Goal: Transaction & Acquisition: Purchase product/service

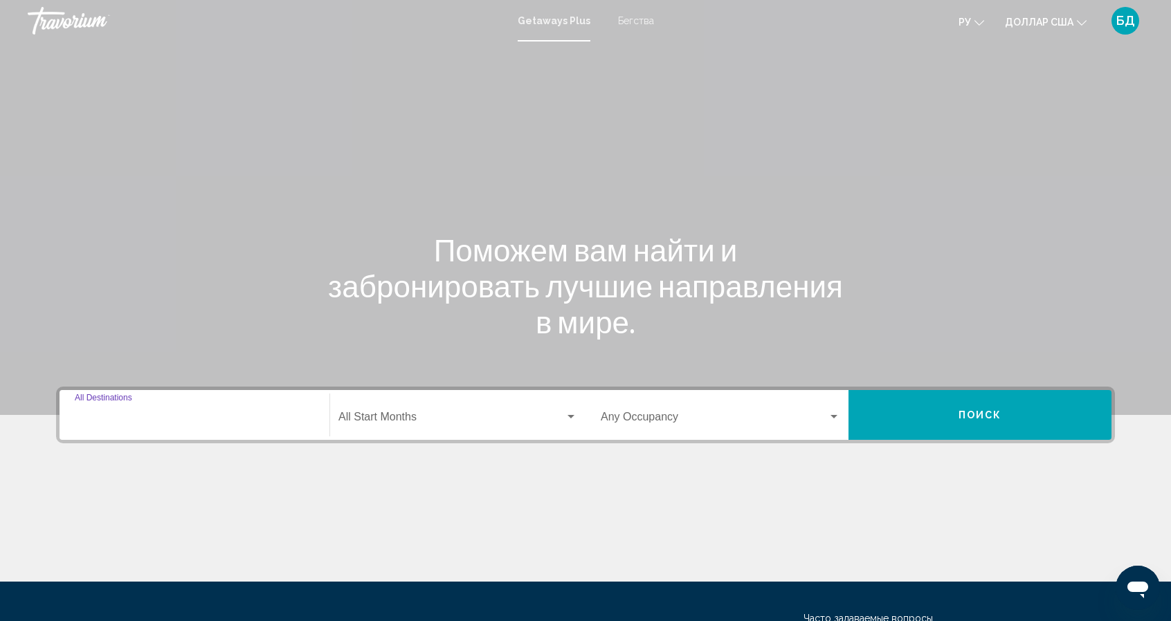
click at [153, 421] on input "Destination All Destinations" at bounding box center [194, 420] width 239 height 12
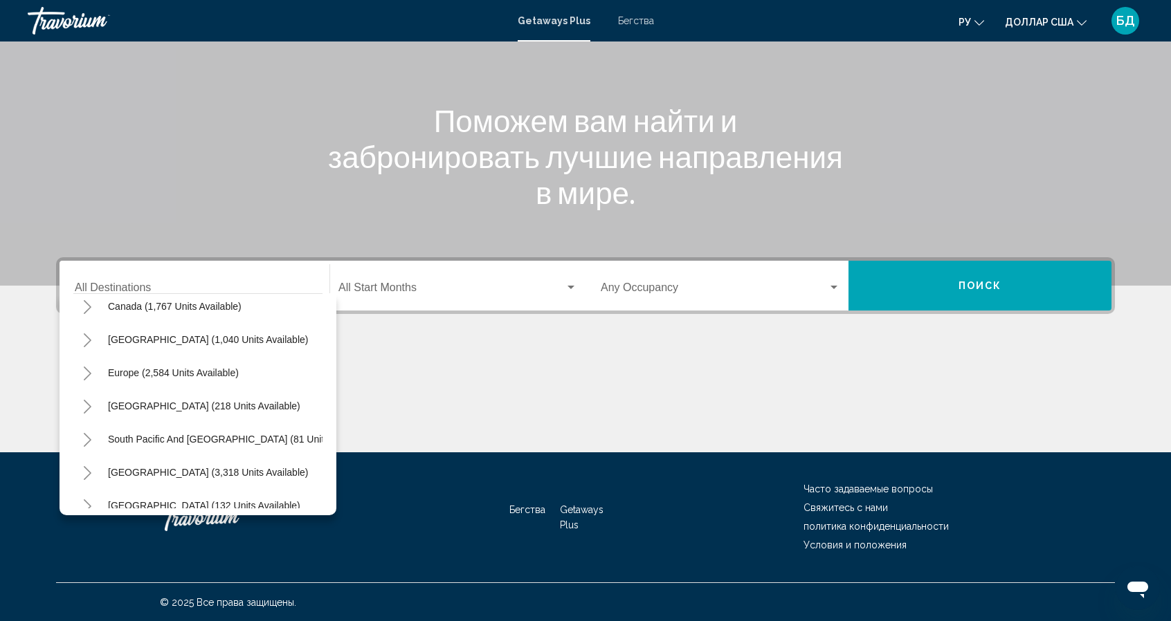
scroll to position [235, 0]
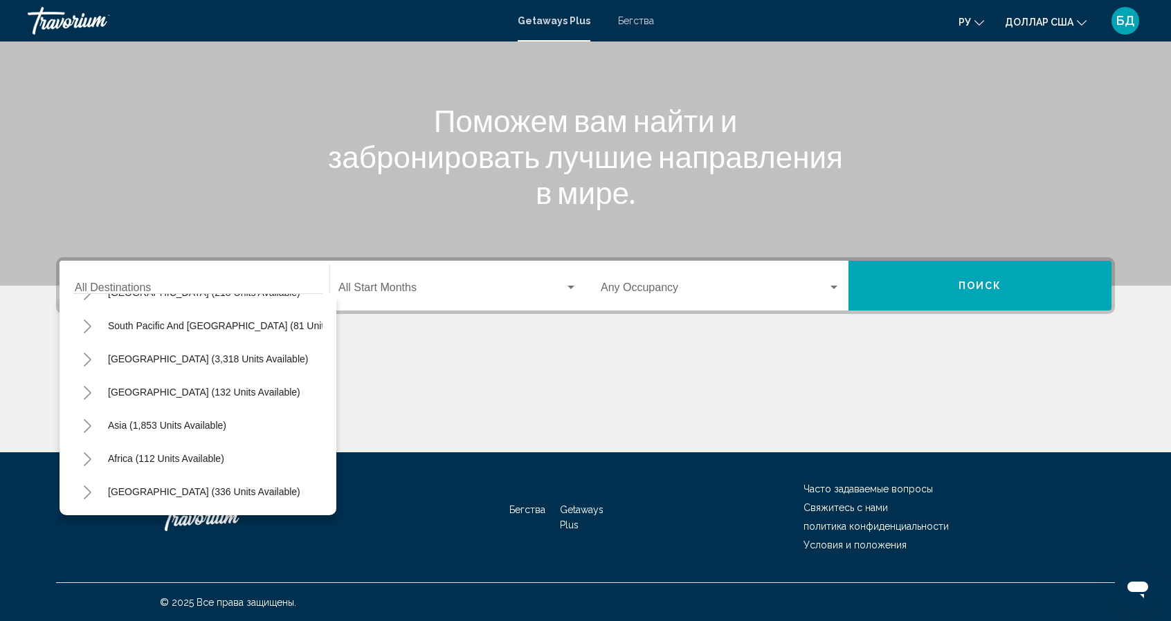
click at [87, 419] on icon "Toggle Asia (1,853 units available)" at bounding box center [87, 426] width 10 height 14
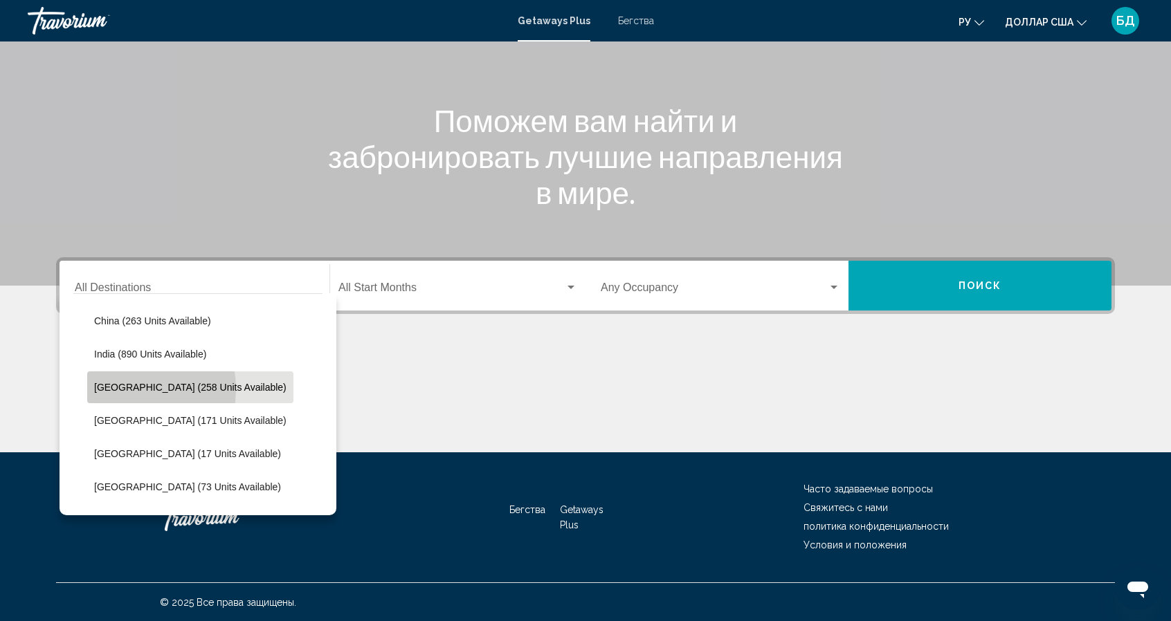
click at [116, 388] on span "[GEOGRAPHIC_DATA] (258 units available)" at bounding box center [190, 387] width 192 height 11
type input "**********"
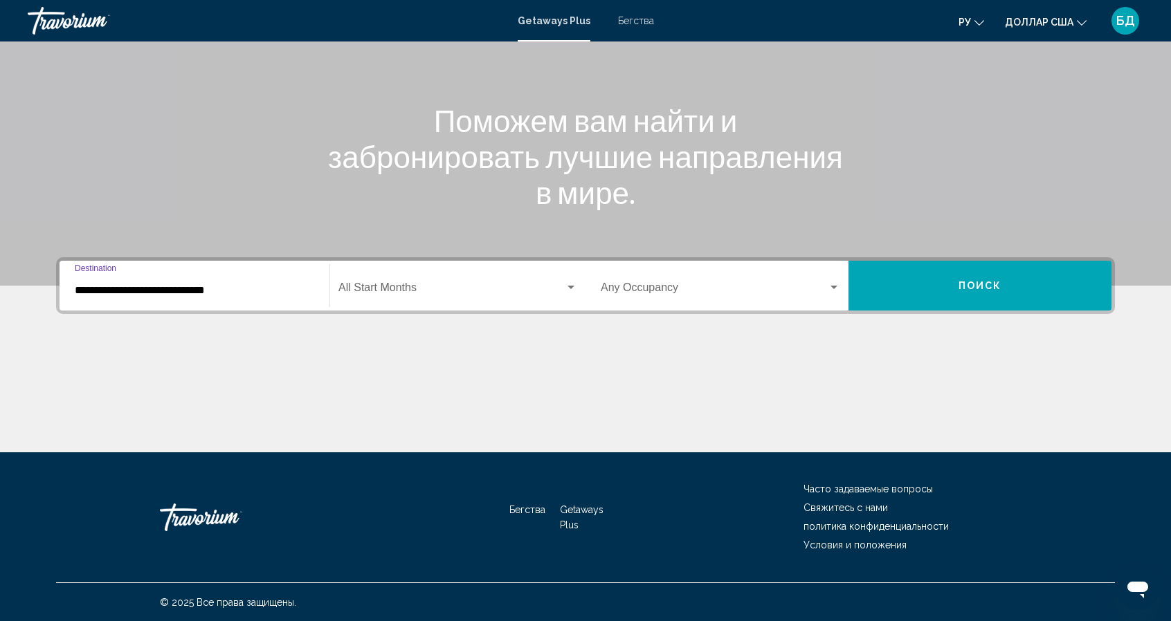
click at [570, 289] on div "Виджет поиска" at bounding box center [570, 287] width 7 height 3
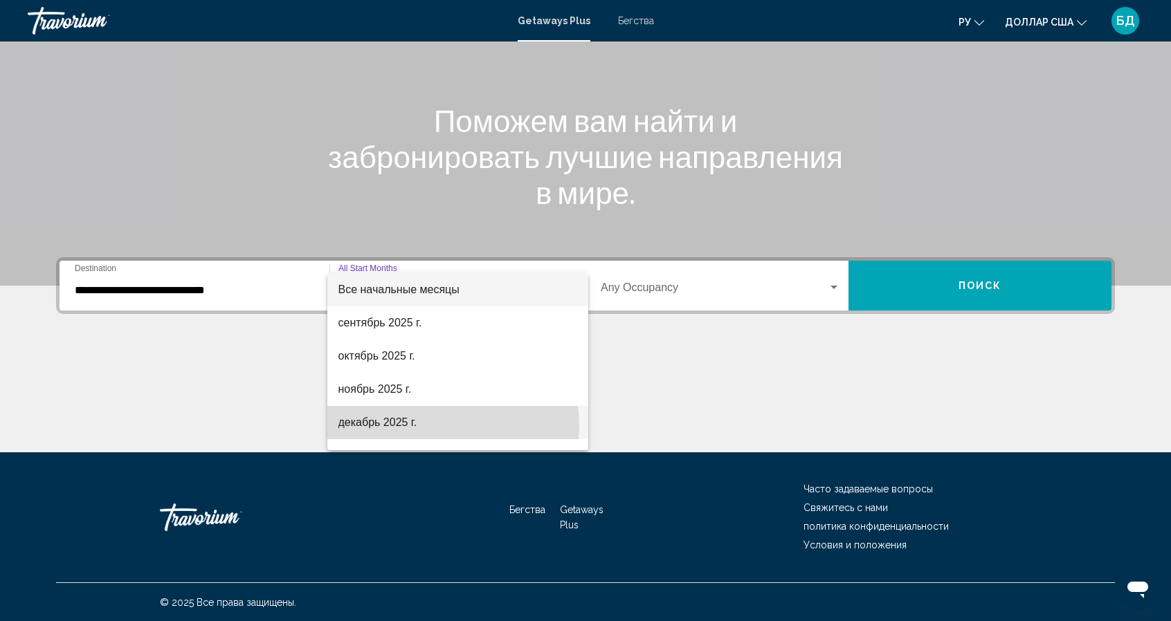
click at [451, 424] on span "декабрь 2025 г." at bounding box center [457, 422] width 239 height 33
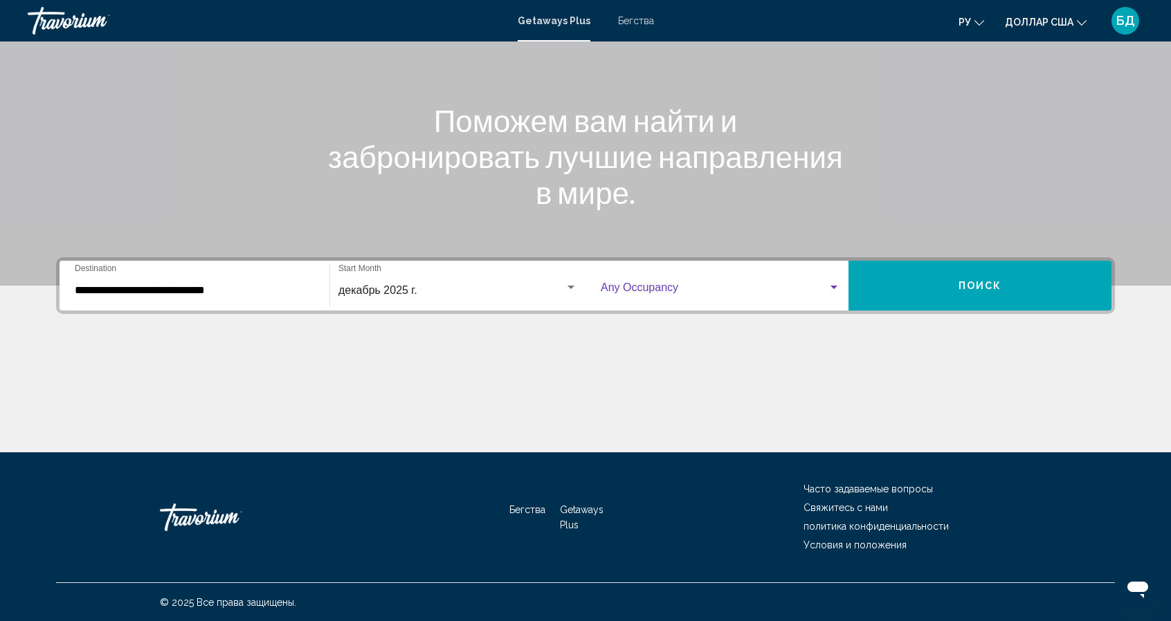
click at [836, 286] on div "Виджет поиска" at bounding box center [833, 287] width 7 height 3
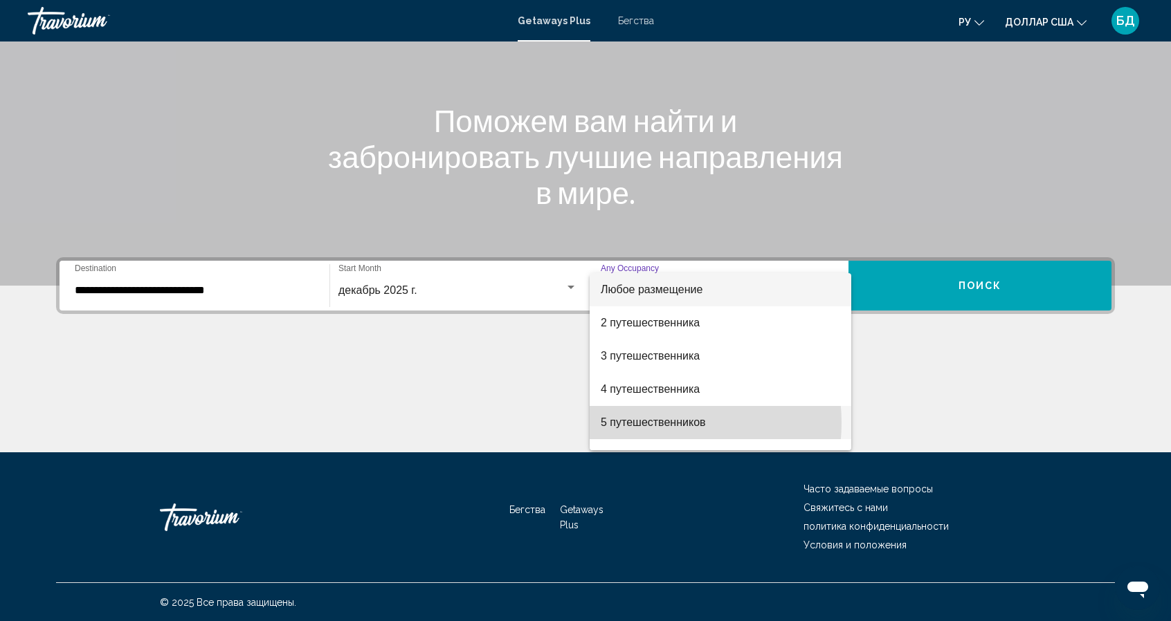
click at [647, 423] on font "5 путешественников" at bounding box center [653, 423] width 105 height 12
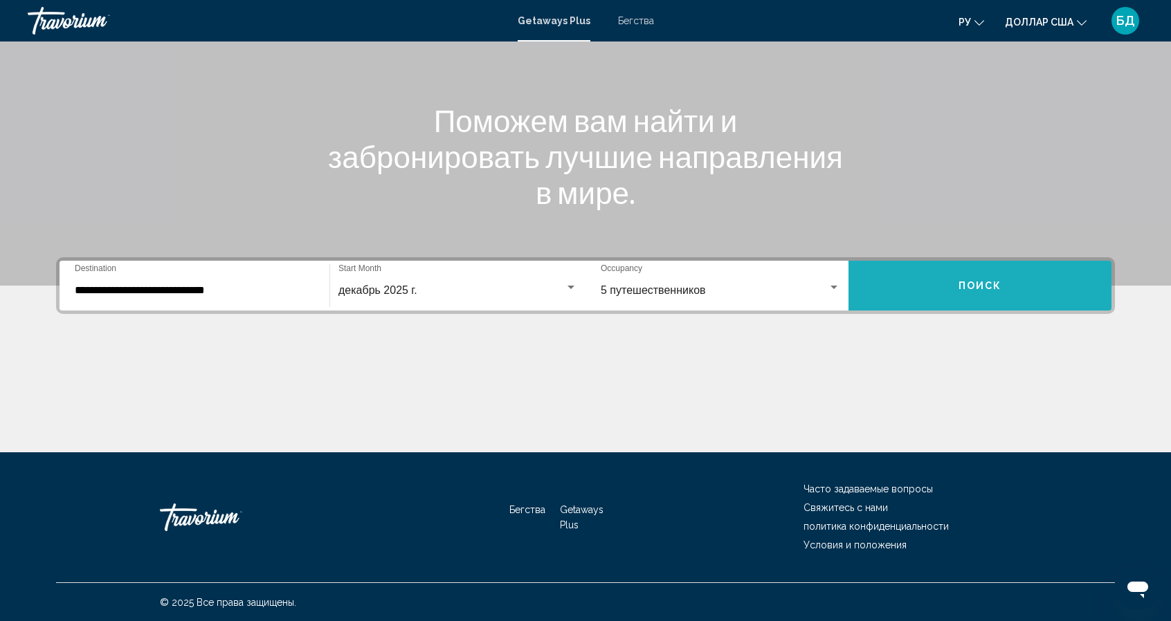
click at [989, 282] on span "Поиск" at bounding box center [980, 286] width 44 height 11
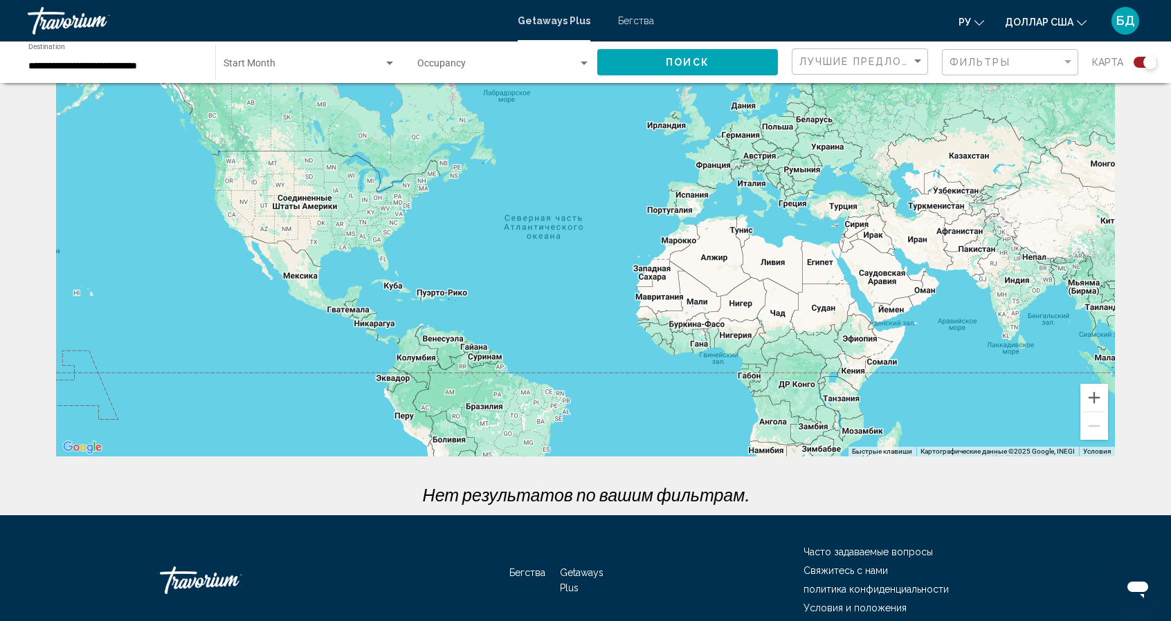
scroll to position [64, 0]
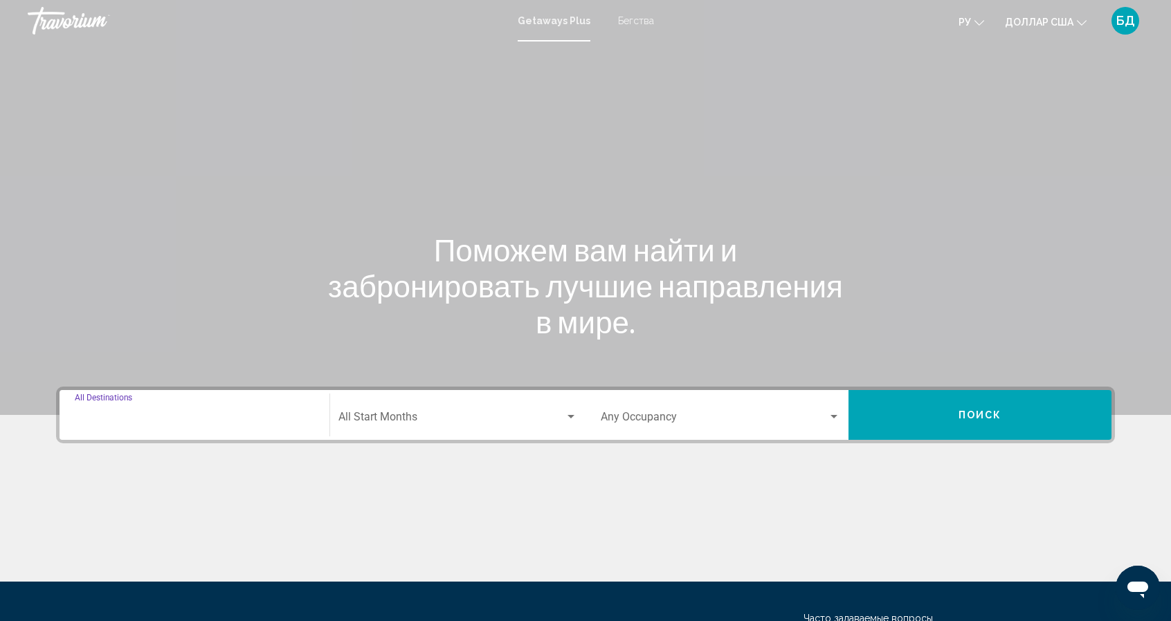
click at [139, 421] on input "Destination All Destinations" at bounding box center [194, 420] width 239 height 12
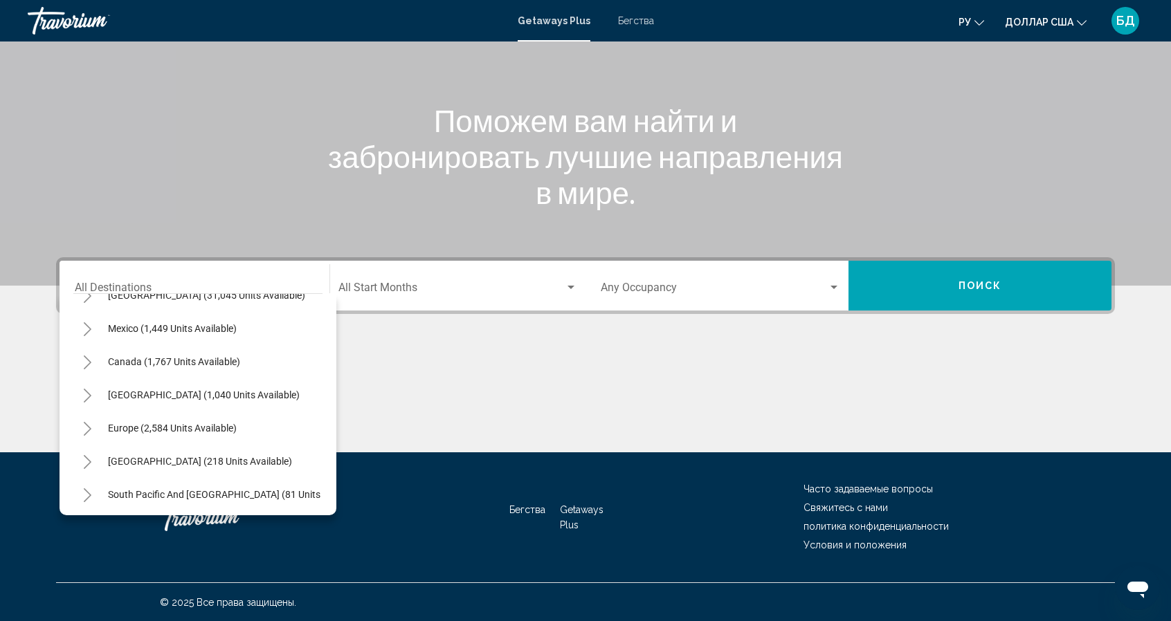
scroll to position [83, 0]
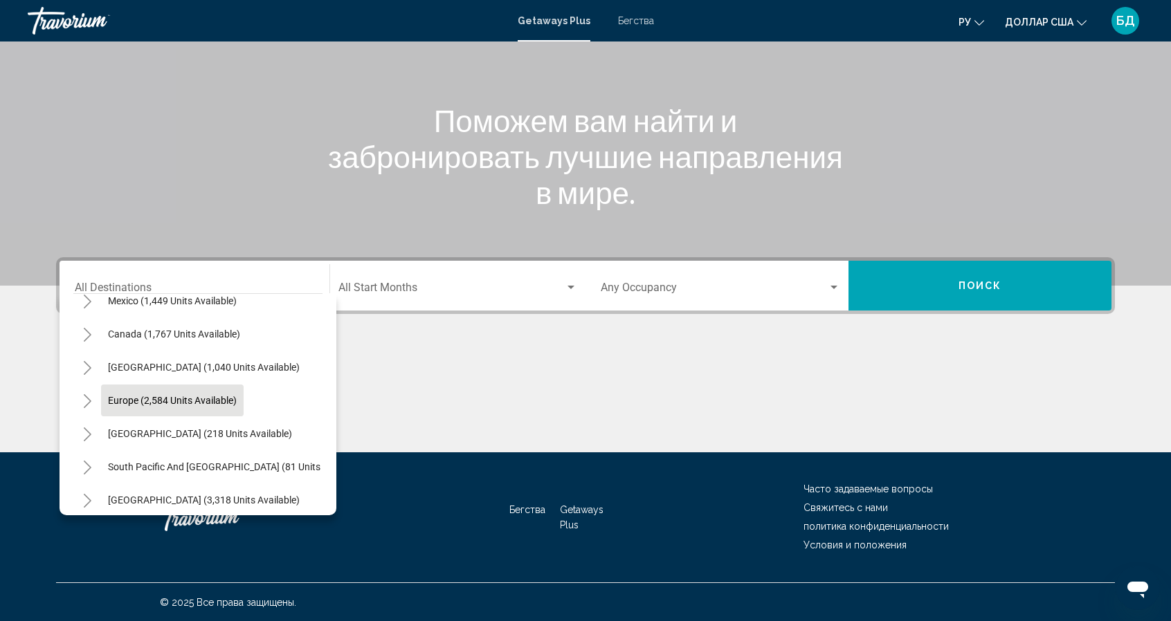
click at [229, 396] on span "Europe (2,584 units available)" at bounding box center [172, 400] width 129 height 11
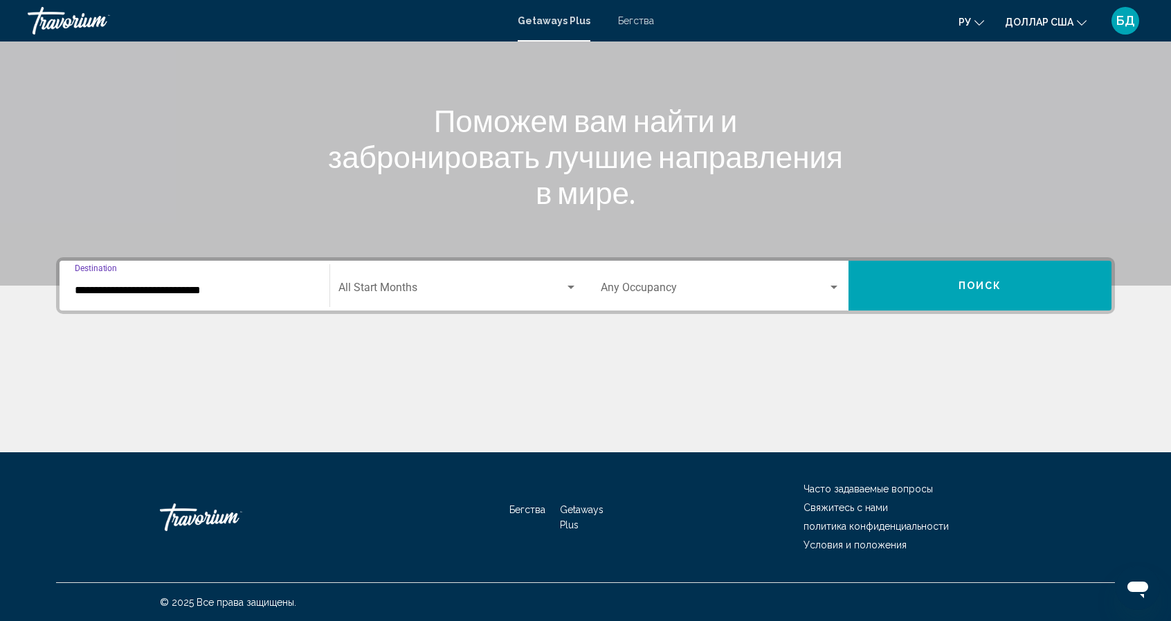
click at [222, 298] on div "**********" at bounding box center [194, 286] width 239 height 44
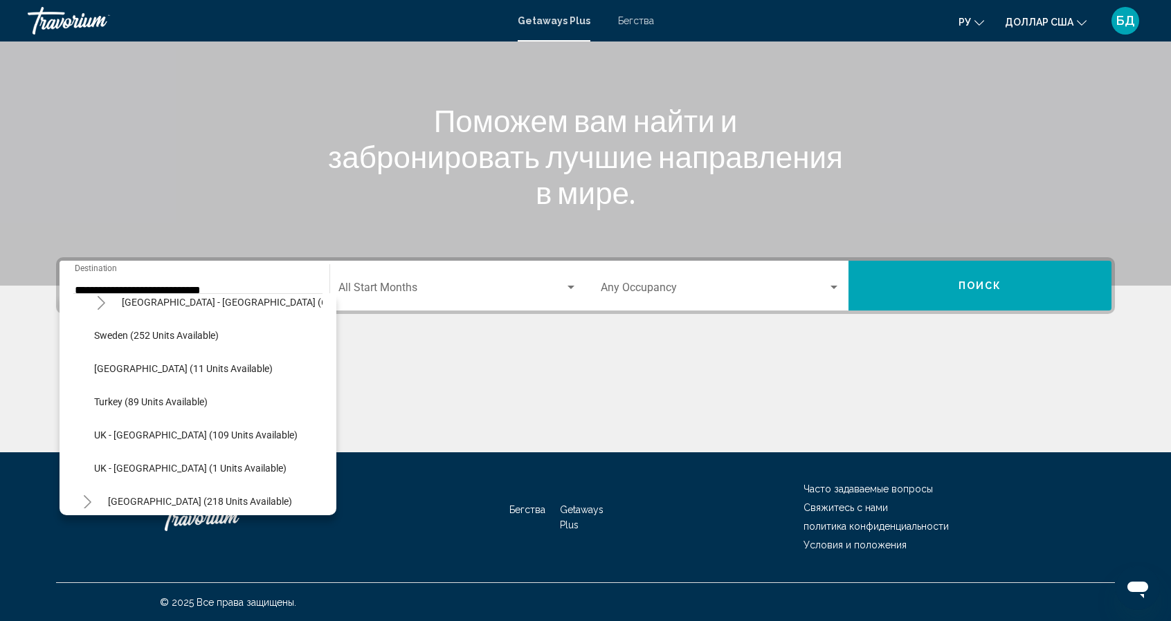
scroll to position [641, 0]
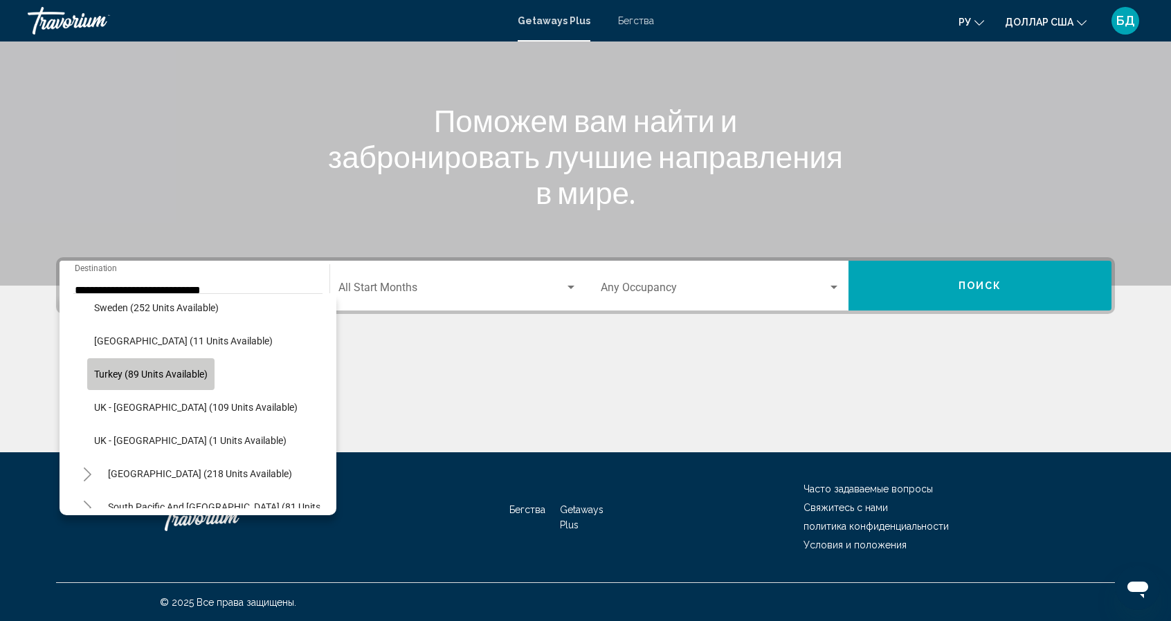
click at [144, 372] on span "Turkey (89 units available)" at bounding box center [150, 374] width 113 height 11
type input "**********"
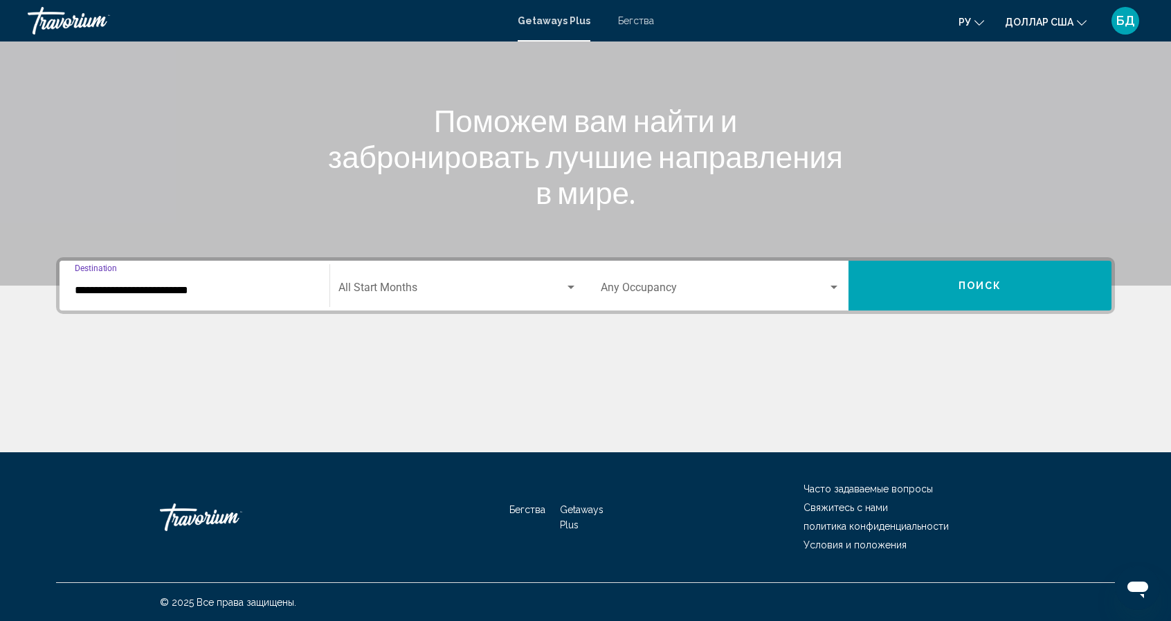
click at [569, 287] on div "Search widget" at bounding box center [570, 287] width 7 height 3
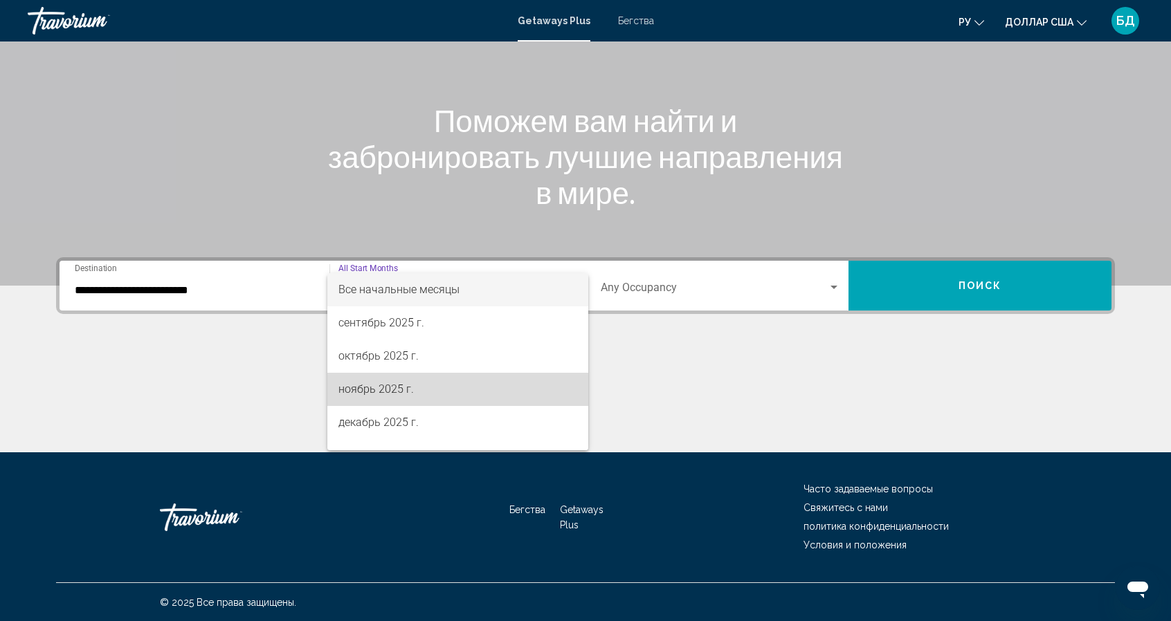
click at [475, 394] on span "ноябрь 2025 г." at bounding box center [457, 389] width 239 height 33
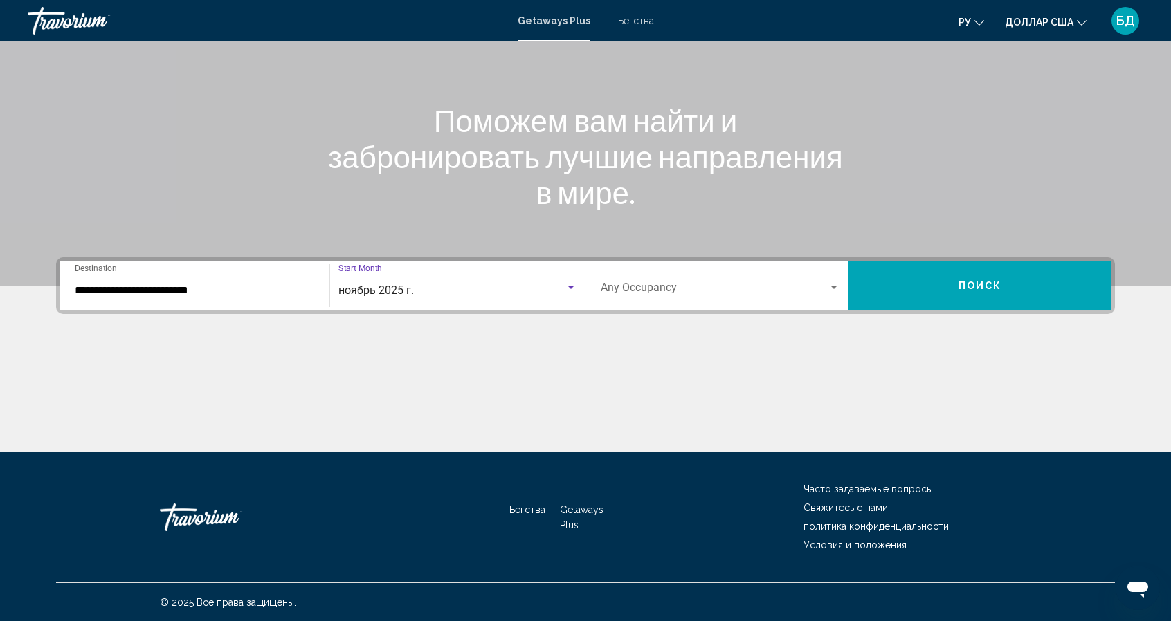
click at [834, 287] on div "Search widget" at bounding box center [833, 287] width 7 height 3
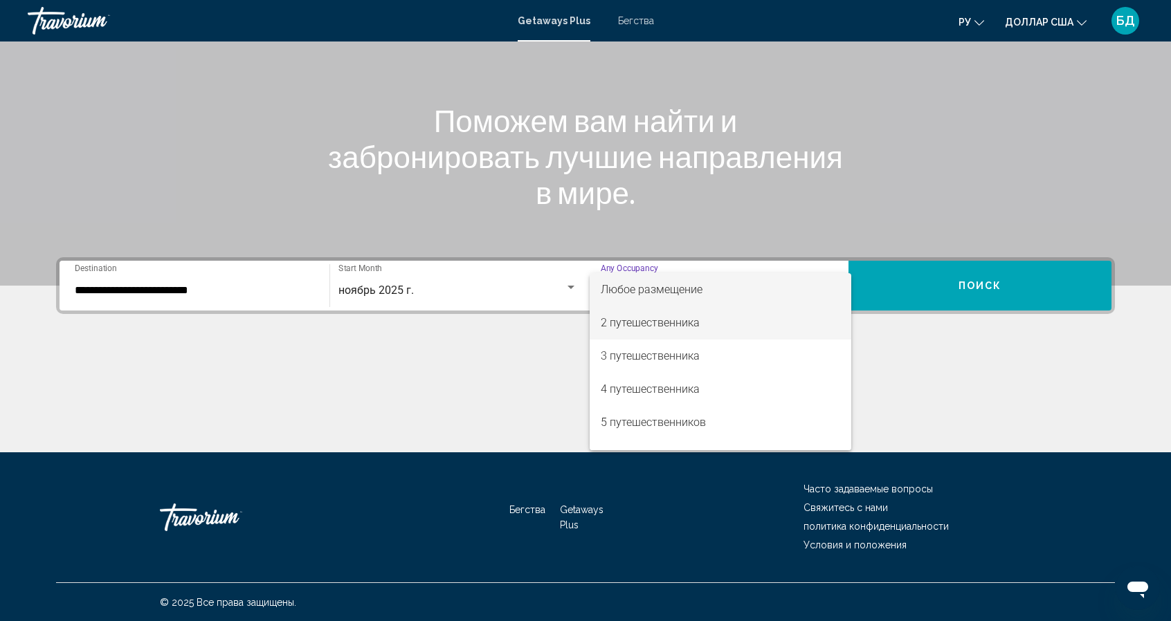
click at [743, 322] on span "2 путешественника" at bounding box center [720, 323] width 239 height 33
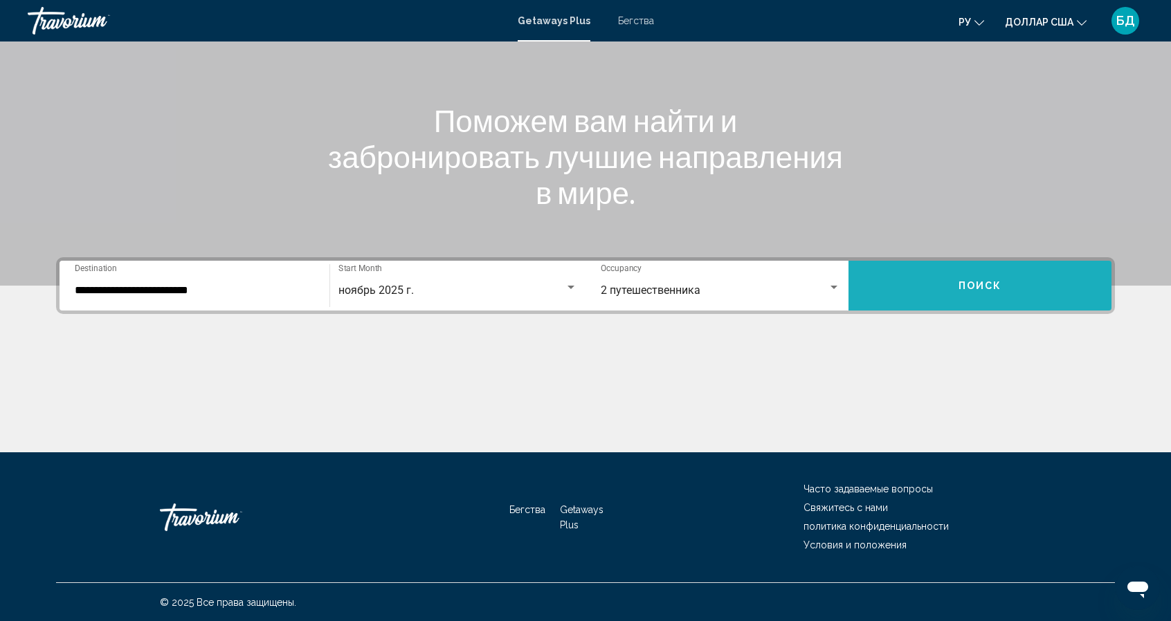
drag, startPoint x: 973, startPoint y: 289, endPoint x: 989, endPoint y: 288, distance: 15.9
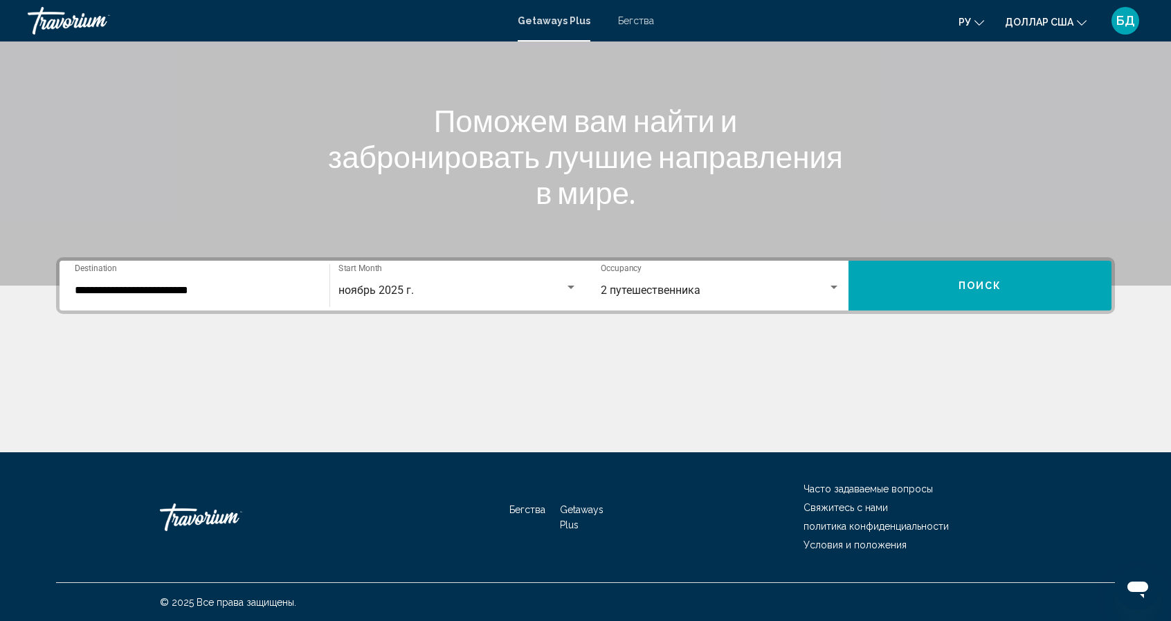
click at [989, 288] on span "Поиск" at bounding box center [980, 286] width 44 height 11
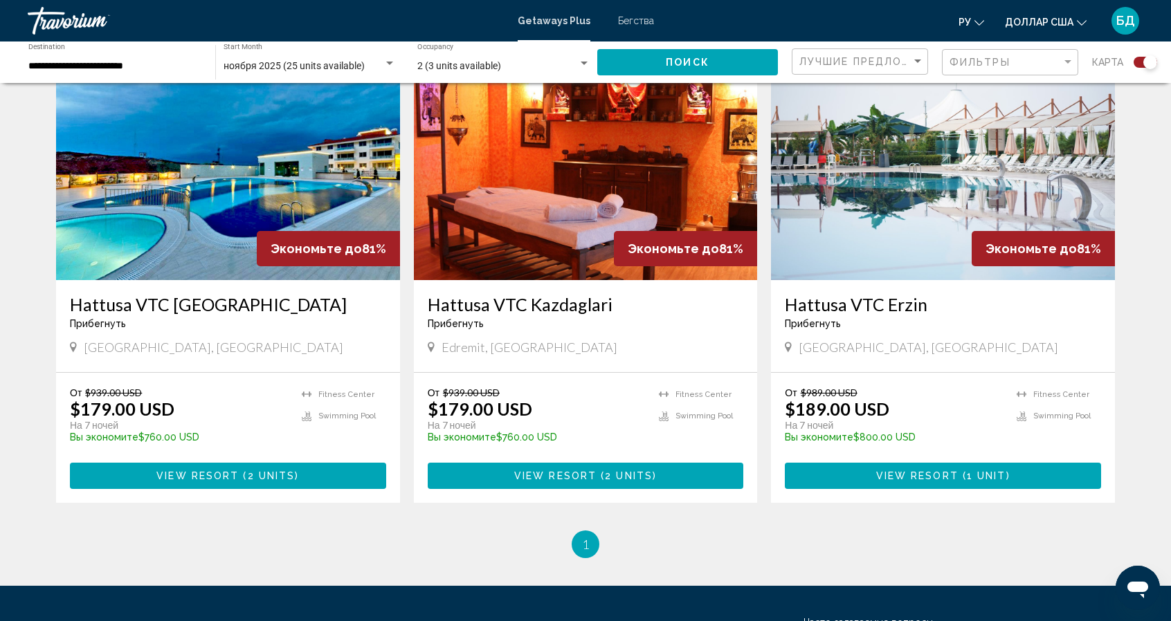
scroll to position [1024, 0]
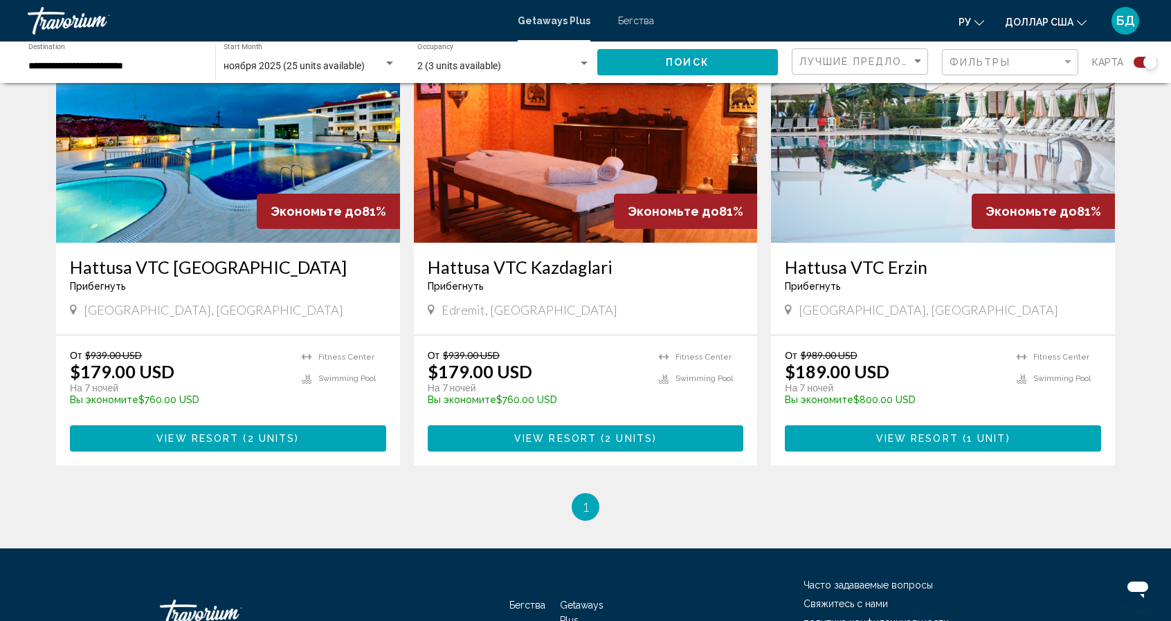
click at [186, 202] on img "Основное содержание" at bounding box center [228, 131] width 344 height 221
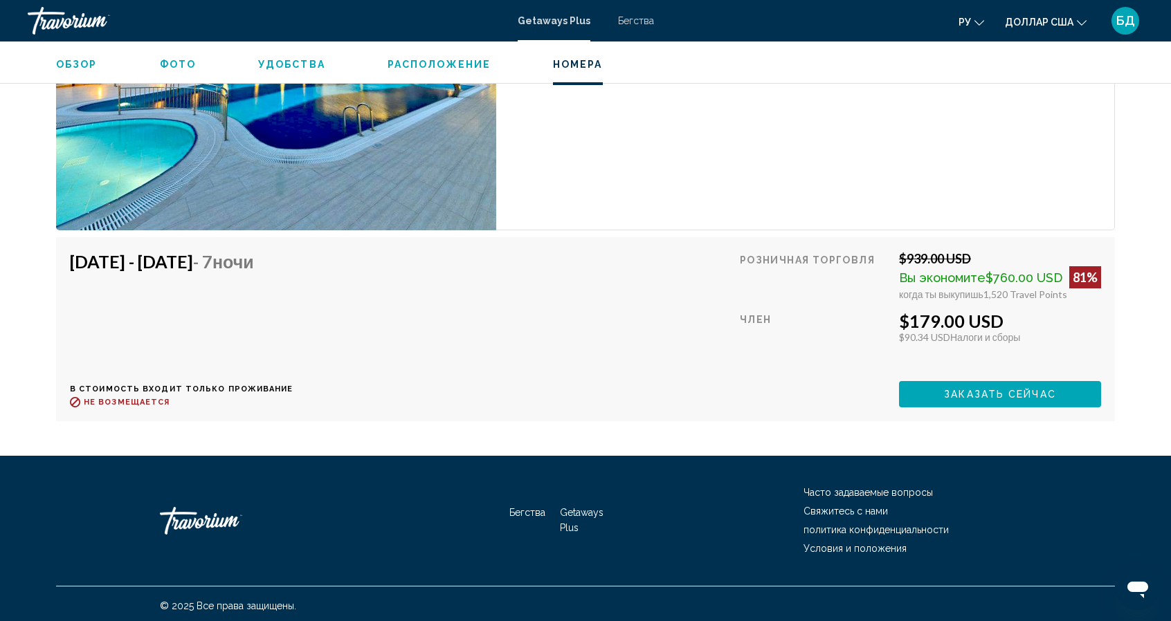
scroll to position [2604, 0]
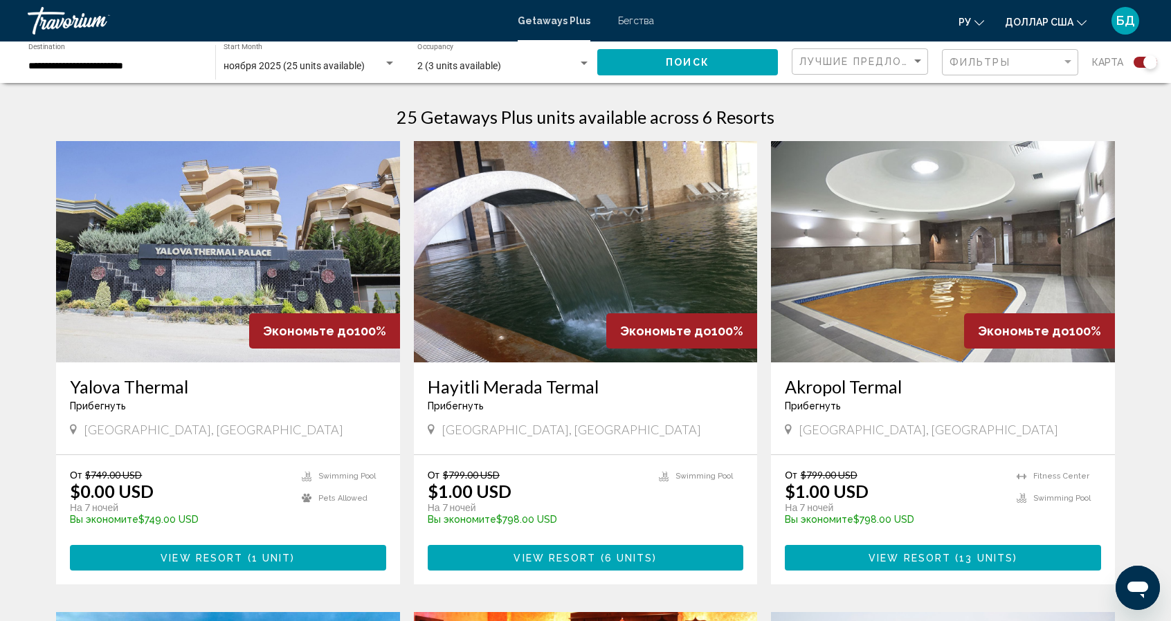
scroll to position [461, 0]
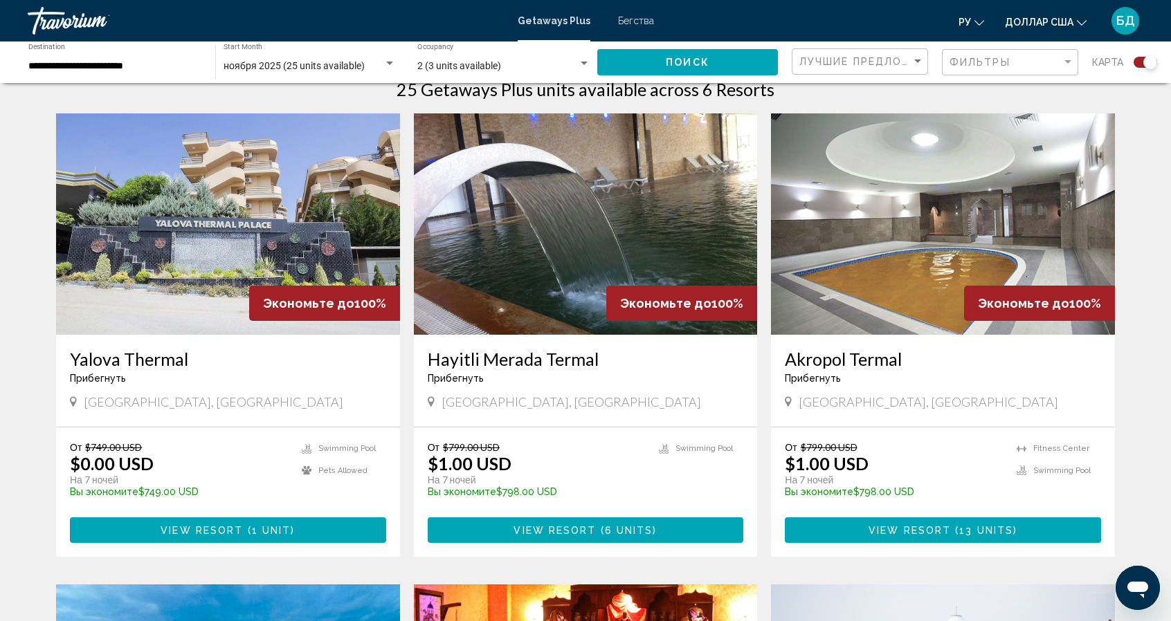
click at [239, 204] on img "Основное содержание" at bounding box center [228, 223] width 344 height 221
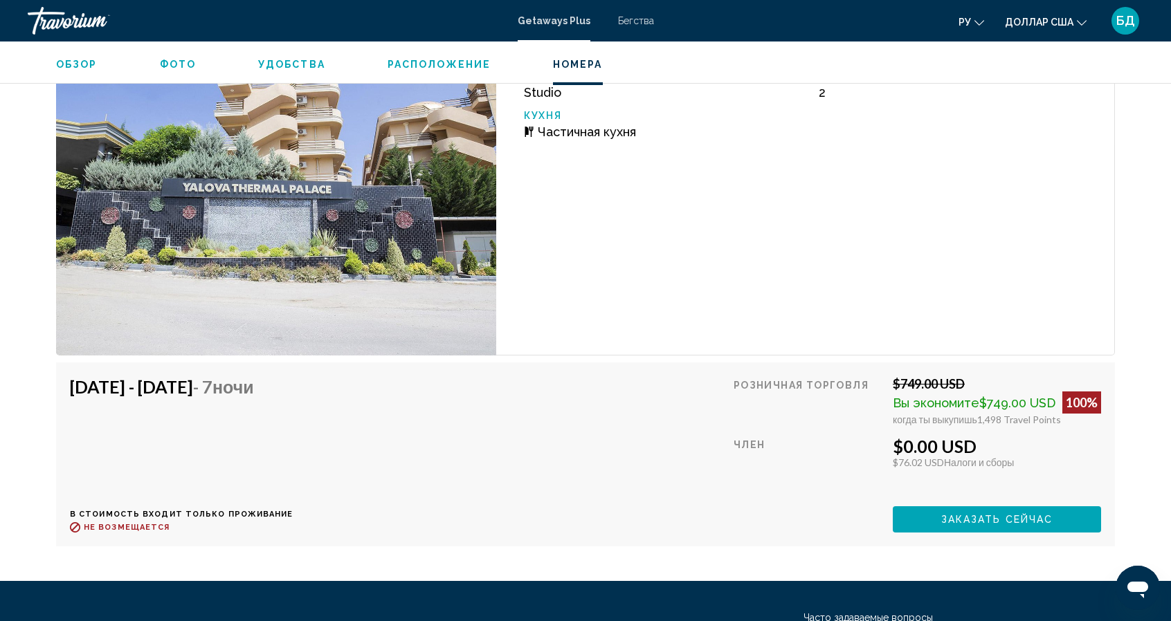
scroll to position [2344, 0]
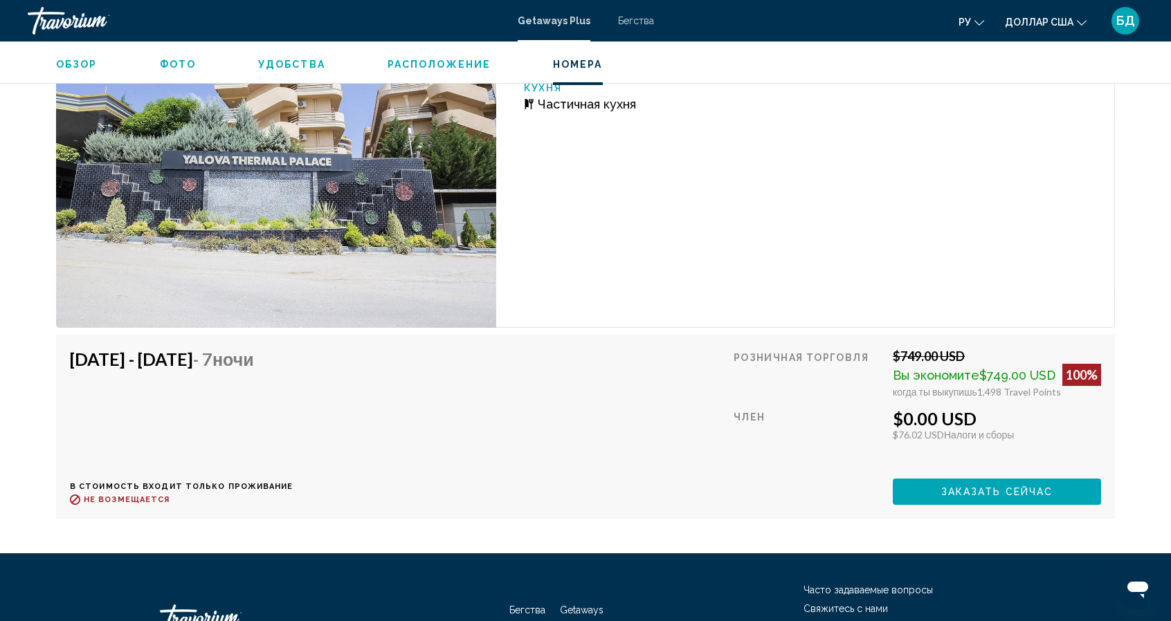
click at [973, 499] on button "Заказать сейчас" at bounding box center [997, 492] width 208 height 26
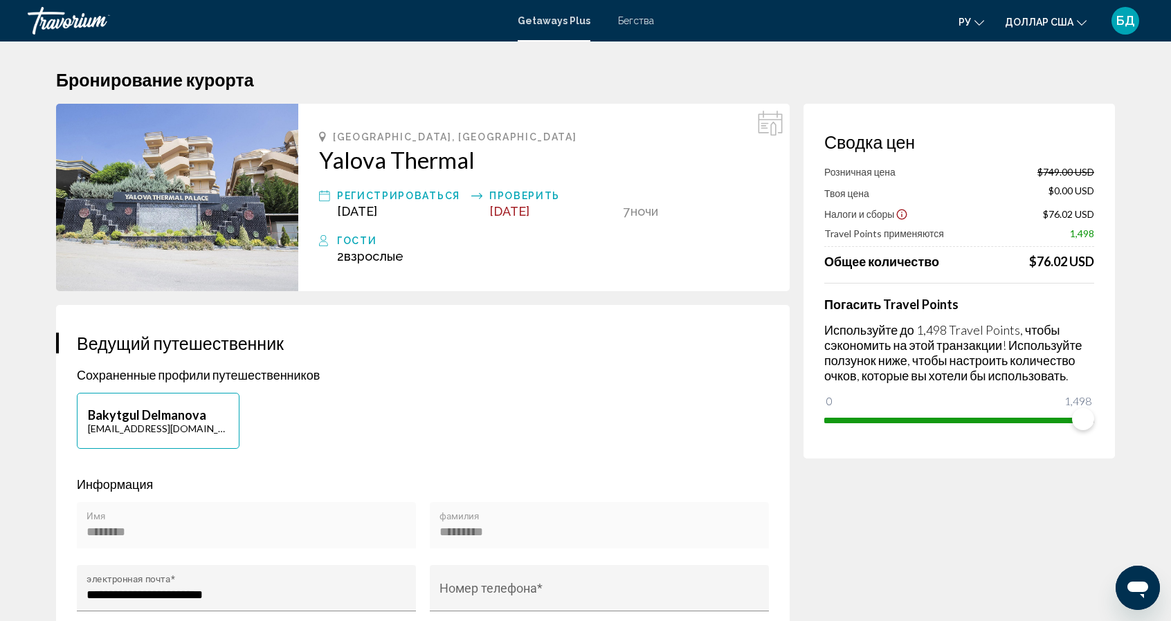
drag, startPoint x: 1174, startPoint y: 618, endPoint x: 1151, endPoint y: 218, distance: 400.6
click at [321, 158] on h2 "Yalova Thermal" at bounding box center [544, 160] width 450 height 28
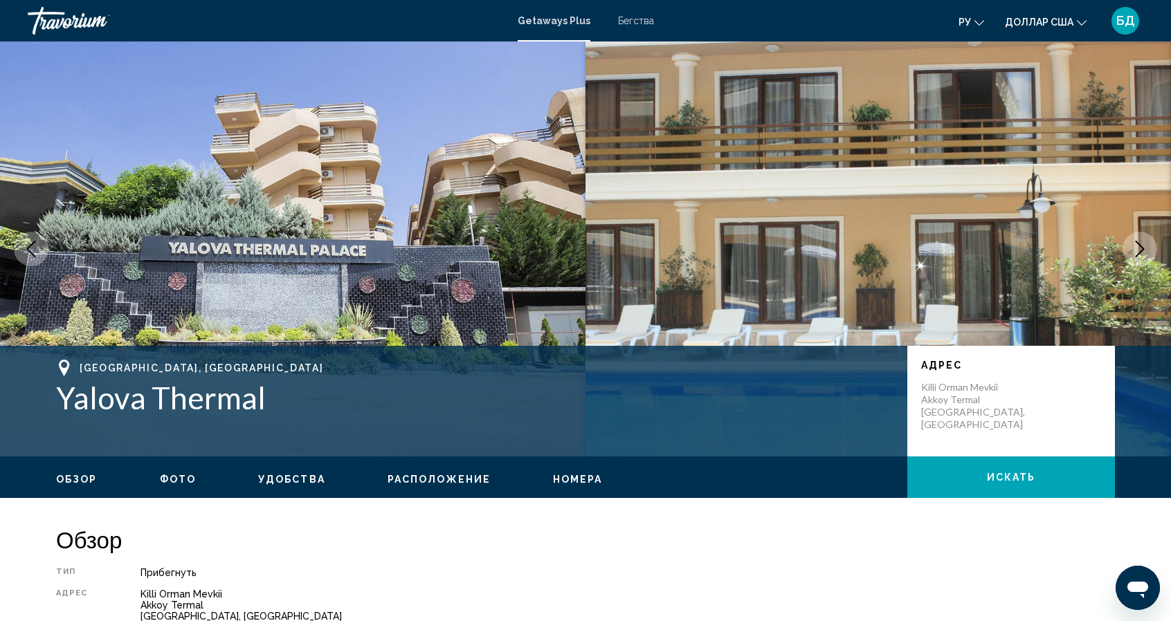
click at [57, 401] on h1 "Yalova Thermal" at bounding box center [474, 398] width 837 height 36
drag, startPoint x: 57, startPoint y: 401, endPoint x: 280, endPoint y: 406, distance: 222.9
click at [280, 406] on h1 "Yalova Thermal" at bounding box center [474, 398] width 837 height 36
copy h1 "Yalova Thermal"
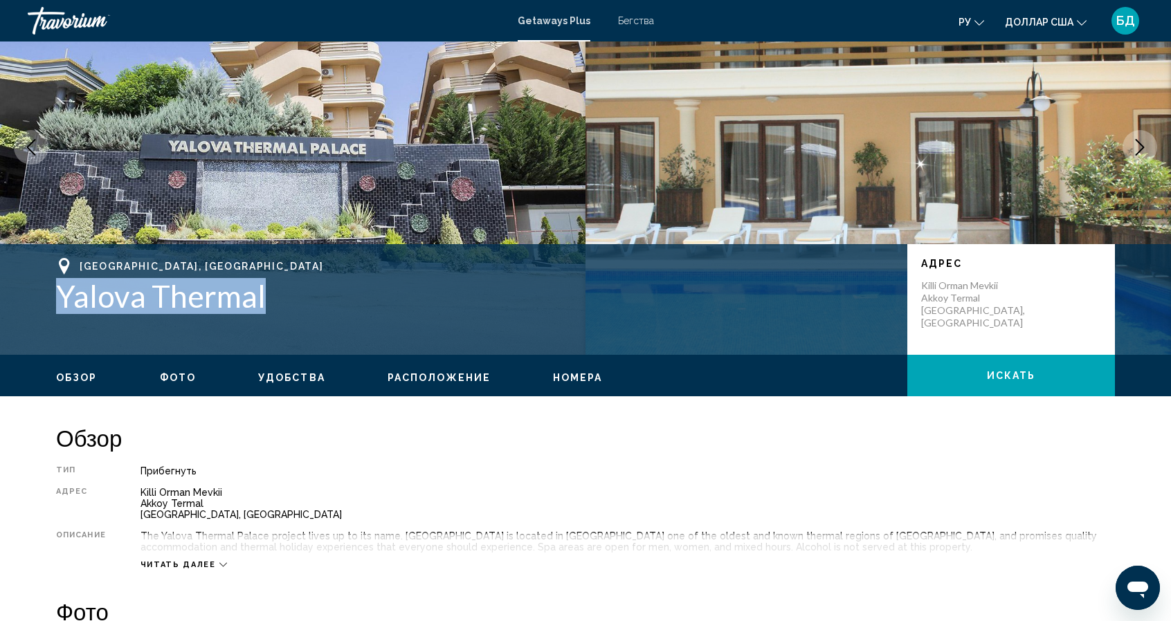
scroll to position [111, 0]
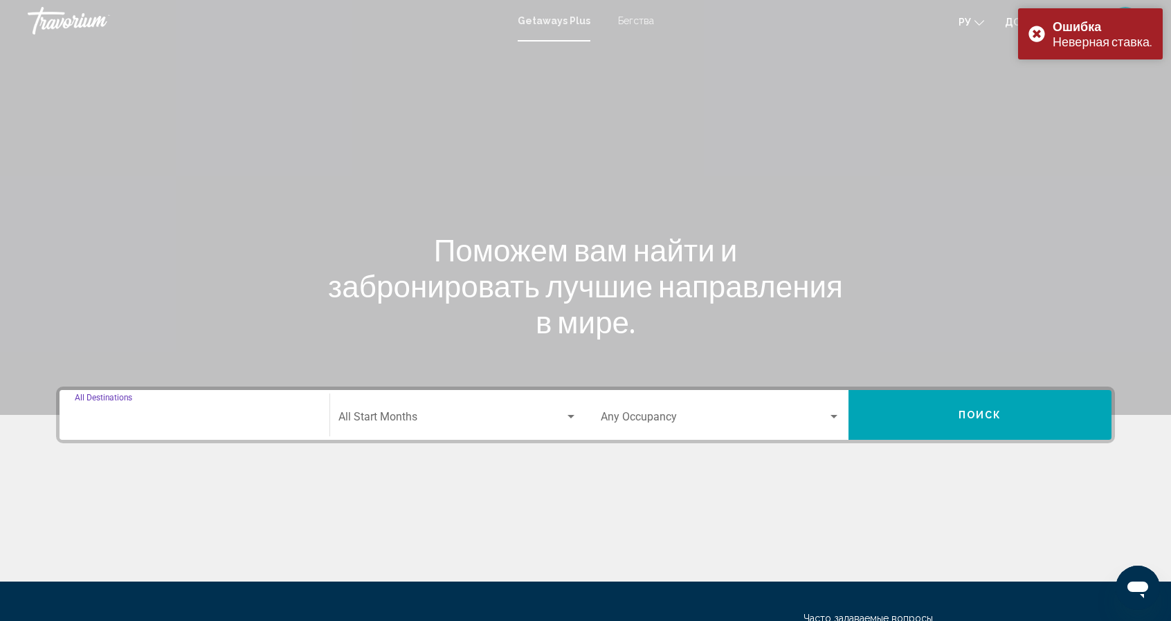
click at [127, 419] on input "Destination All Destinations" at bounding box center [194, 420] width 239 height 12
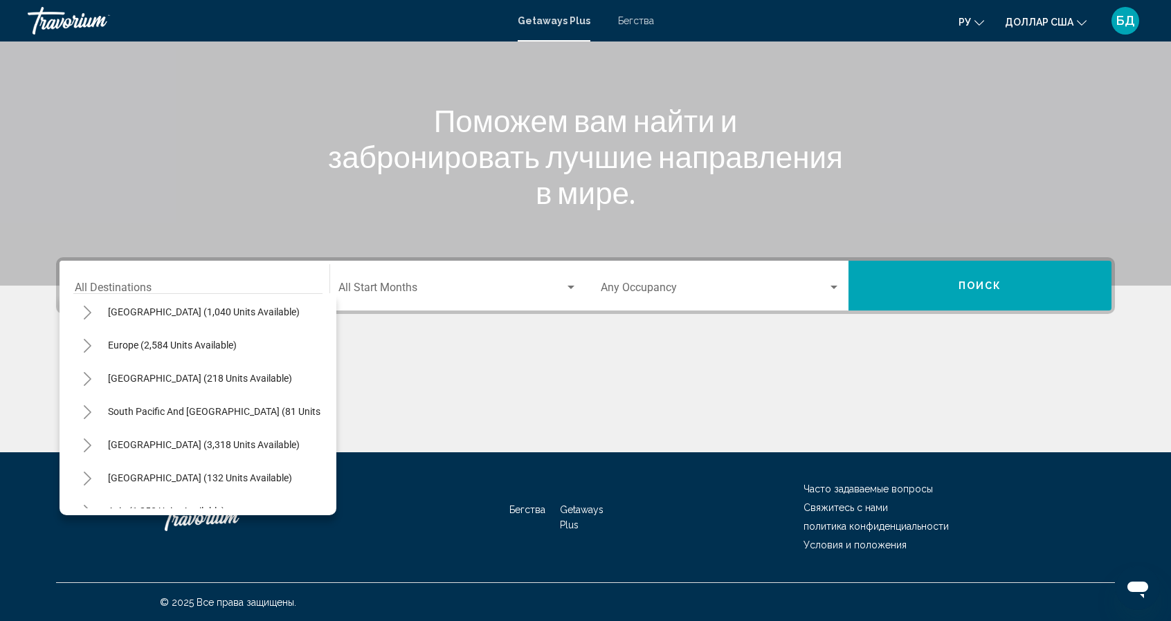
scroll to position [235, 0]
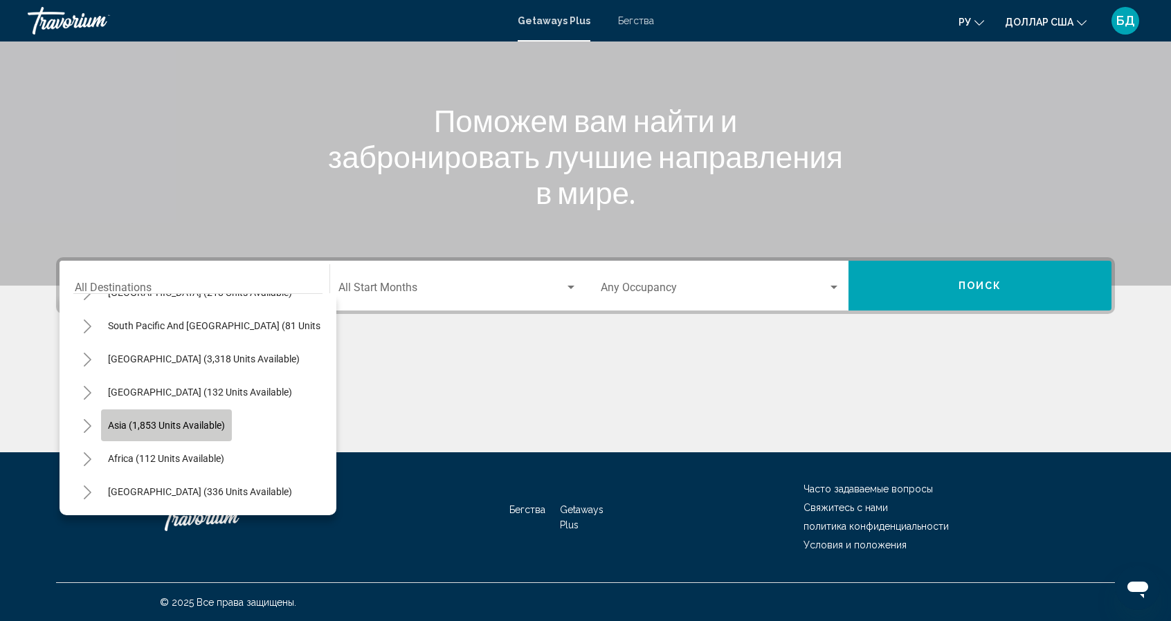
click at [120, 420] on span "Asia (1,853 units available)" at bounding box center [166, 425] width 117 height 11
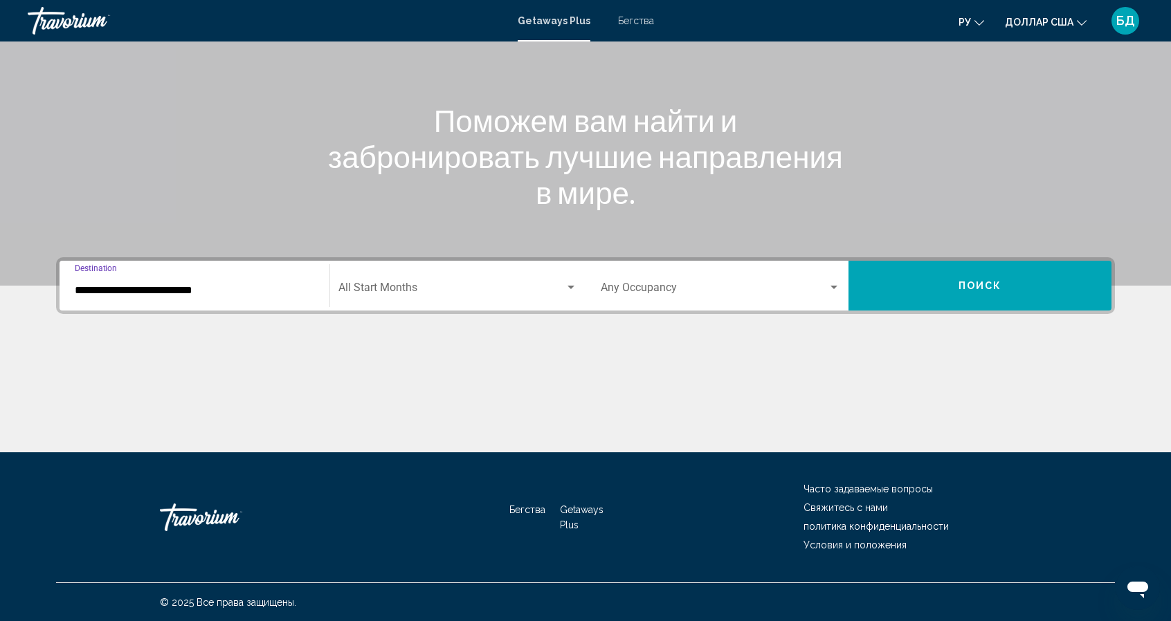
click at [181, 295] on input "**********" at bounding box center [194, 290] width 239 height 12
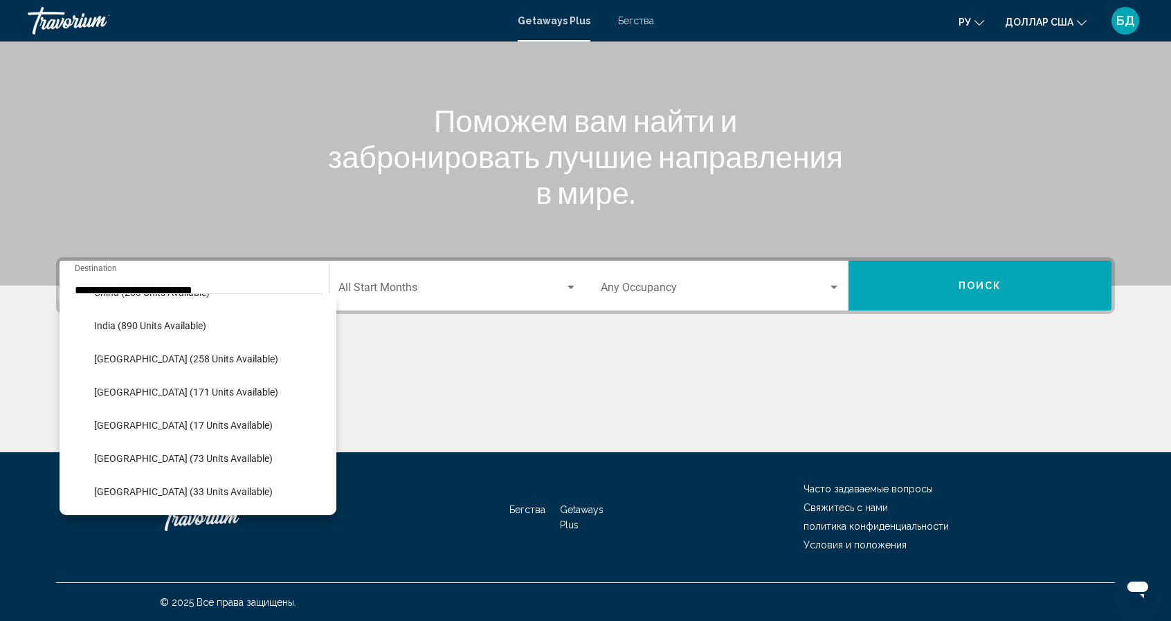
scroll to position [484, 0]
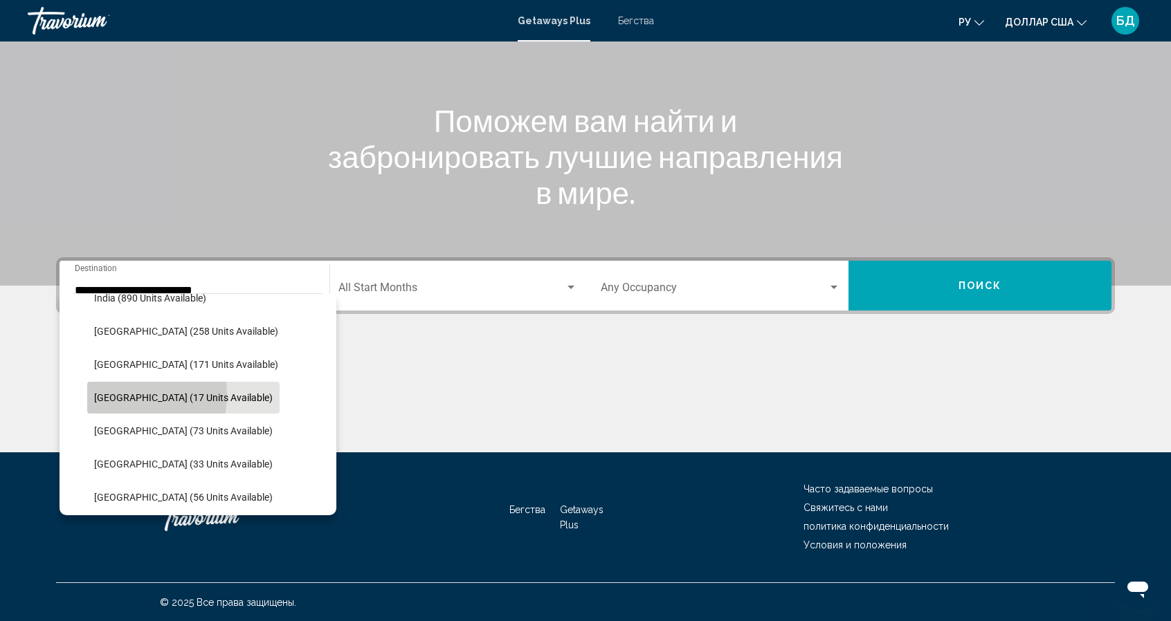
click at [104, 394] on span "[GEOGRAPHIC_DATA] (17 units available)" at bounding box center [183, 397] width 179 height 11
type input "**********"
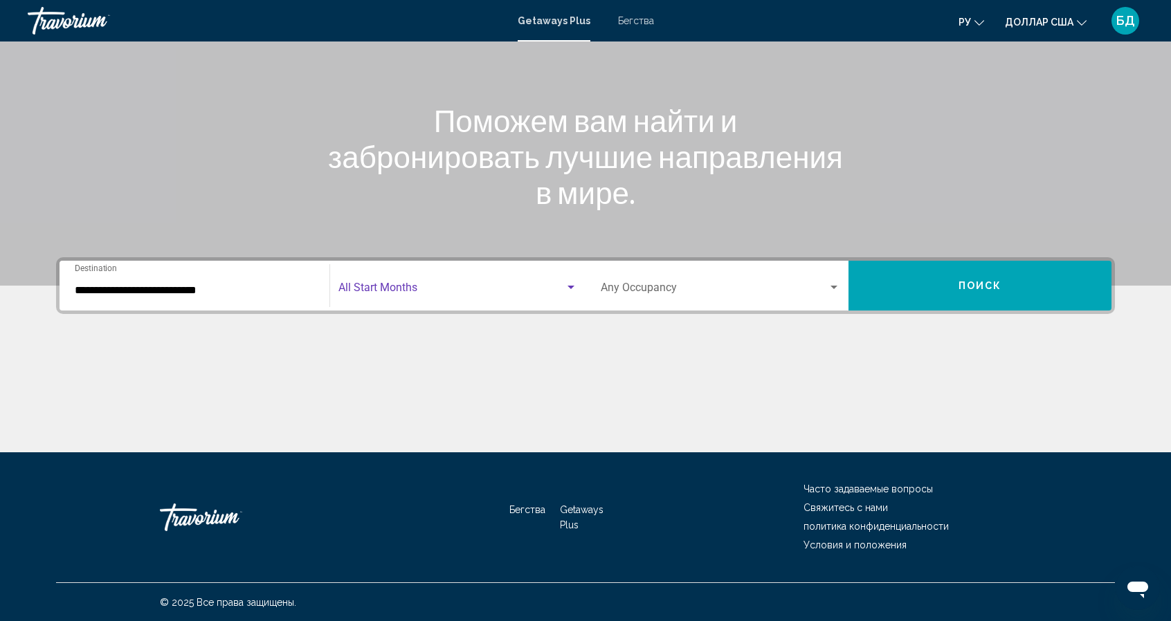
click at [570, 287] on div "Search widget" at bounding box center [570, 287] width 7 height 3
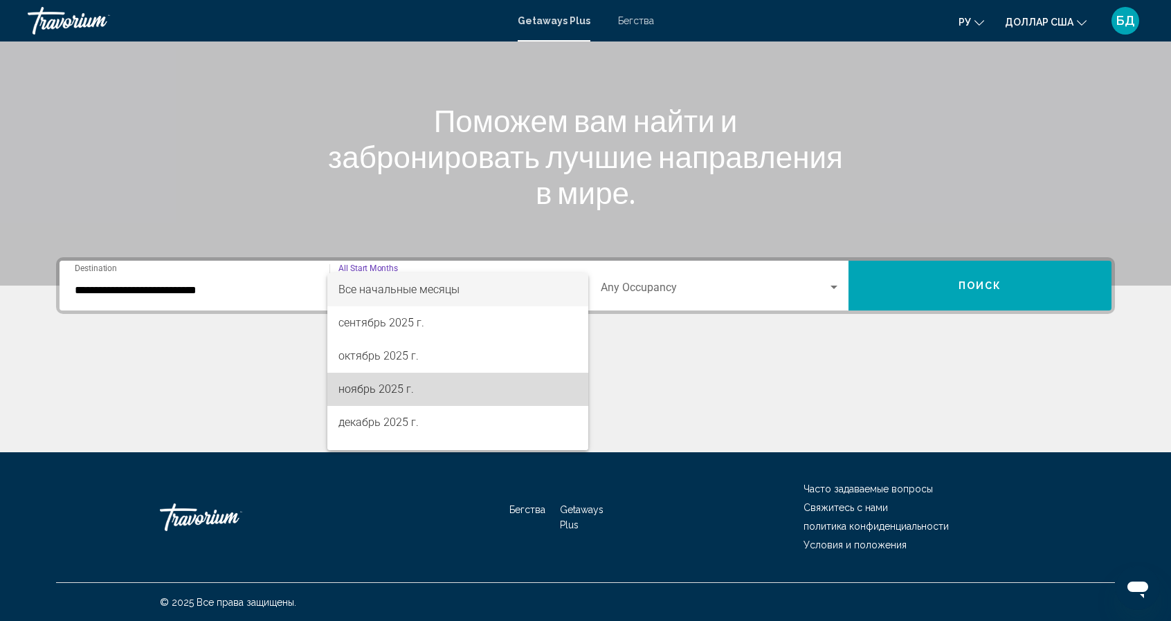
click at [457, 392] on span "ноябрь 2025 г." at bounding box center [457, 389] width 239 height 33
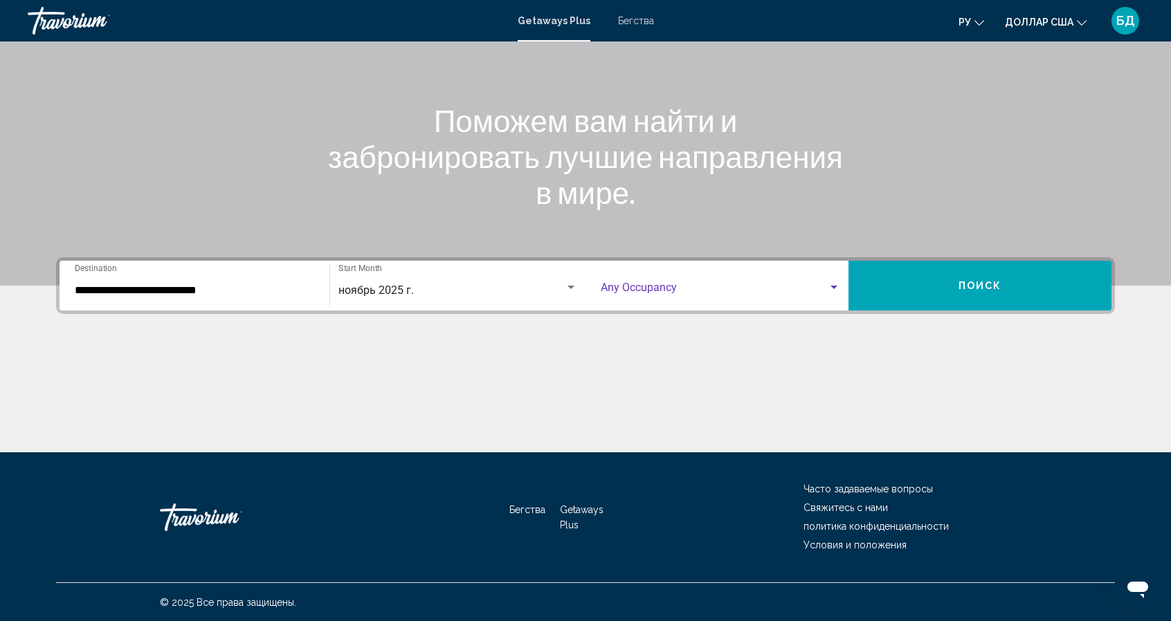
click at [834, 286] on div "Search widget" at bounding box center [833, 287] width 7 height 3
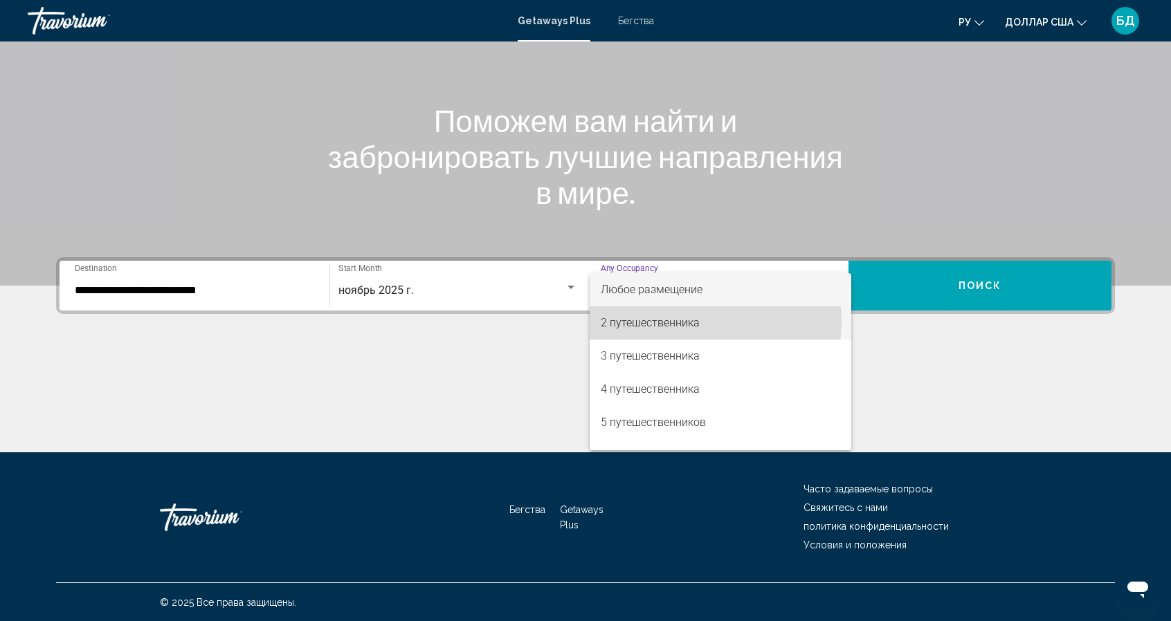
click at [695, 322] on font "2 путешественника" at bounding box center [650, 322] width 99 height 13
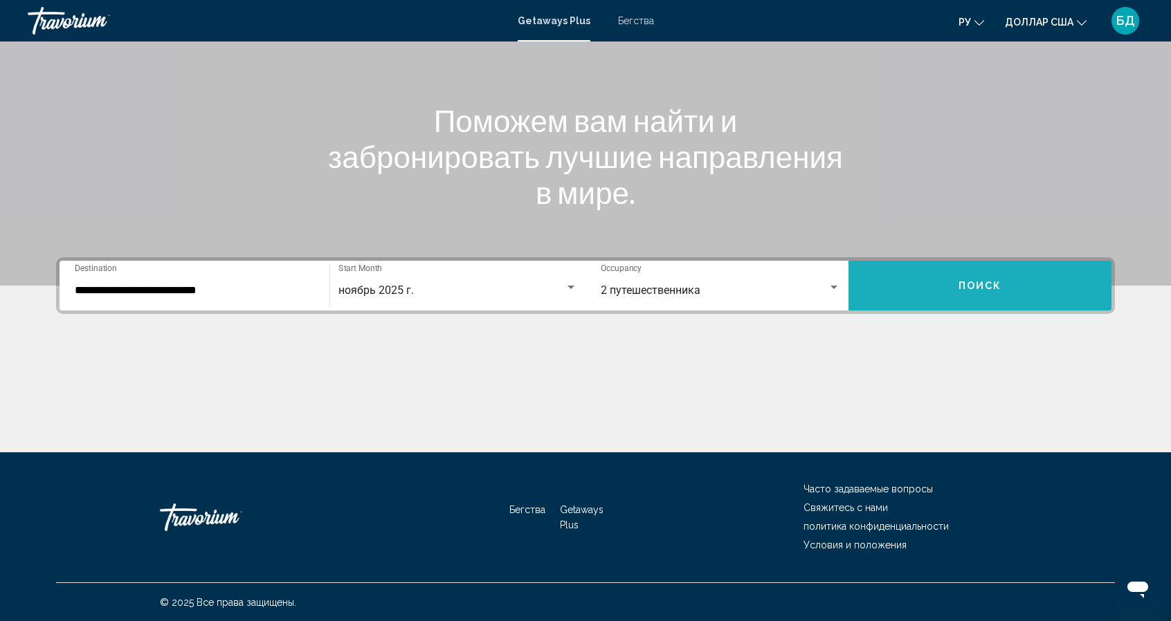
click at [974, 282] on span "Поиск" at bounding box center [980, 286] width 44 height 11
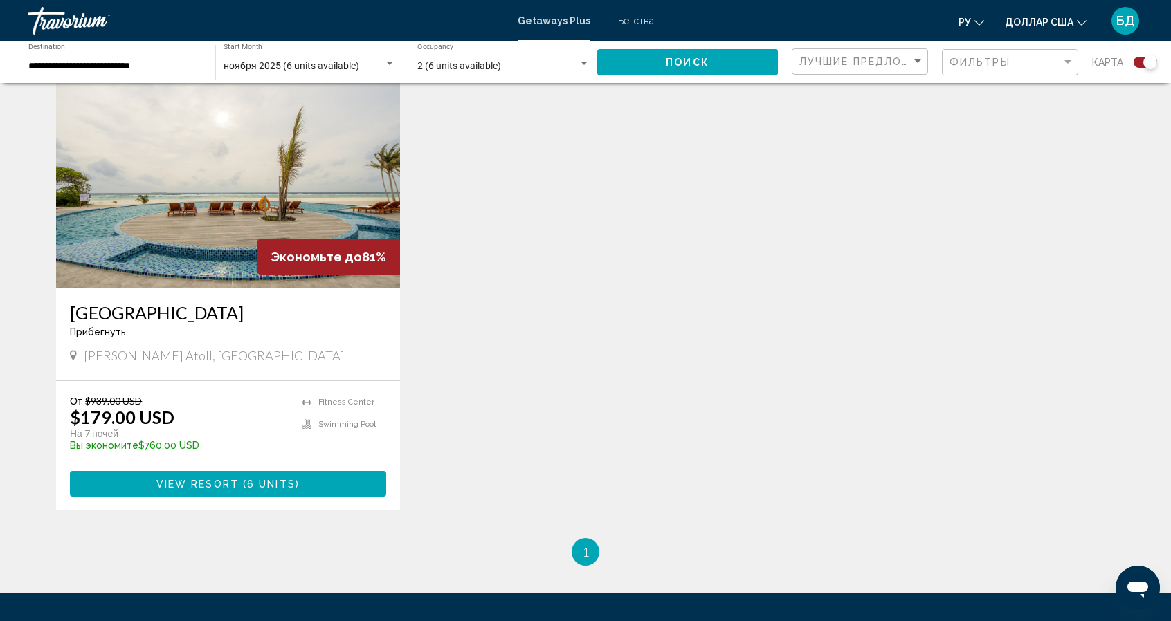
scroll to position [535, 0]
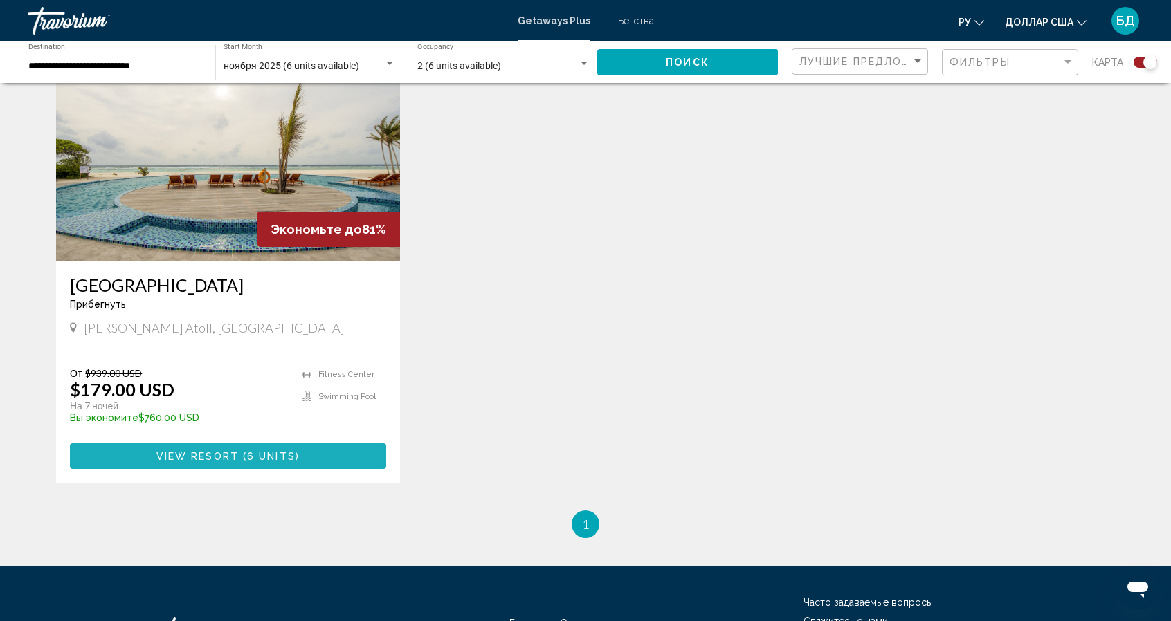
click at [212, 455] on span "View Resort" at bounding box center [197, 456] width 82 height 11
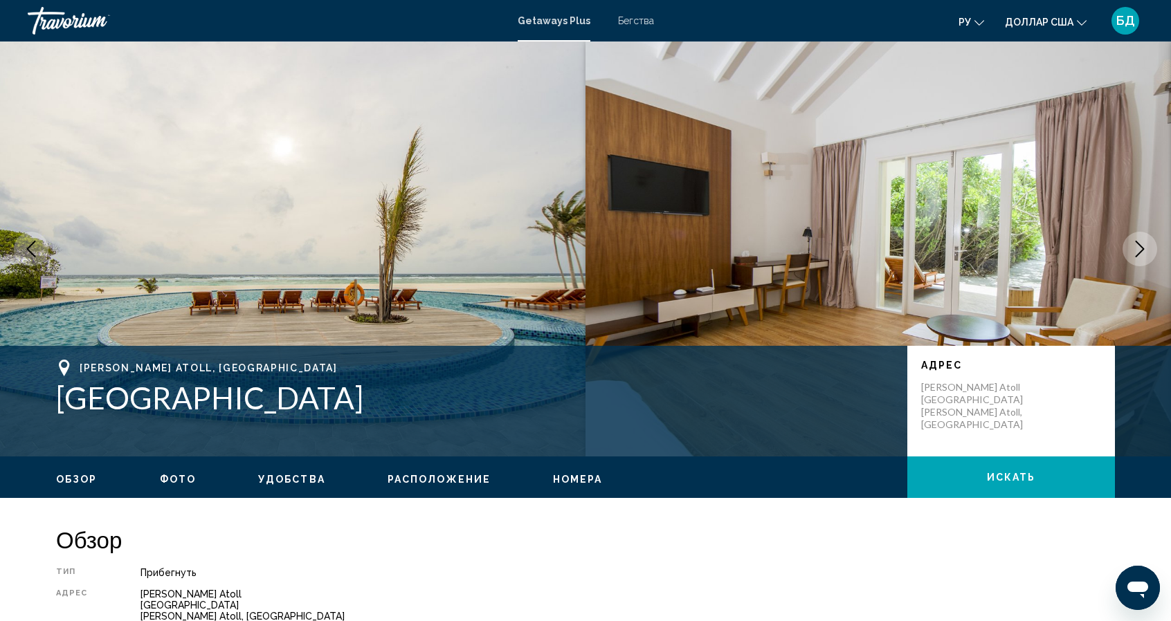
drag, startPoint x: 53, startPoint y: 395, endPoint x: 419, endPoint y: 426, distance: 367.3
click at [419, 426] on div "Haa Dhaalu Atoll, [GEOGRAPHIC_DATA] [GEOGRAPHIC_DATA] [GEOGRAPHIC_DATA] [GEOGRA…" at bounding box center [585, 401] width 1114 height 83
copy h1 "[GEOGRAPHIC_DATA]"
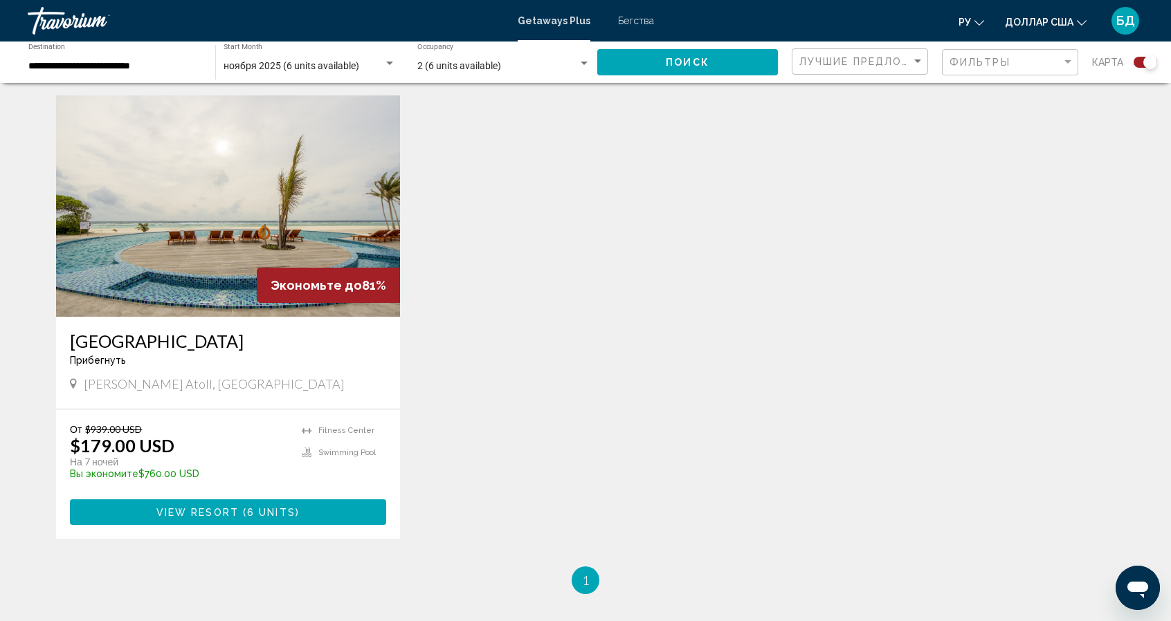
scroll to position [480, 0]
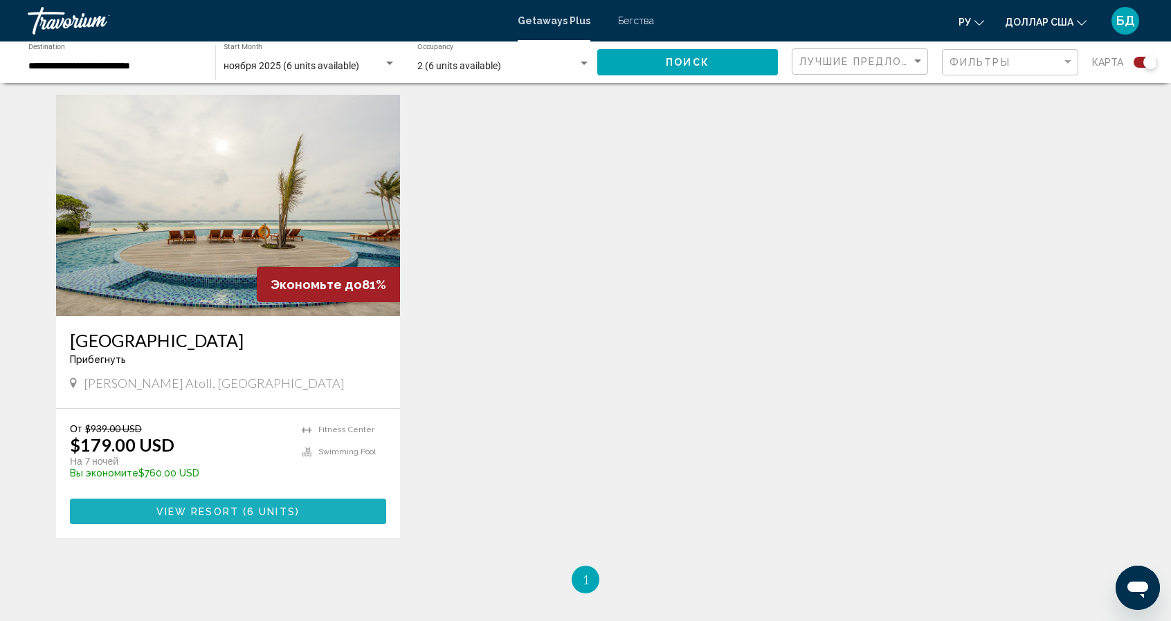
click at [219, 511] on span "View Resort" at bounding box center [197, 511] width 82 height 11
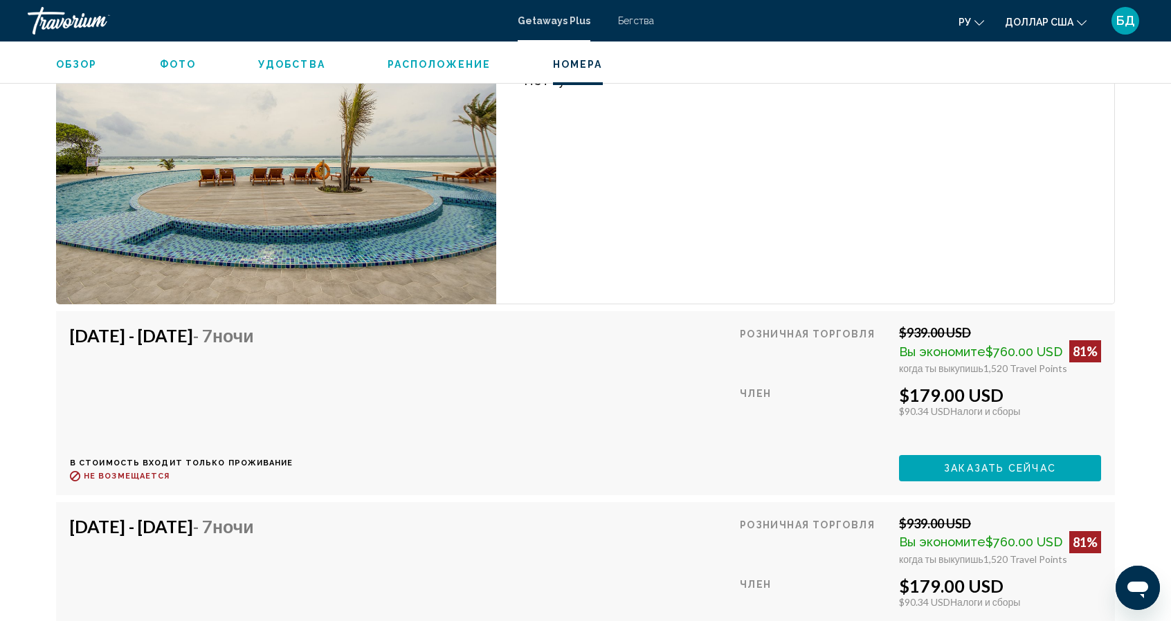
scroll to position [2731, 0]
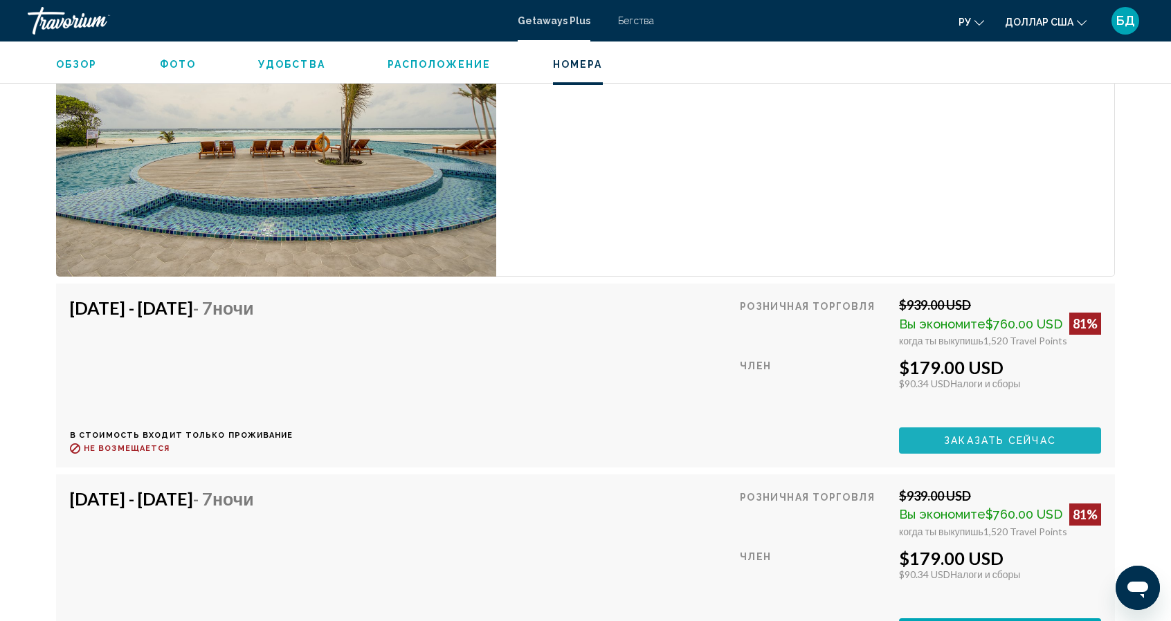
click at [1012, 436] on span "Заказать сейчас" at bounding box center [1000, 441] width 112 height 11
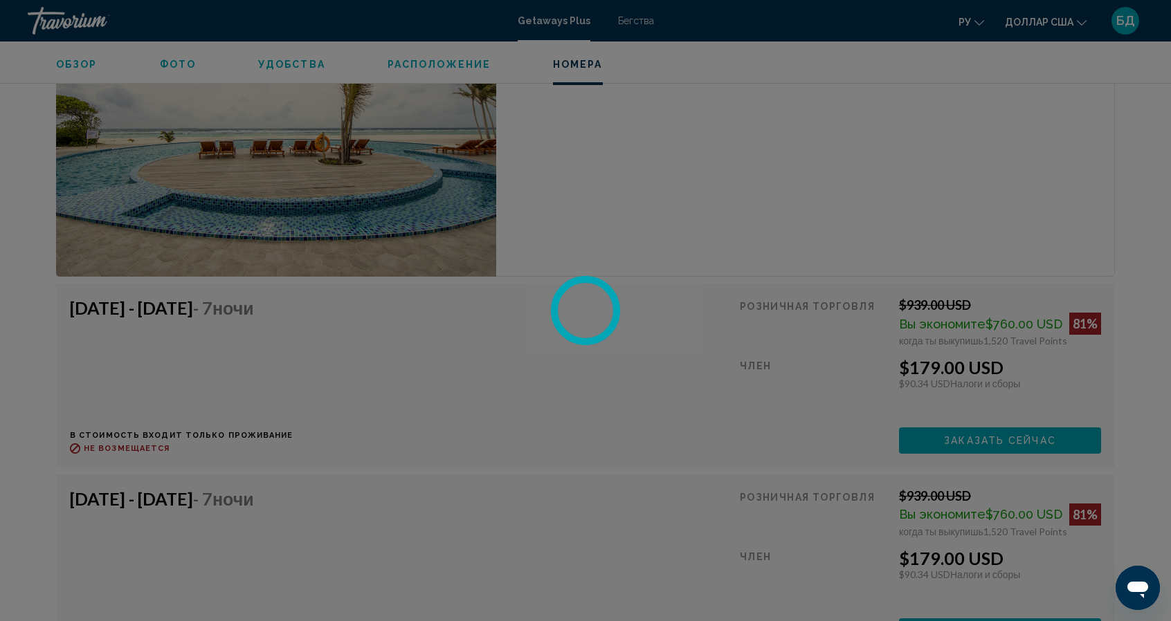
click at [1012, 409] on div at bounding box center [585, 310] width 1171 height 621
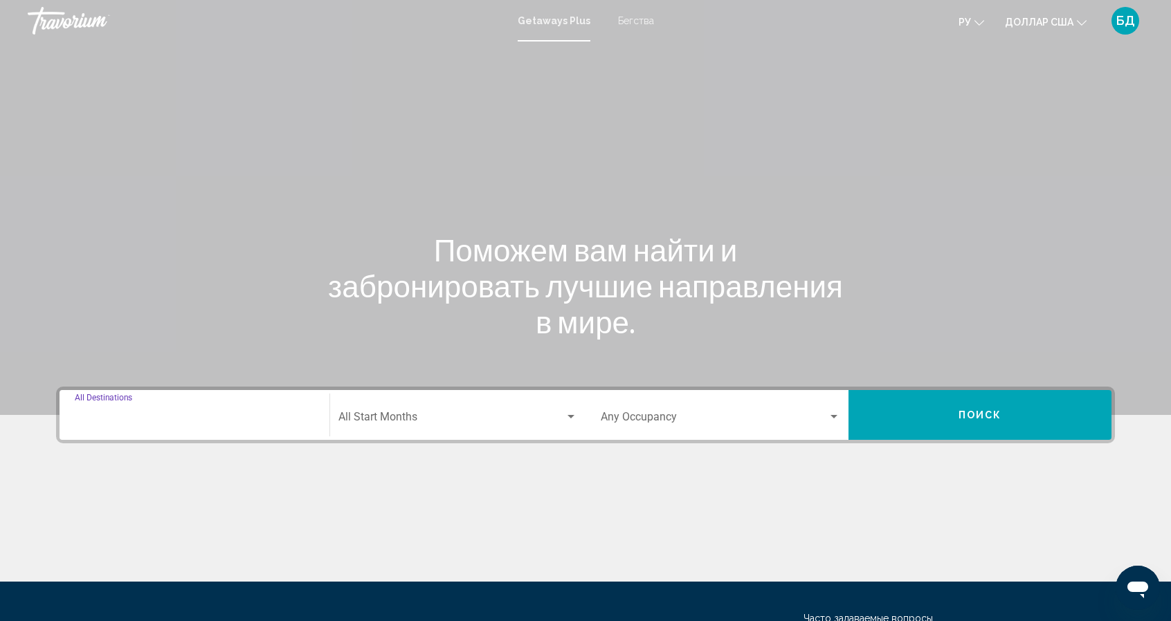
click at [125, 421] on input "Destination All Destinations" at bounding box center [194, 420] width 239 height 12
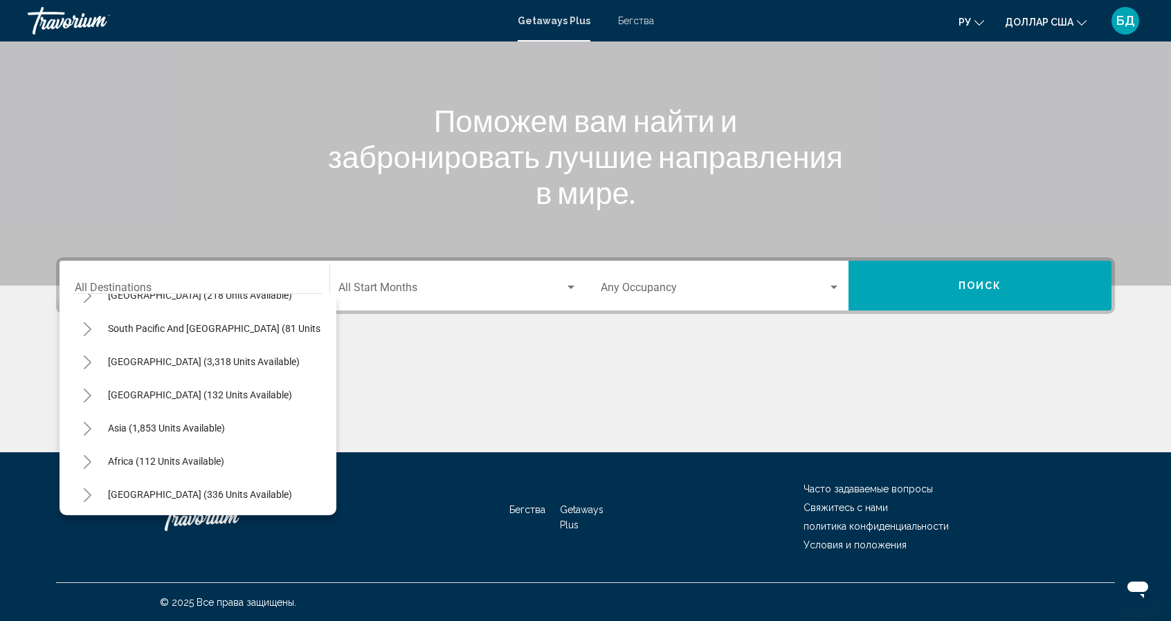
scroll to position [235, 0]
click at [113, 420] on span "Asia (1,853 units available)" at bounding box center [166, 425] width 117 height 11
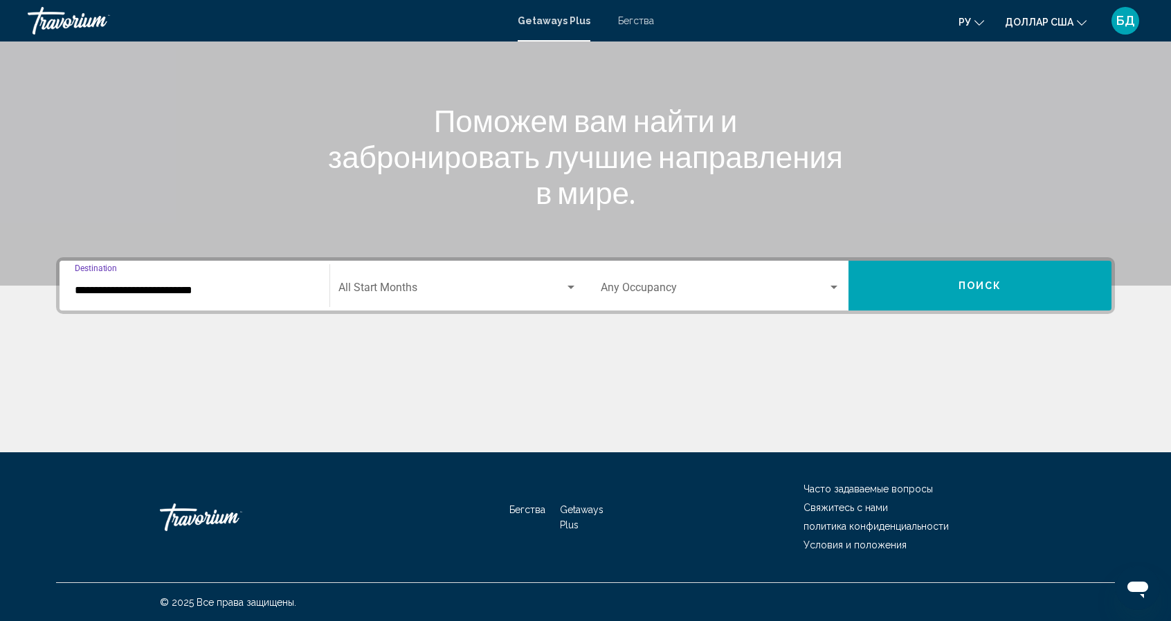
click at [163, 295] on input "**********" at bounding box center [194, 290] width 239 height 12
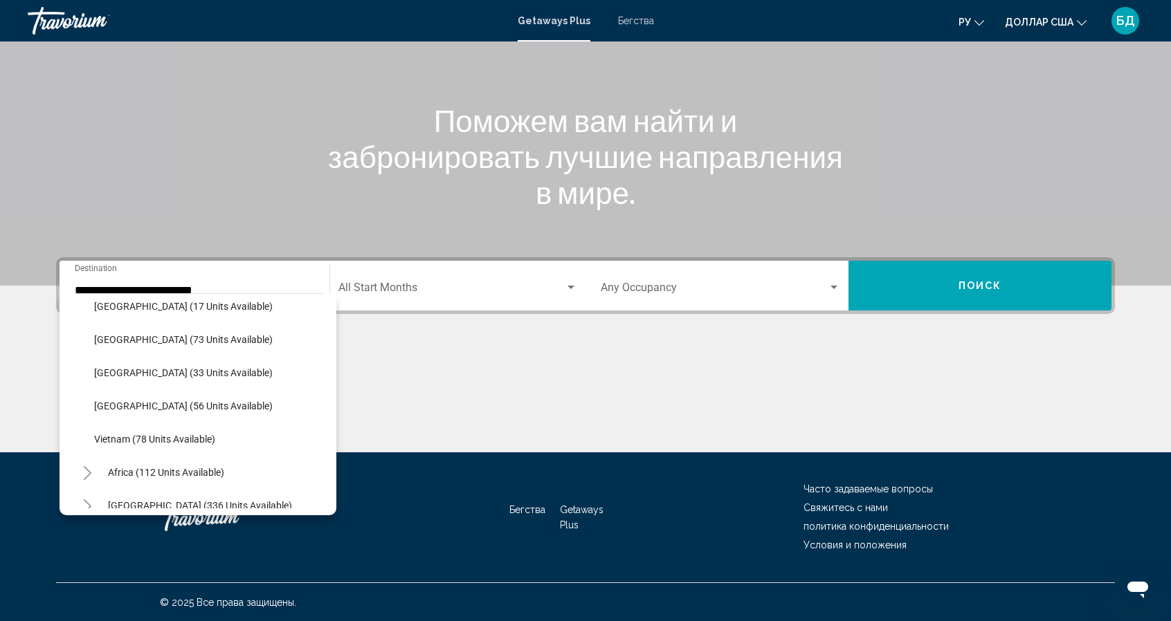
scroll to position [585, 0]
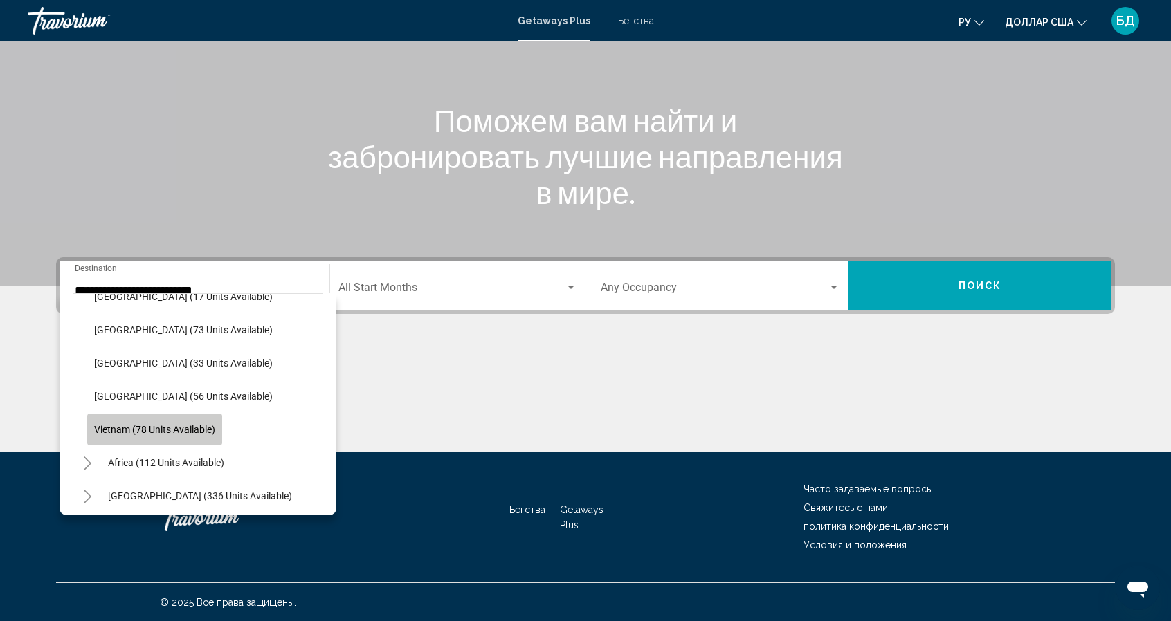
click at [109, 429] on span "Vietnam (78 units available)" at bounding box center [154, 429] width 121 height 11
type input "**********"
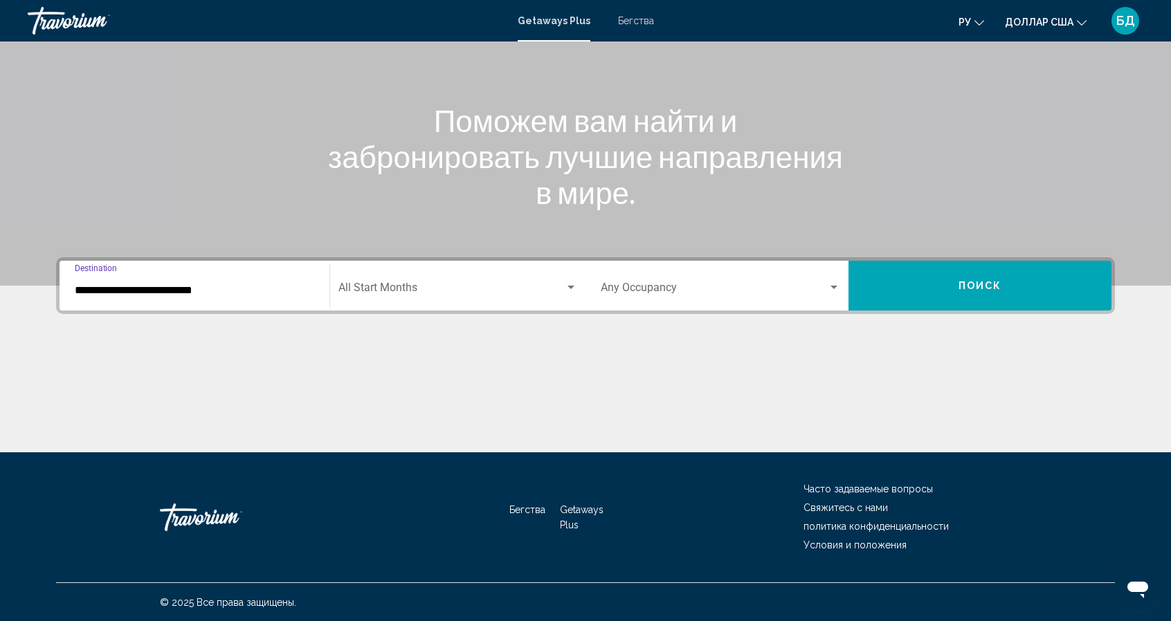
click at [390, 289] on span "Search widget" at bounding box center [451, 290] width 226 height 12
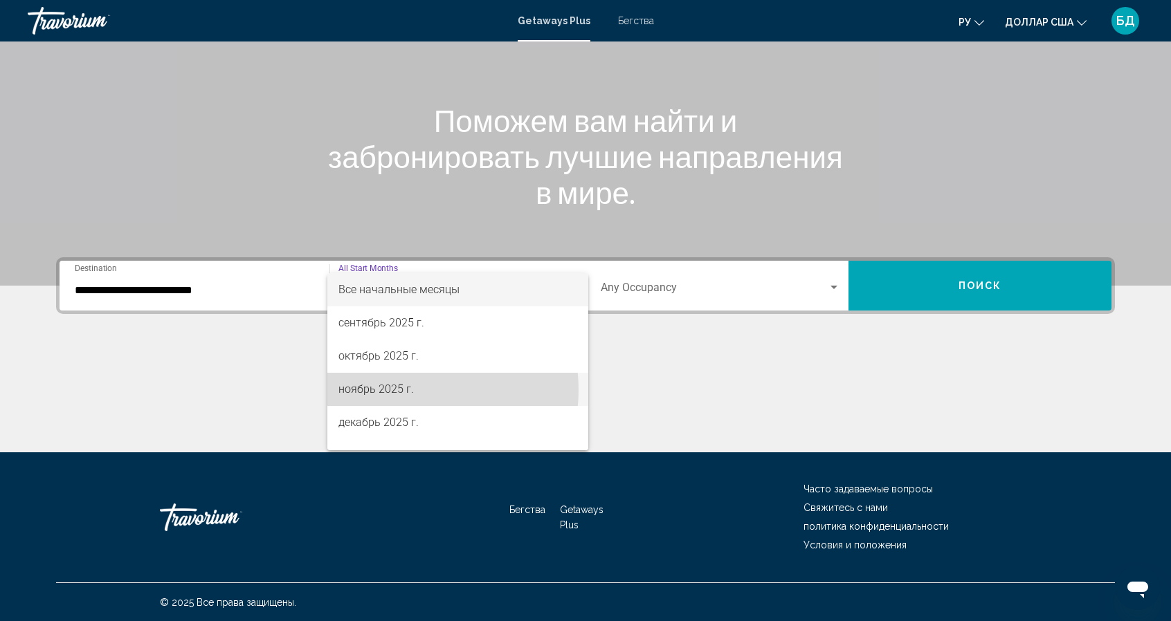
click at [403, 390] on font "ноябрь 2025 г." at bounding box center [375, 389] width 75 height 13
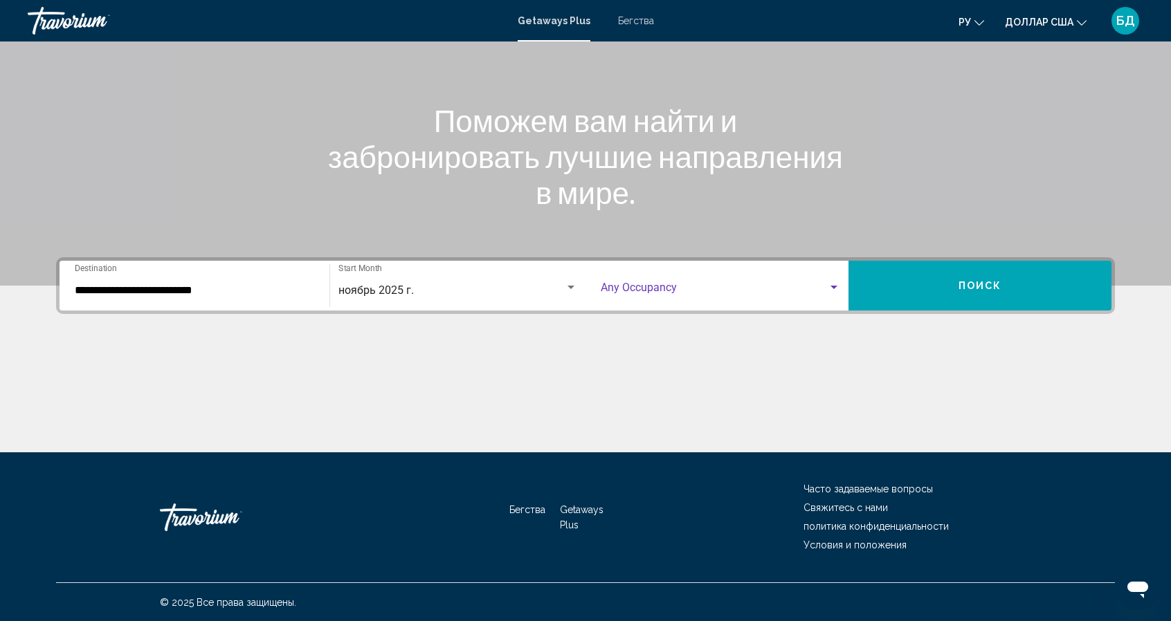
click at [832, 286] on div "Search widget" at bounding box center [833, 287] width 7 height 3
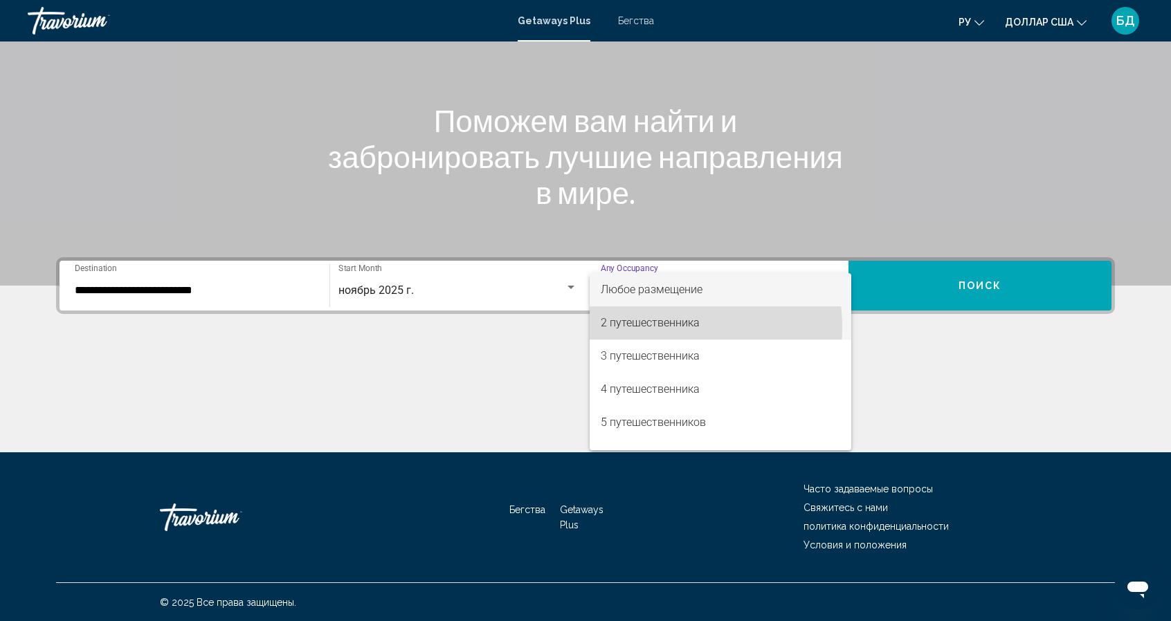
click at [668, 327] on font "2 путешественника" at bounding box center [650, 322] width 99 height 13
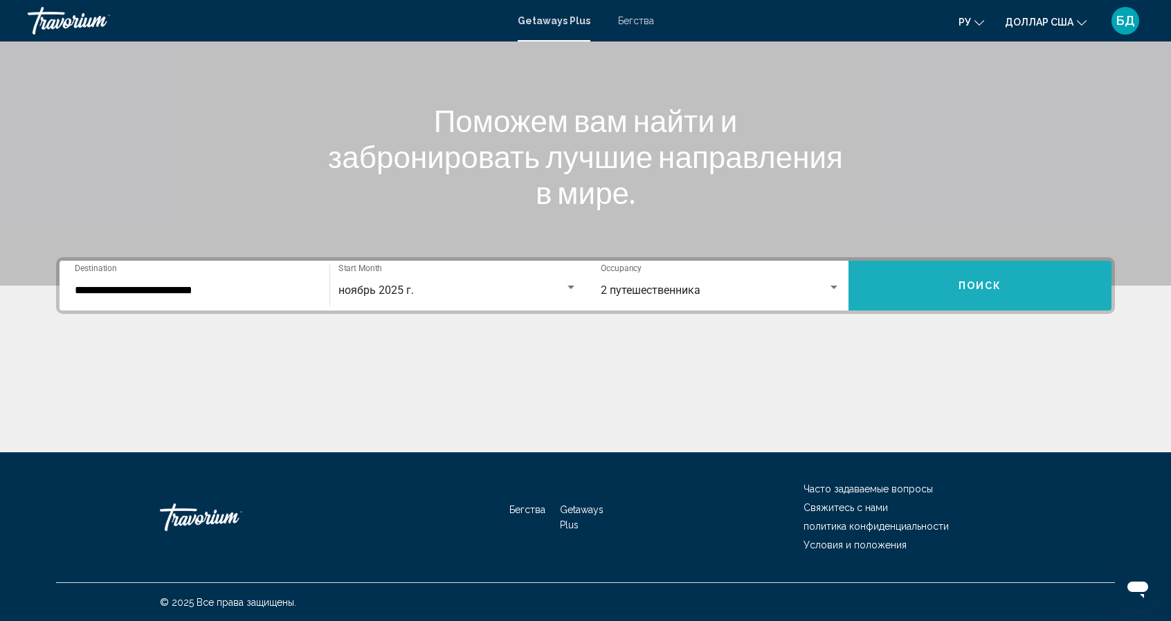
click at [980, 288] on span "Поиск" at bounding box center [980, 286] width 44 height 11
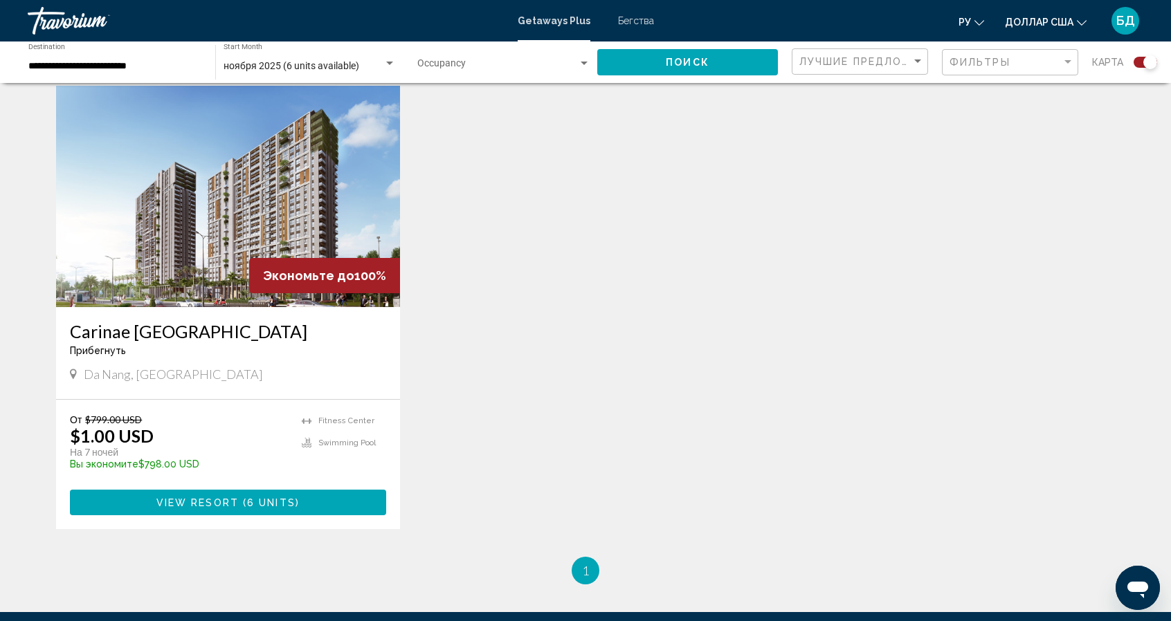
scroll to position [516, 0]
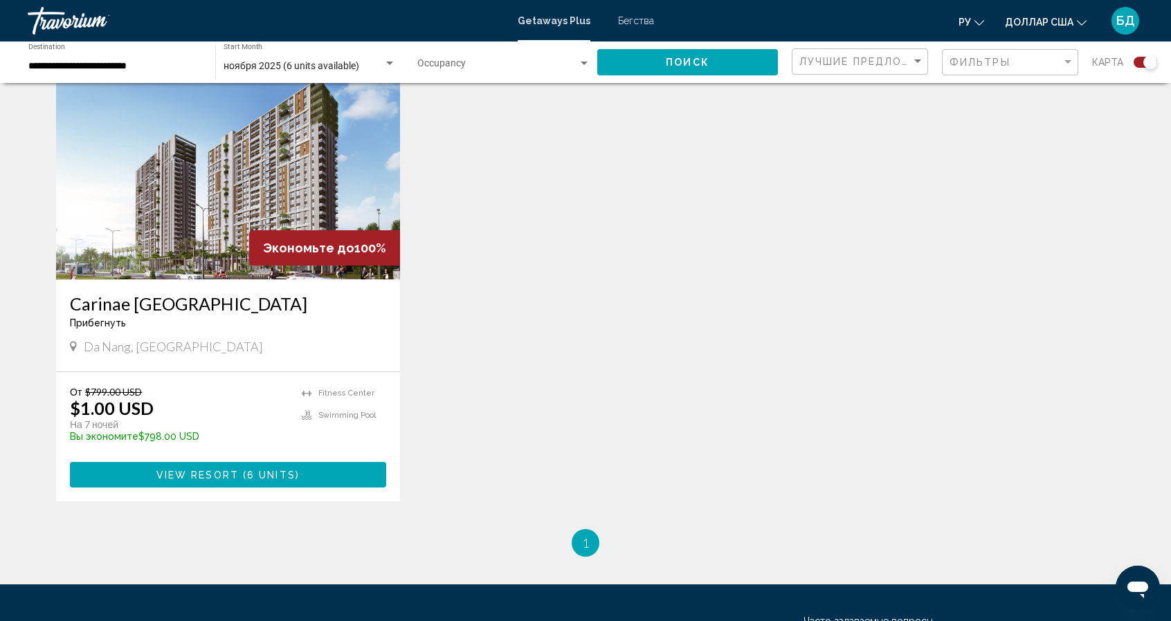
click at [190, 473] on span "View Resort" at bounding box center [197, 475] width 82 height 11
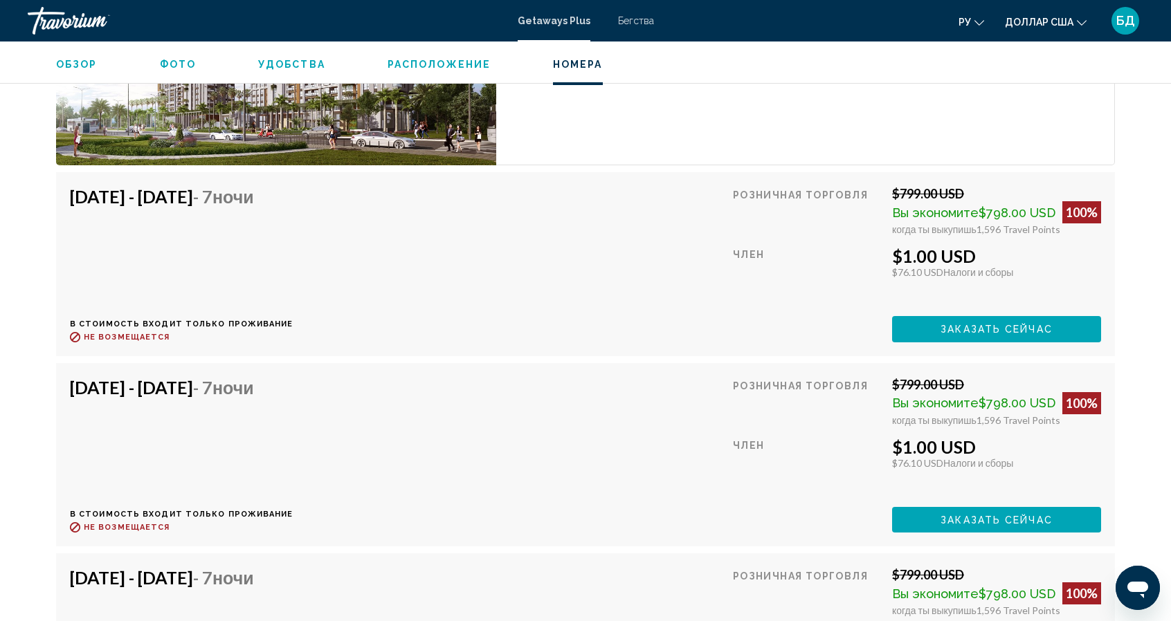
scroll to position [2214, 0]
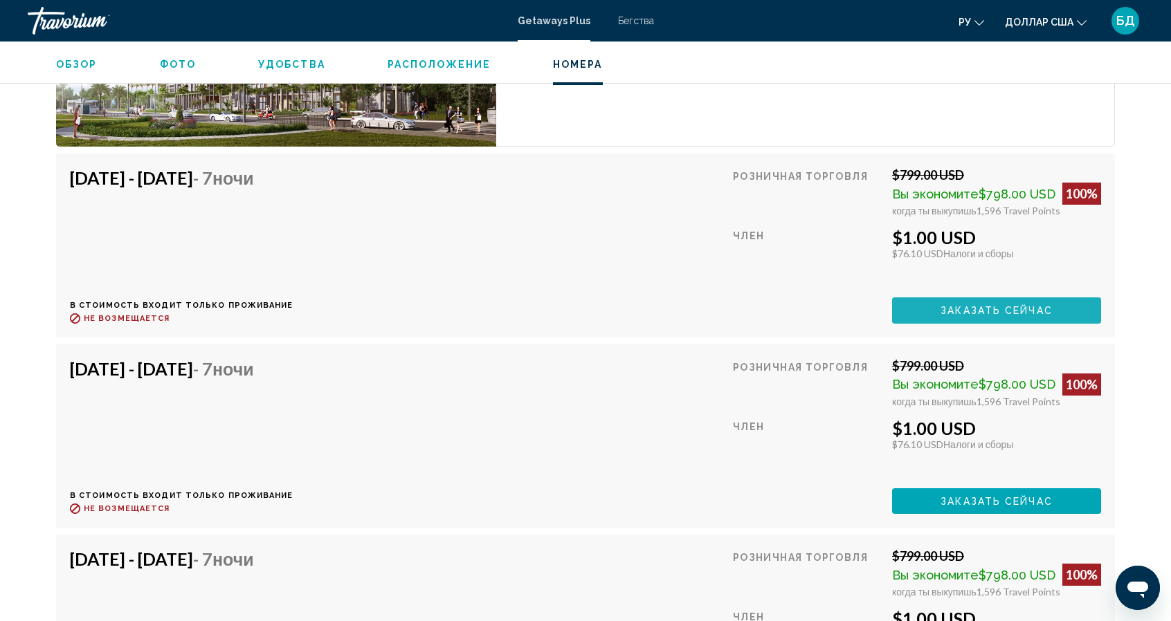
click at [987, 306] on span "Заказать сейчас" at bounding box center [996, 311] width 112 height 11
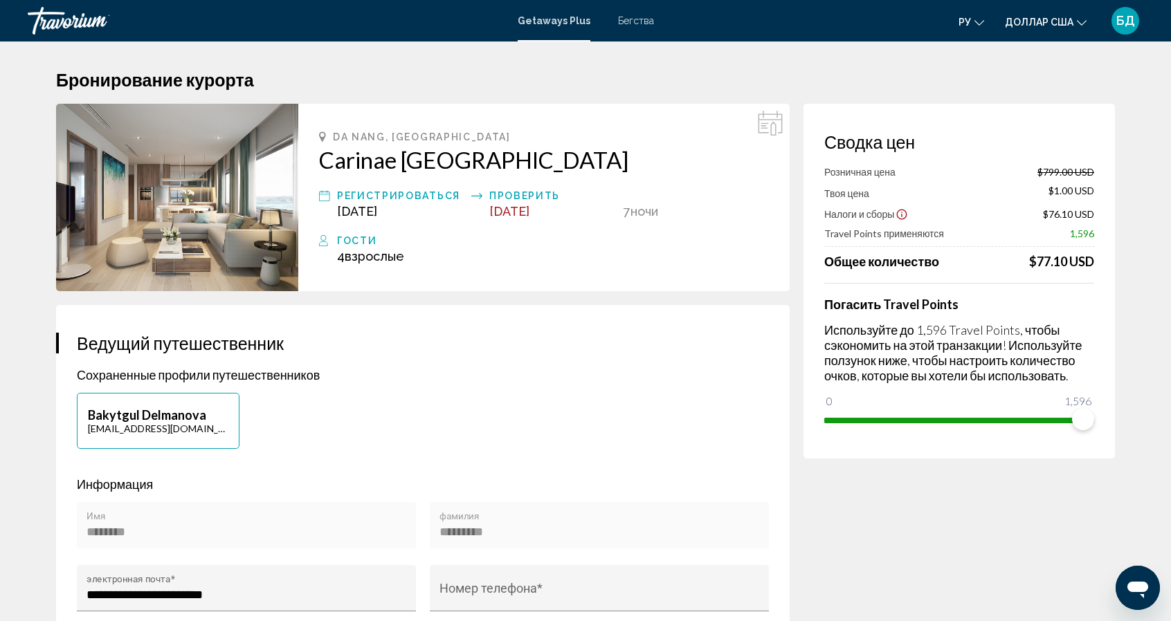
click at [320, 165] on h2 "Carinae [GEOGRAPHIC_DATA]" at bounding box center [544, 160] width 450 height 28
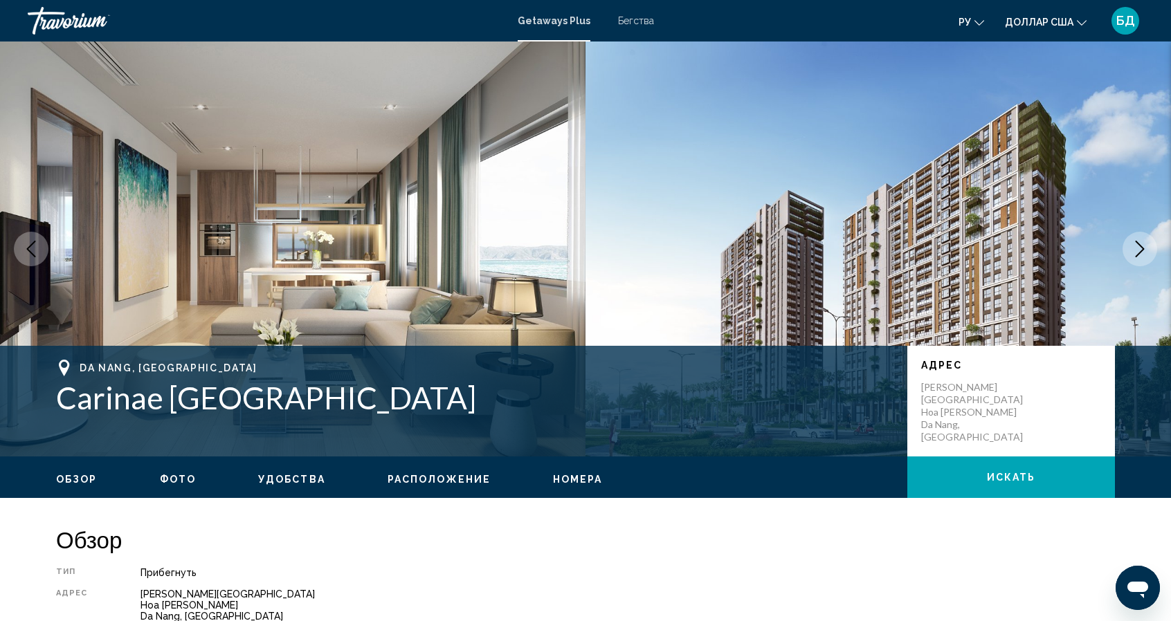
click at [359, 286] on img "Основное содержание" at bounding box center [292, 249] width 585 height 415
click at [58, 405] on h1 "Carinae [GEOGRAPHIC_DATA]" at bounding box center [474, 398] width 837 height 36
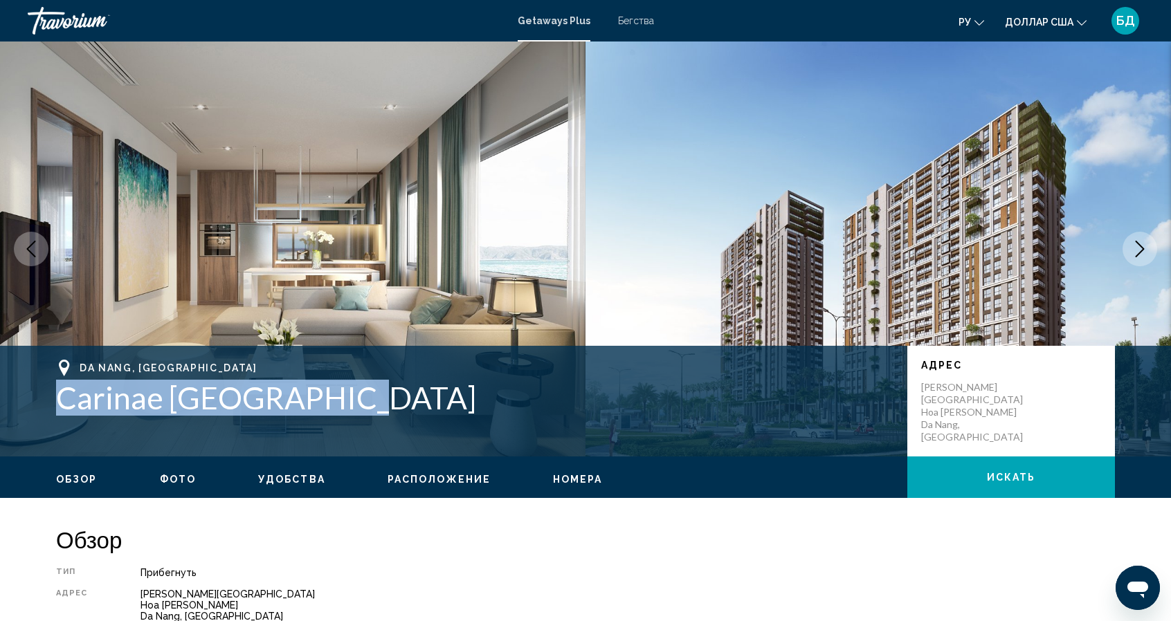
drag, startPoint x: 58, startPoint y: 405, endPoint x: 366, endPoint y: 403, distance: 307.9
click at [366, 403] on h1 "Carinae [GEOGRAPHIC_DATA]" at bounding box center [474, 398] width 837 height 36
copy h1 "Carinae [GEOGRAPHIC_DATA]"
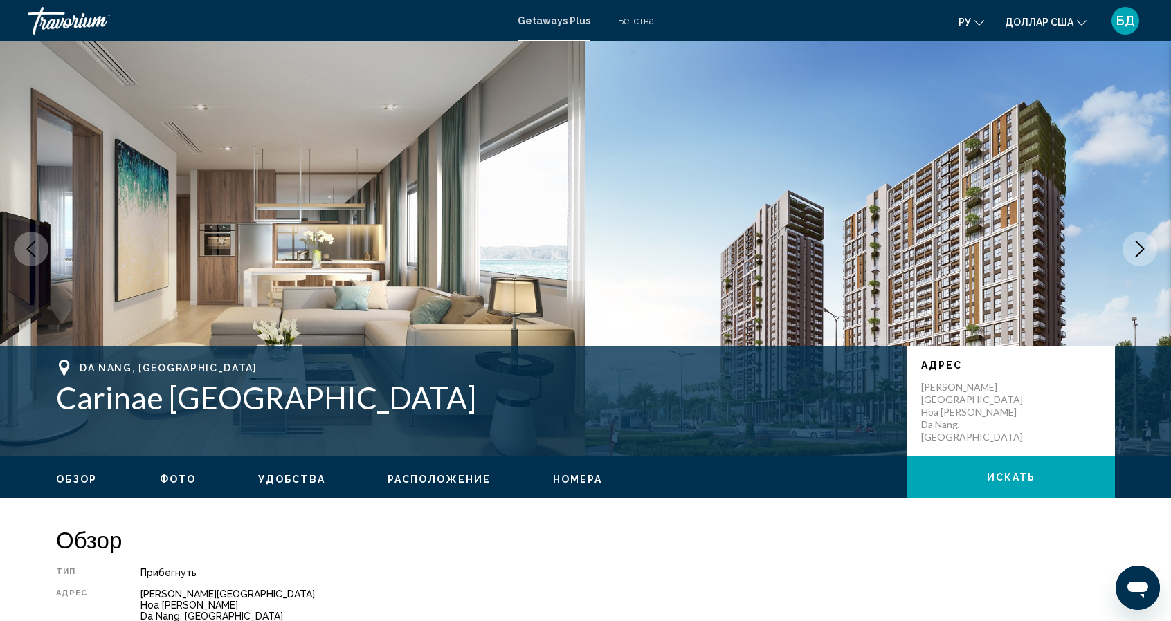
click at [1019, 565] on div "Обзор Тип Прибегнуть Все включено Нет «все включено» Адрес [PERSON_NAME][GEOGRA…" at bounding box center [585, 604] width 1059 height 157
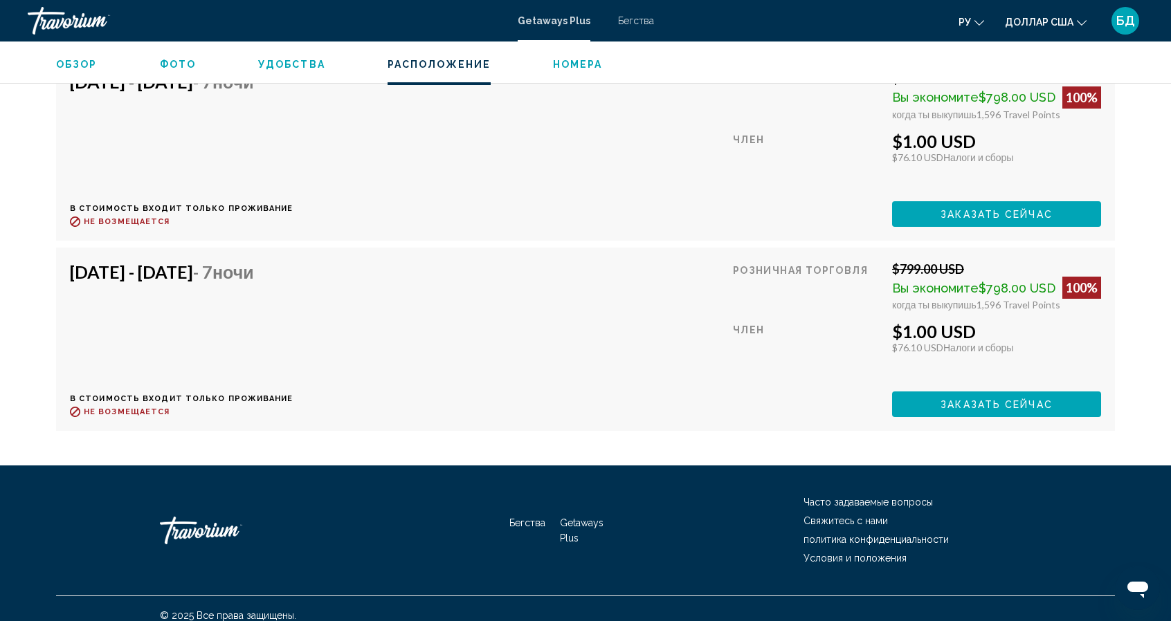
scroll to position [1958, 0]
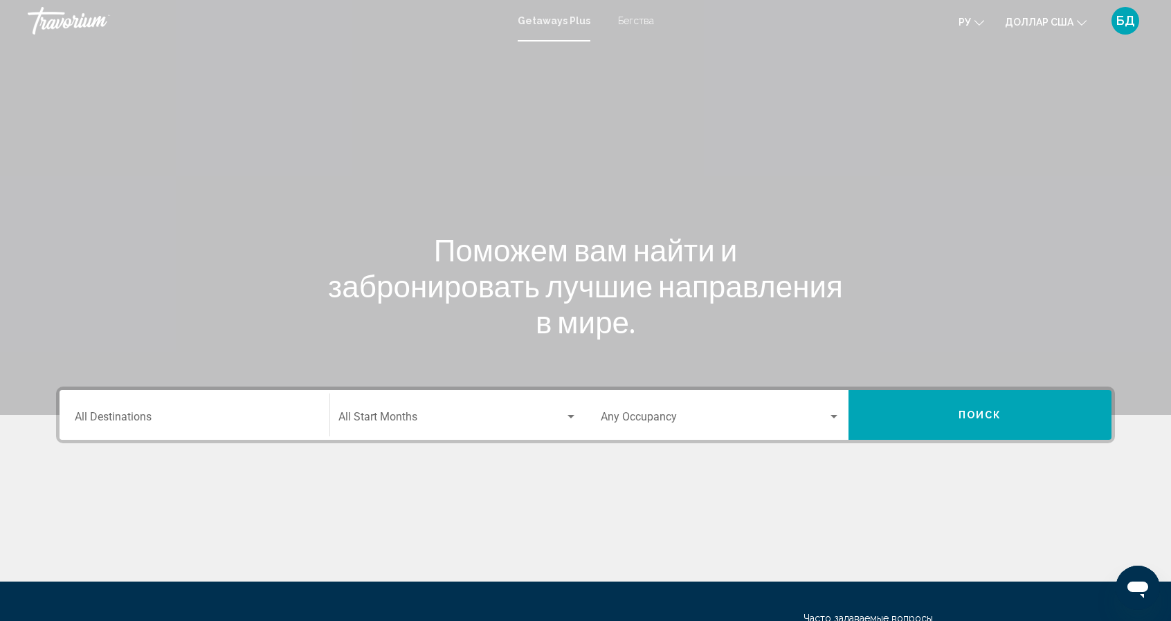
click at [138, 421] on input "Destination All Destinations" at bounding box center [194, 420] width 239 height 12
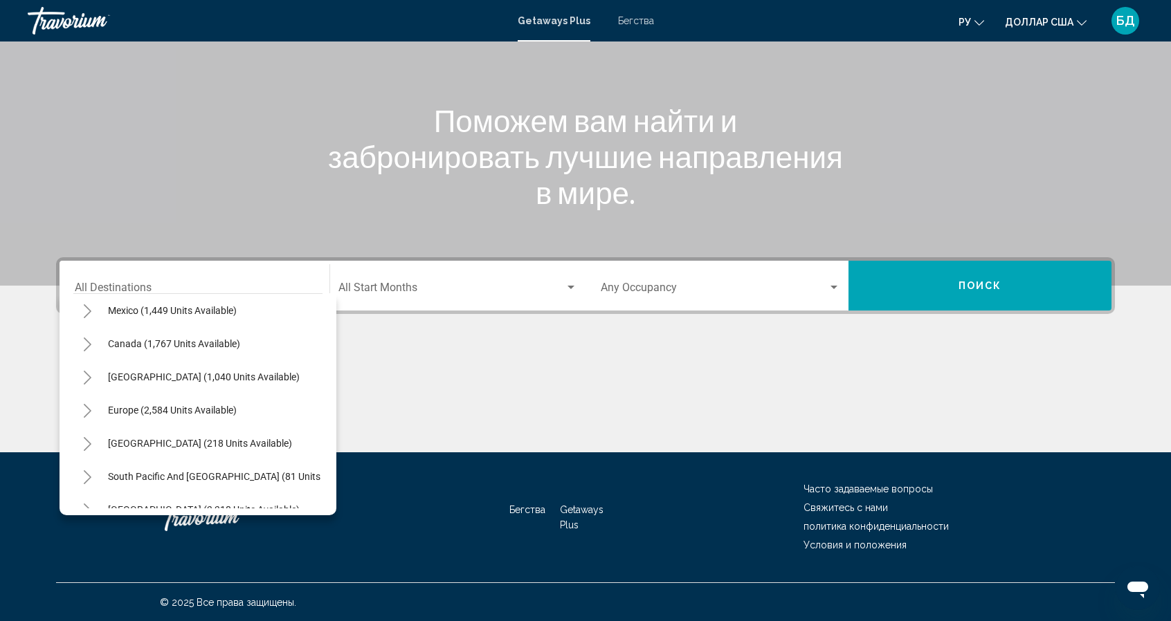
scroll to position [83, 0]
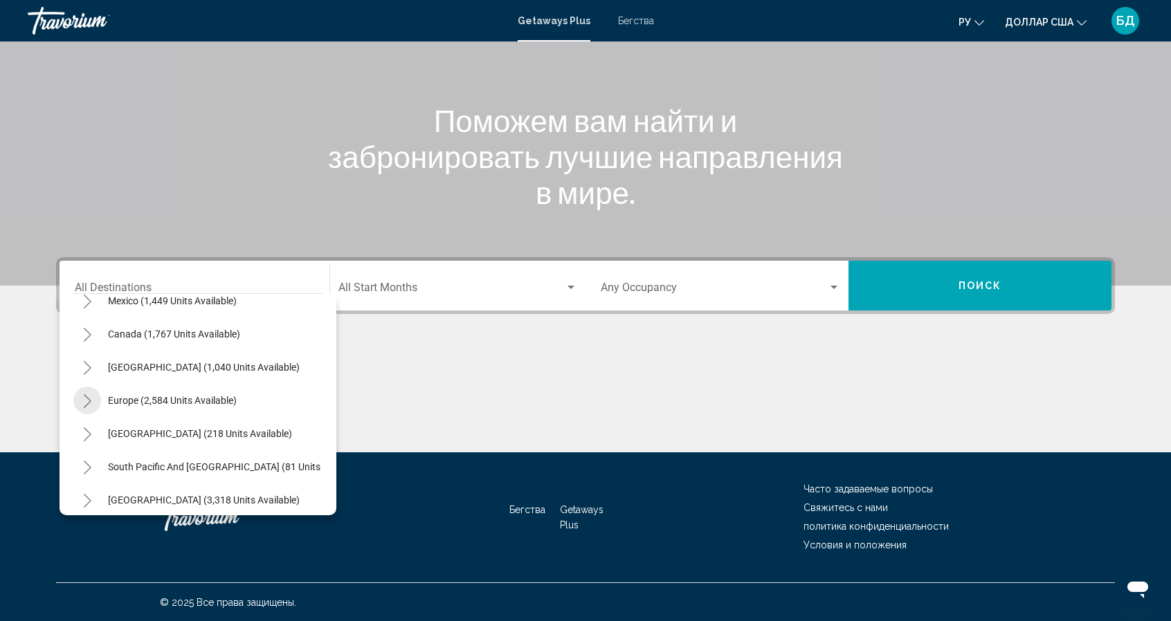
click at [89, 403] on icon "Toggle Europe (2,584 units available)" at bounding box center [87, 401] width 10 height 14
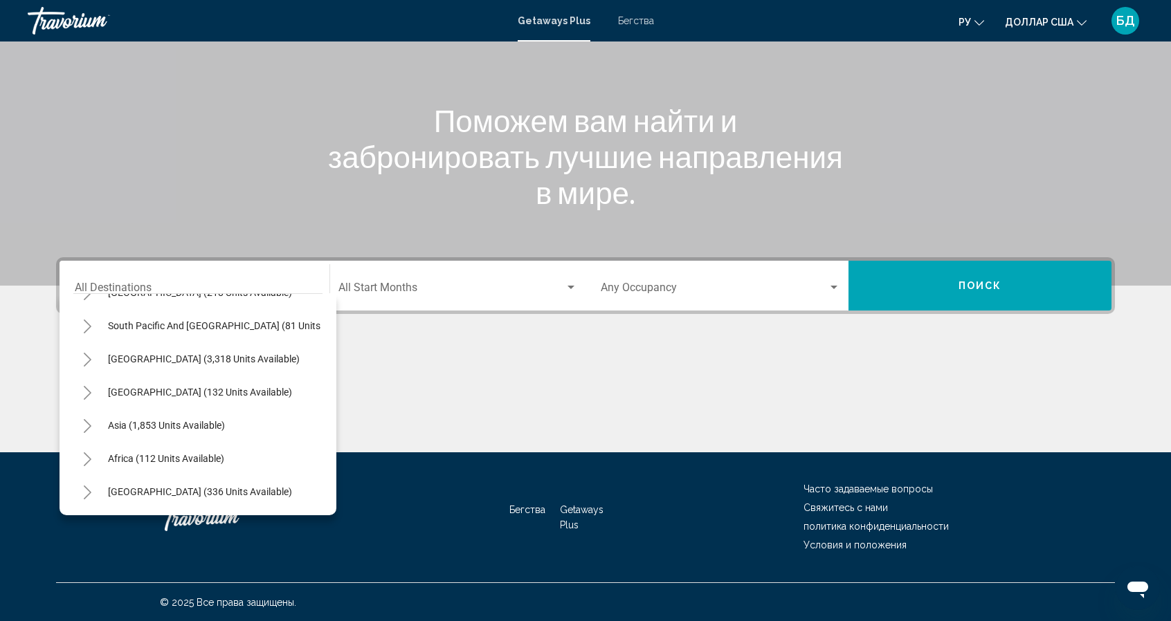
scroll to position [832, 0]
click at [84, 419] on icon "Toggle Asia (1,853 units available)" at bounding box center [87, 426] width 10 height 14
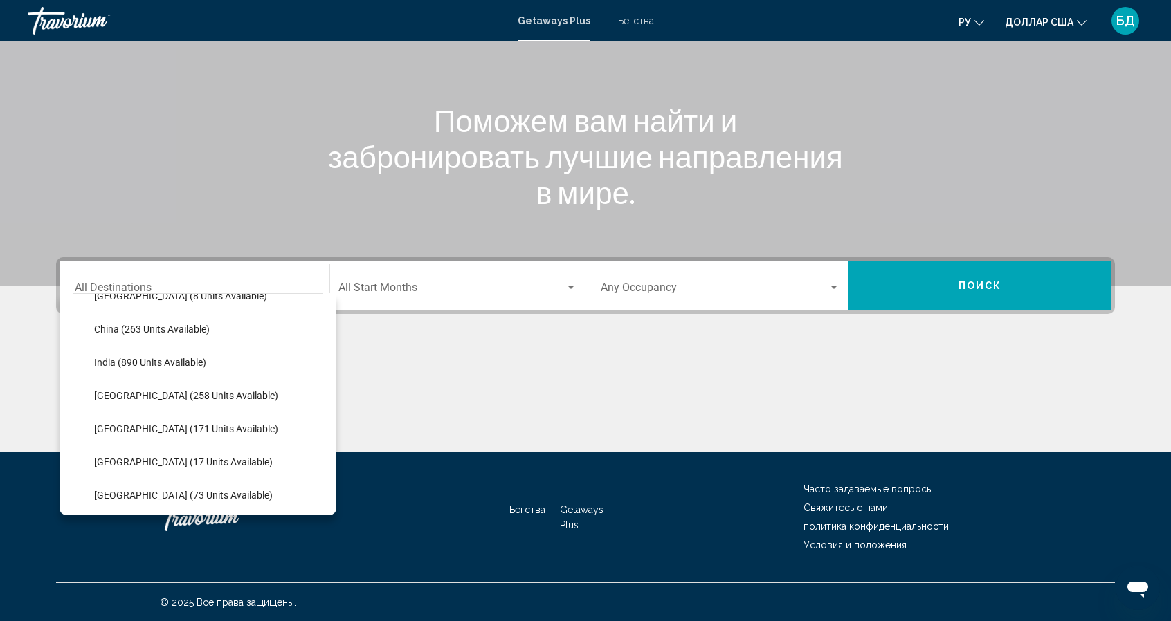
scroll to position [1026, 0]
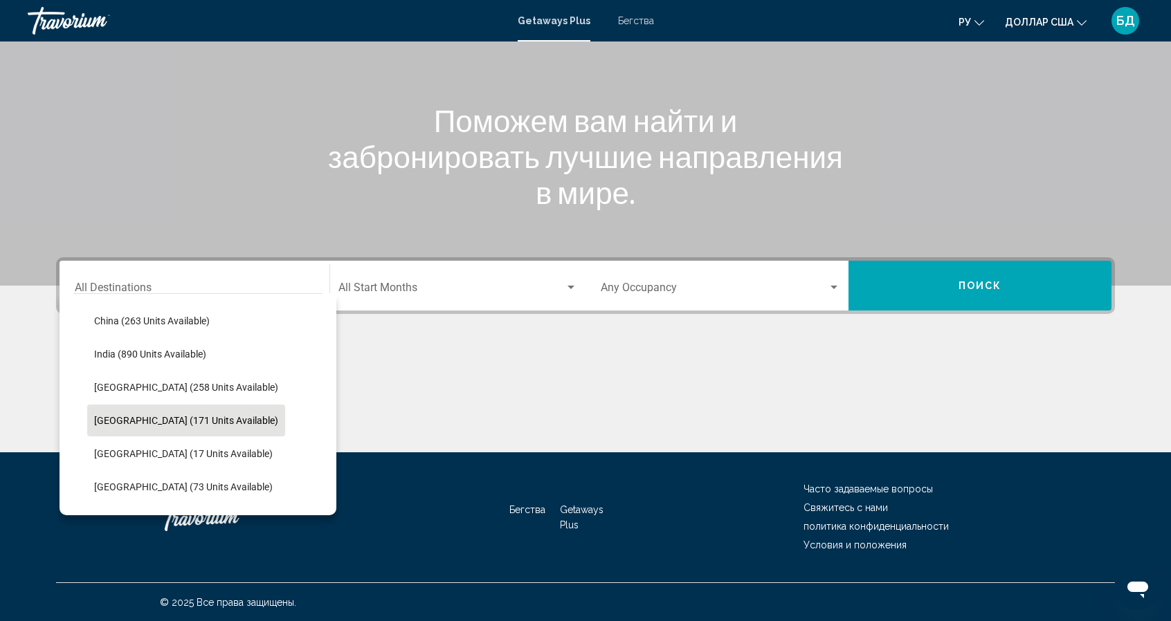
click at [103, 419] on span "[GEOGRAPHIC_DATA] (171 units available)" at bounding box center [186, 420] width 184 height 11
type input "**********"
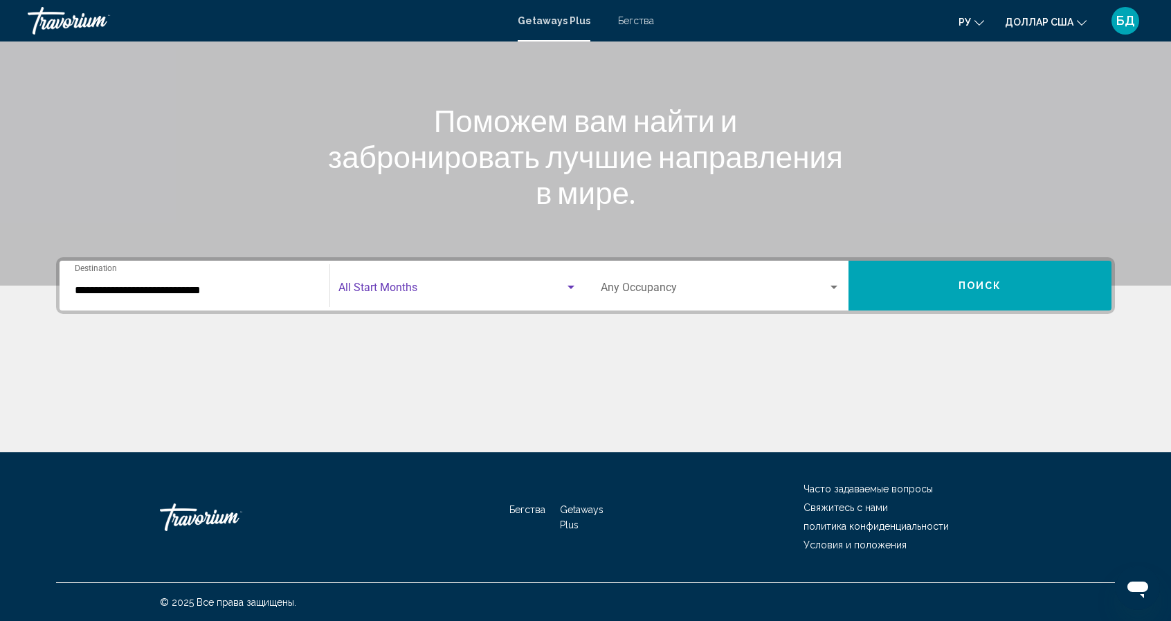
click at [572, 282] on div "Search widget" at bounding box center [571, 287] width 12 height 11
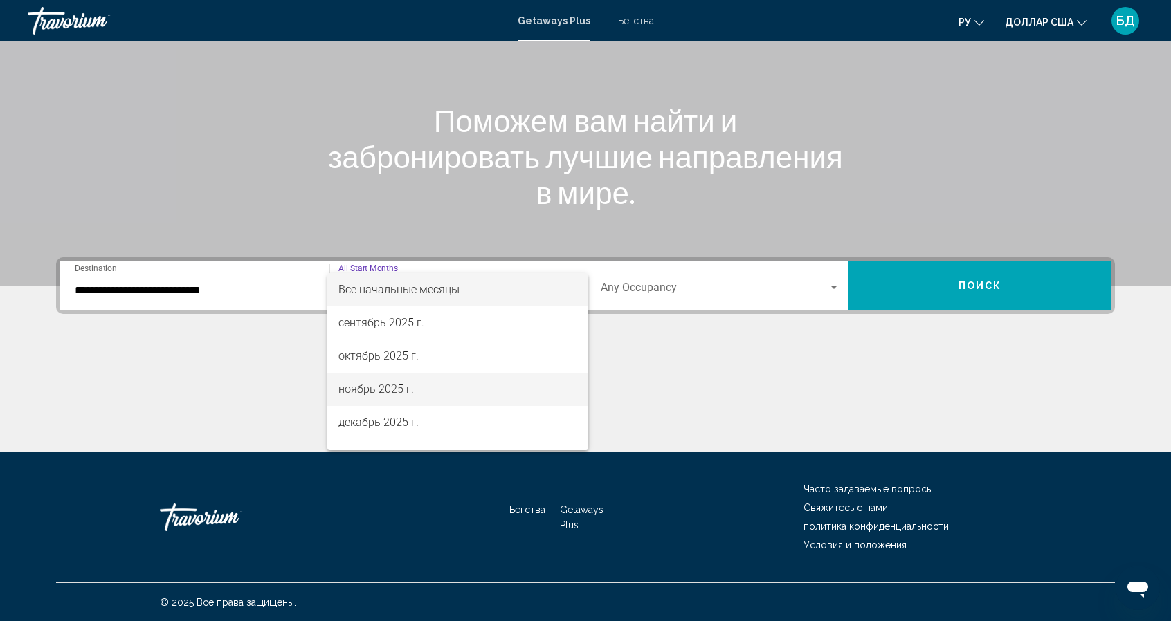
click at [428, 383] on span "ноябрь 2025 г." at bounding box center [457, 389] width 239 height 33
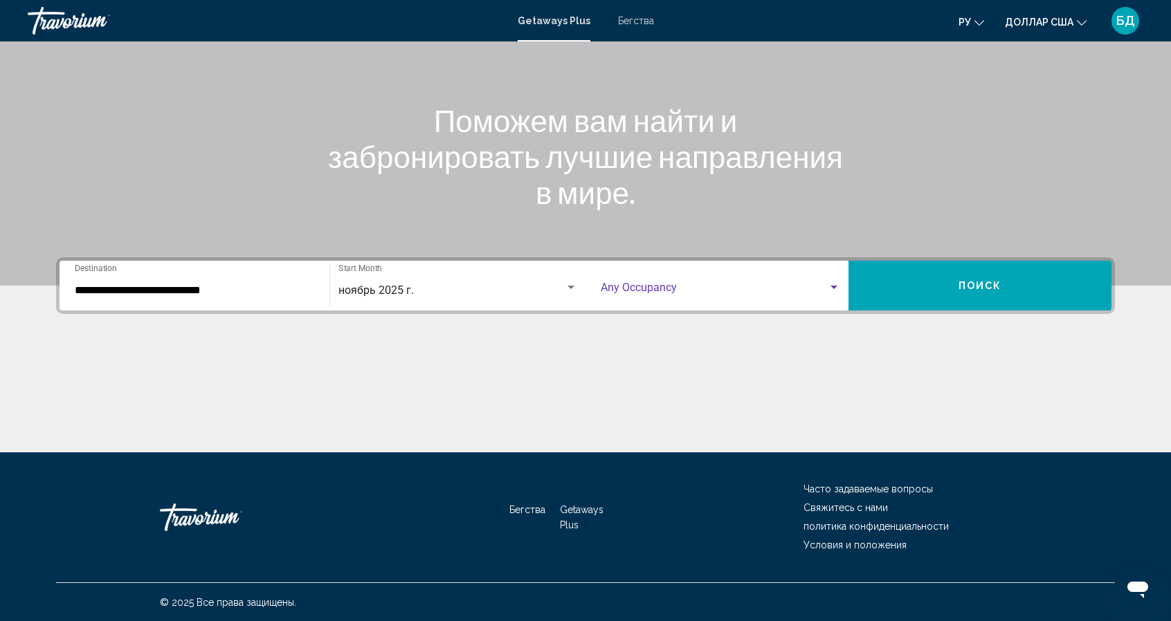
click at [832, 288] on div "Search widget" at bounding box center [833, 287] width 7 height 3
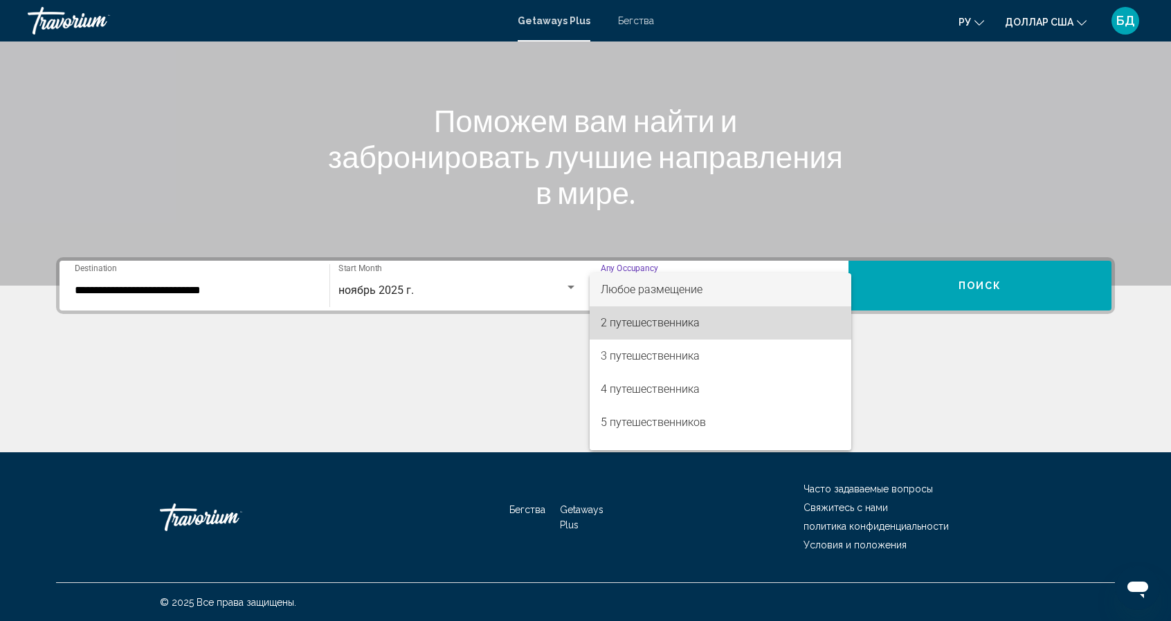
click at [792, 319] on span "2 путешественника" at bounding box center [720, 323] width 239 height 33
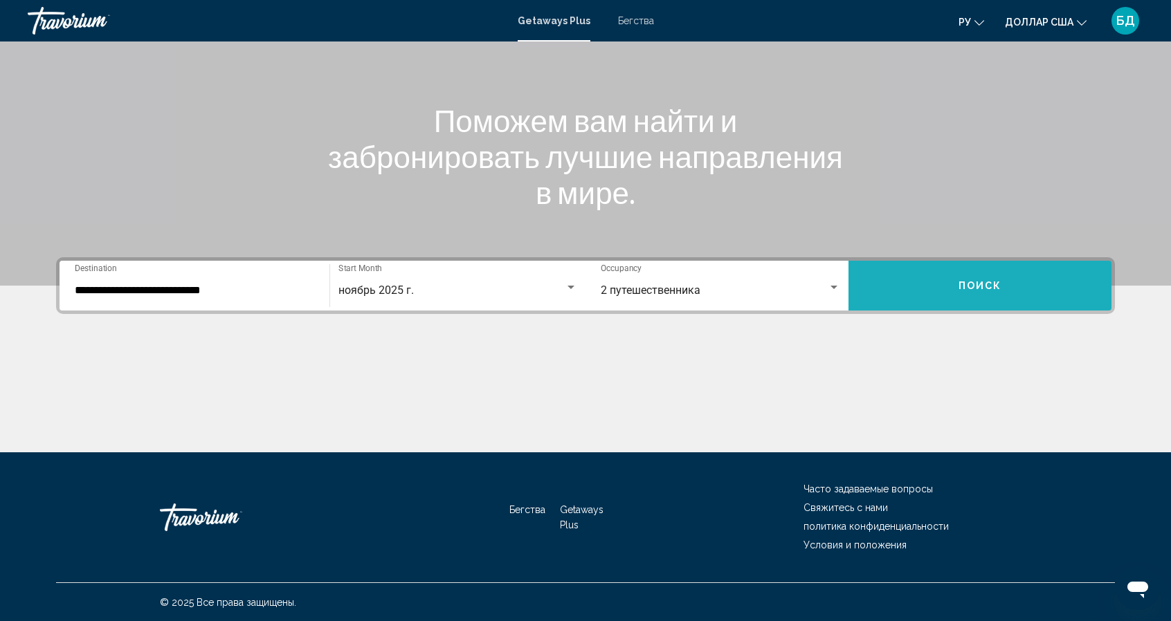
click at [992, 283] on span "Поиск" at bounding box center [980, 286] width 44 height 11
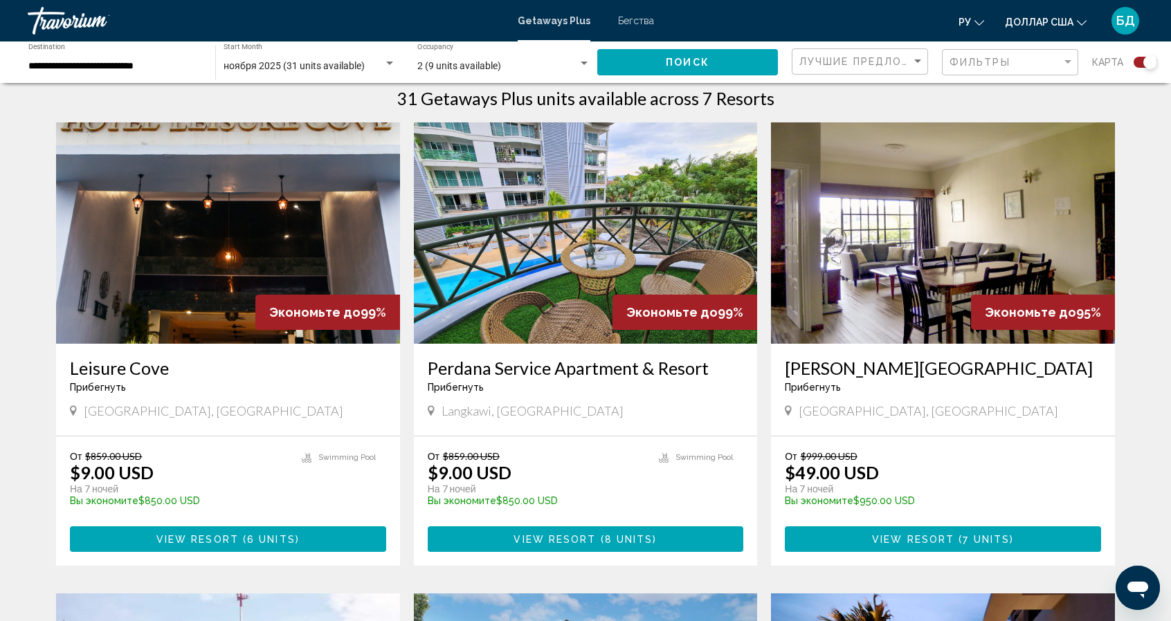
scroll to position [424, 0]
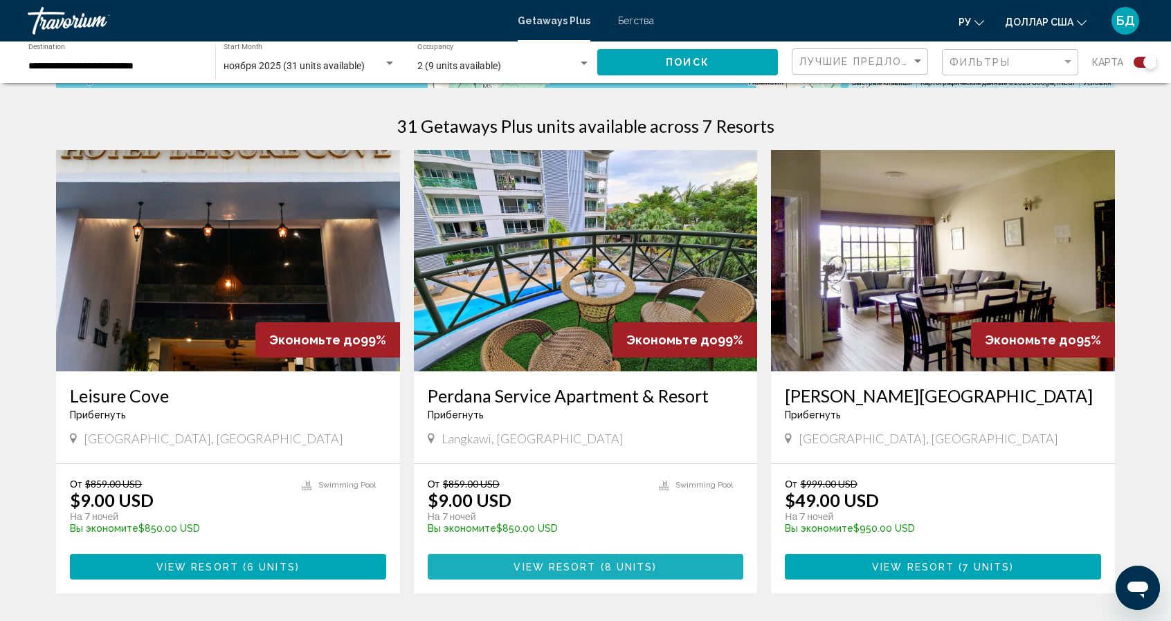
click at [572, 565] on span "View Resort" at bounding box center [554, 567] width 82 height 11
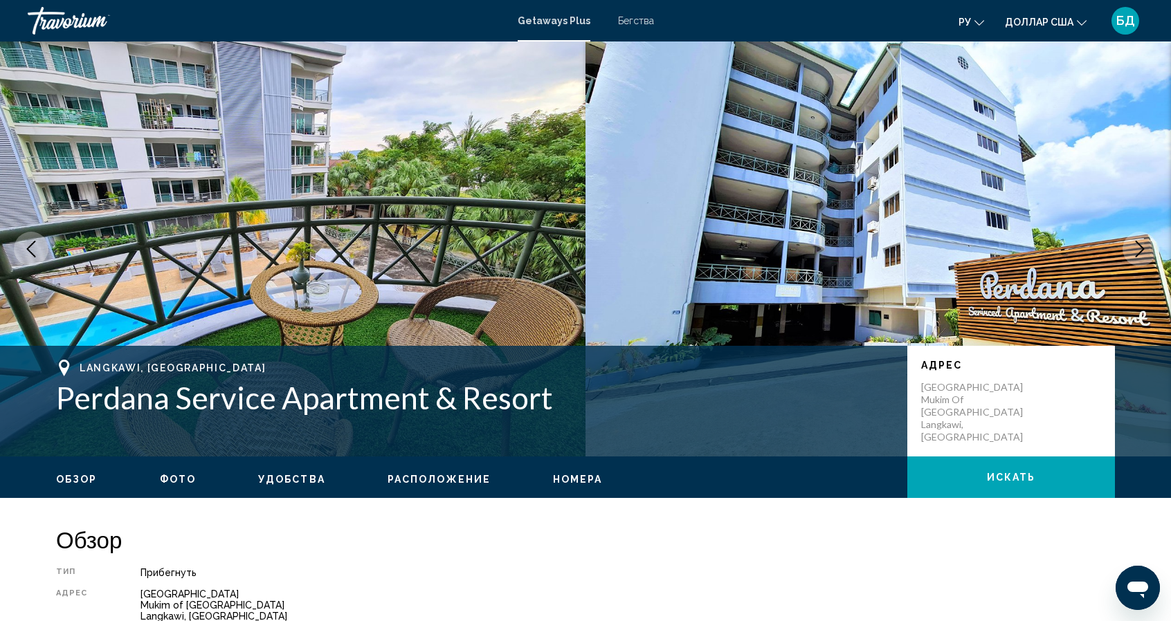
click at [57, 402] on h1 "Perdana Service Apartment & Resort" at bounding box center [474, 398] width 837 height 36
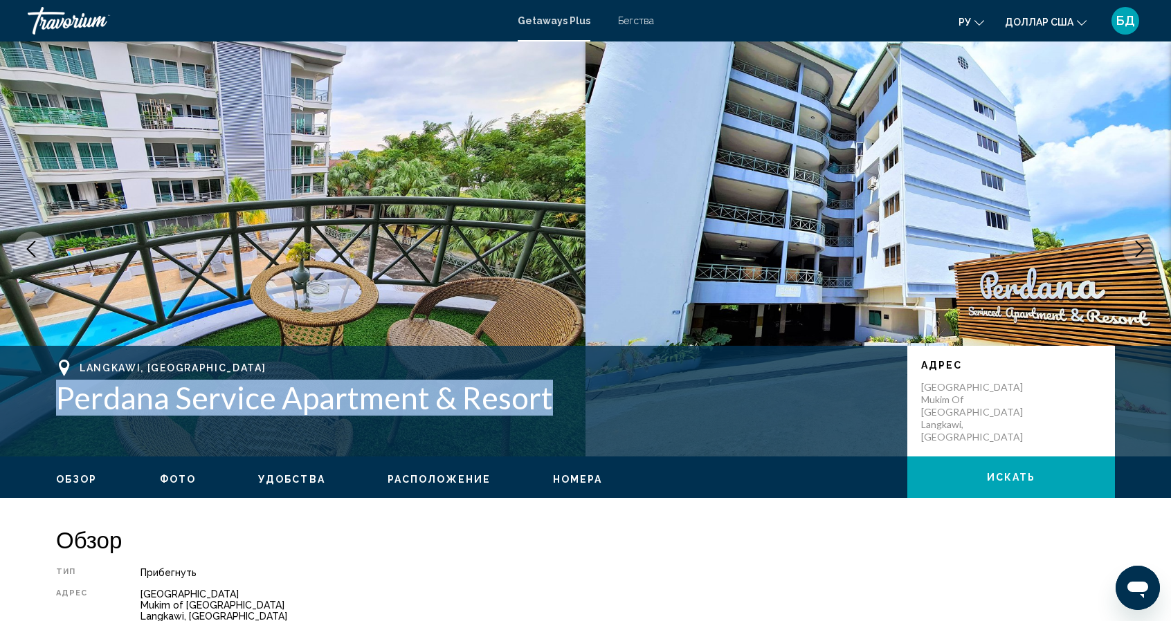
drag, startPoint x: 57, startPoint y: 402, endPoint x: 554, endPoint y: 435, distance: 497.9
click at [554, 435] on div "Langkawi, [GEOGRAPHIC_DATA] Perdana Service Apartment & Resort [GEOGRAPHIC_DATA…" at bounding box center [585, 401] width 1114 height 83
copy h1 "Perdana Service Apartment & Resort"
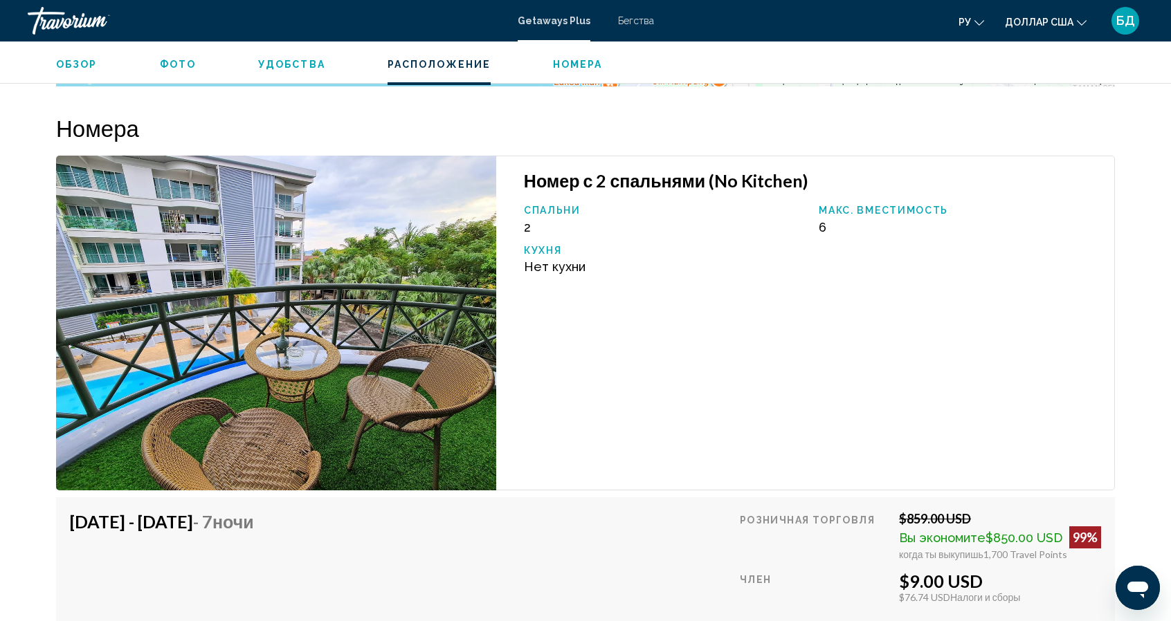
scroll to position [2717, 0]
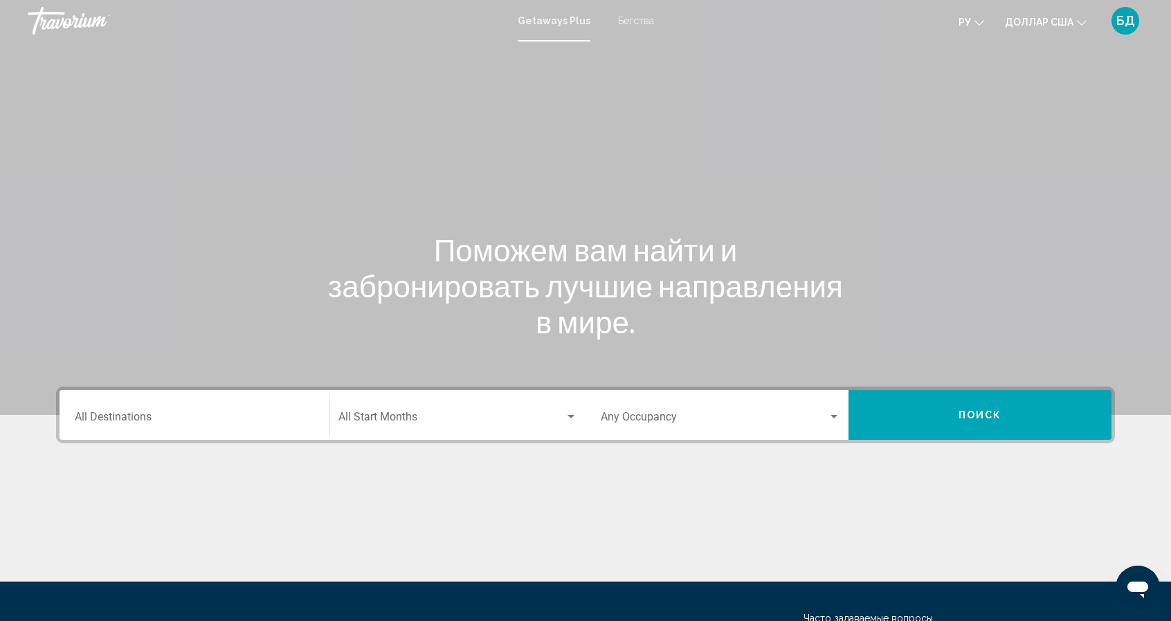
click at [0, 27] on div "Getaways Plus Бегства ру English Español Français Italiano Português русский до…" at bounding box center [585, 20] width 1171 height 29
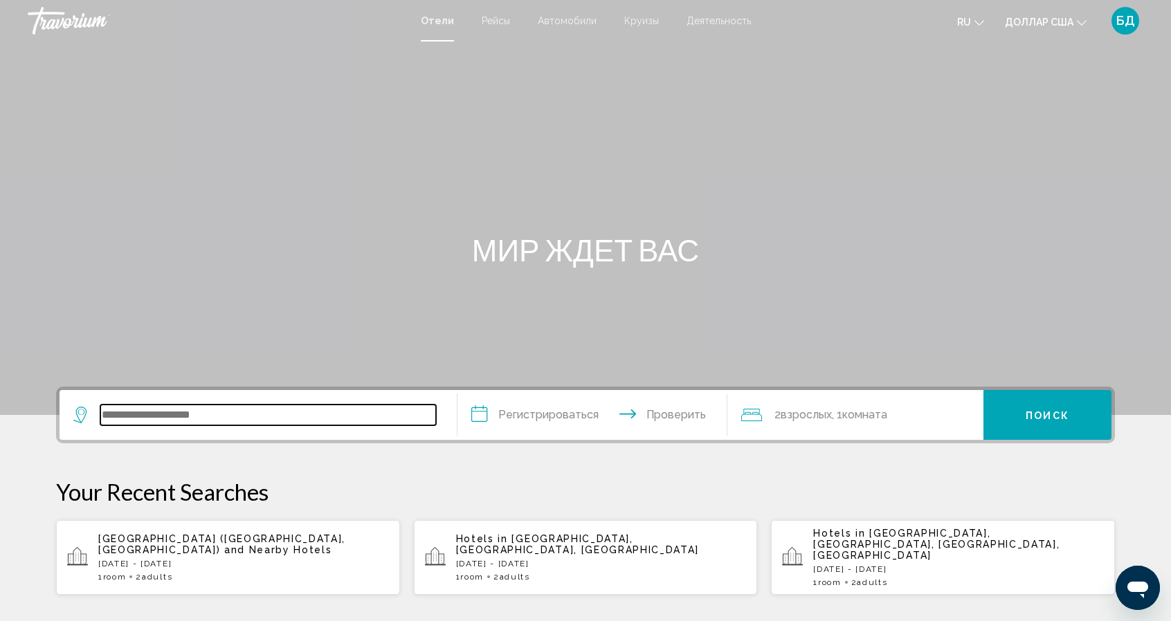
click at [226, 419] on input "Виджет поиска" at bounding box center [268, 415] width 336 height 21
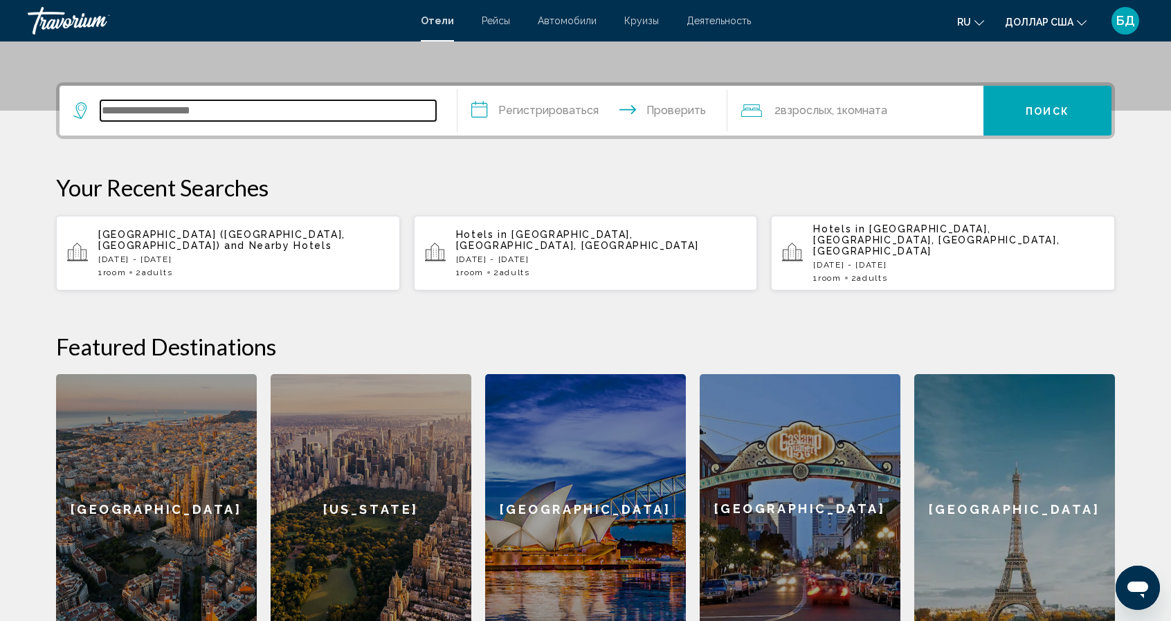
scroll to position [342, 0]
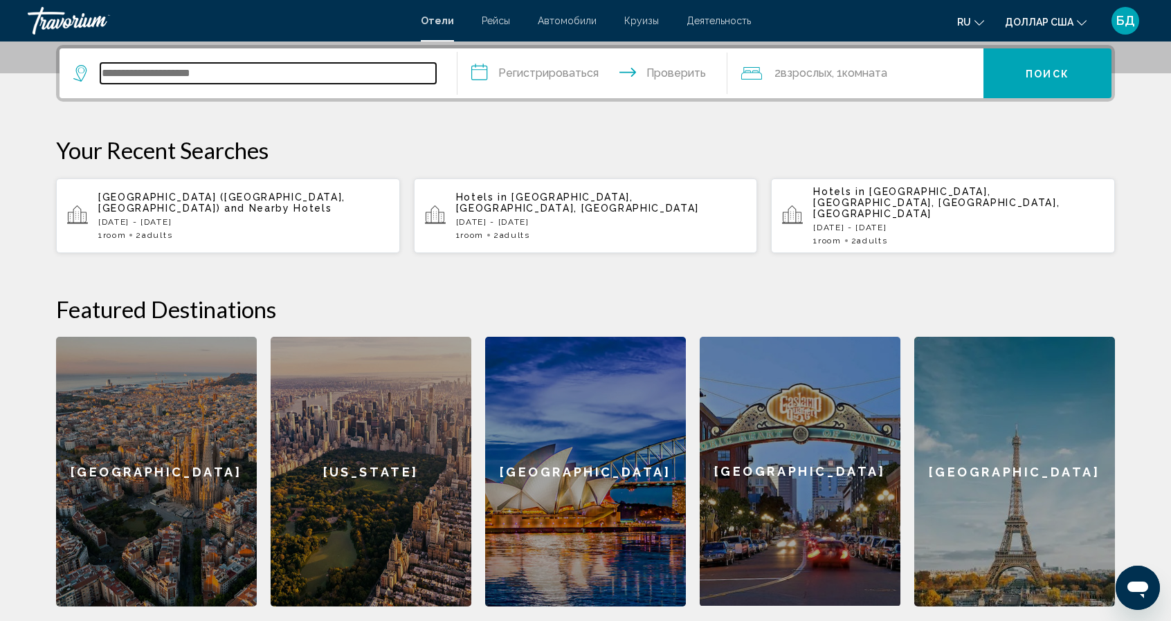
type input "*"
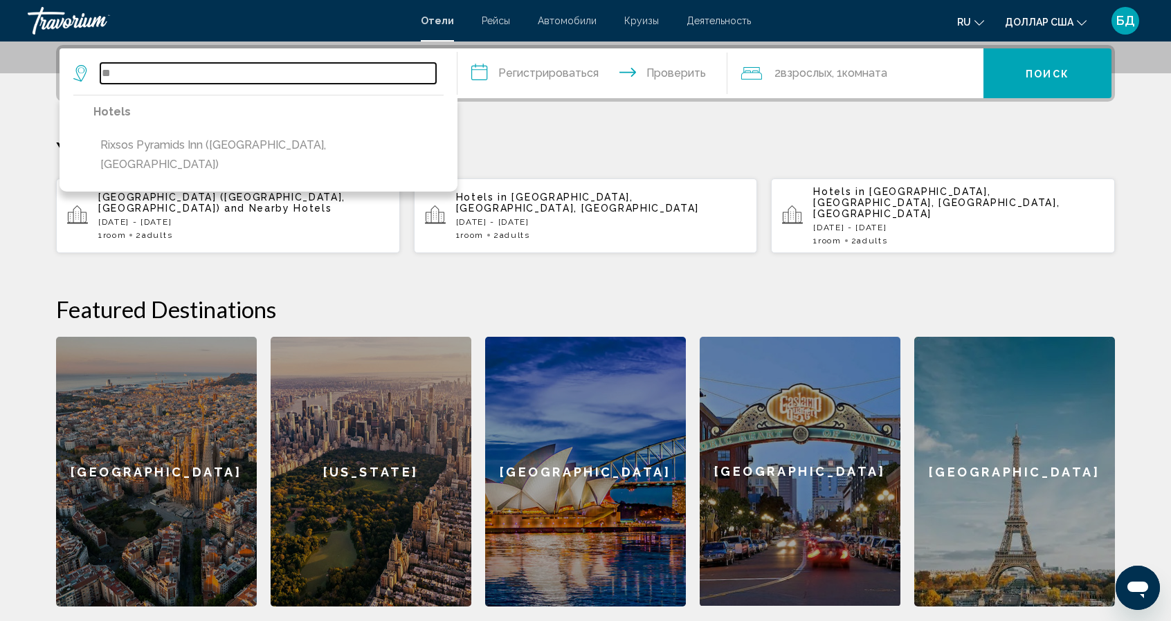
type input "*"
click at [201, 82] on input "Виджет поиска" at bounding box center [268, 73] width 336 height 21
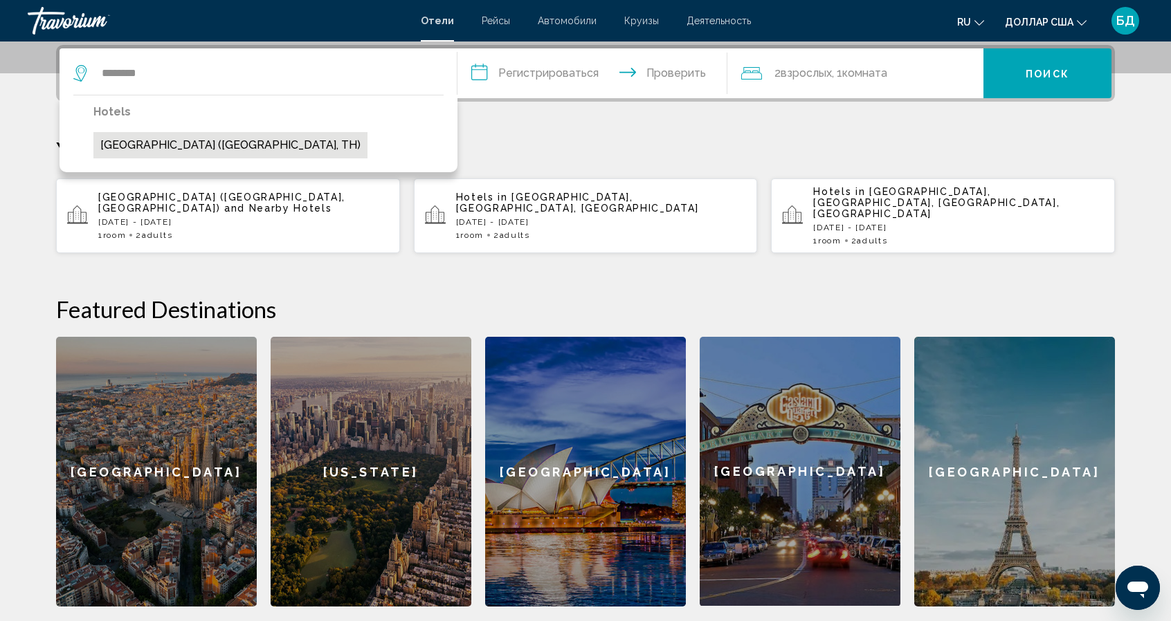
click at [127, 146] on button "Andakira Hotel (Phuket, TH)" at bounding box center [230, 145] width 274 height 26
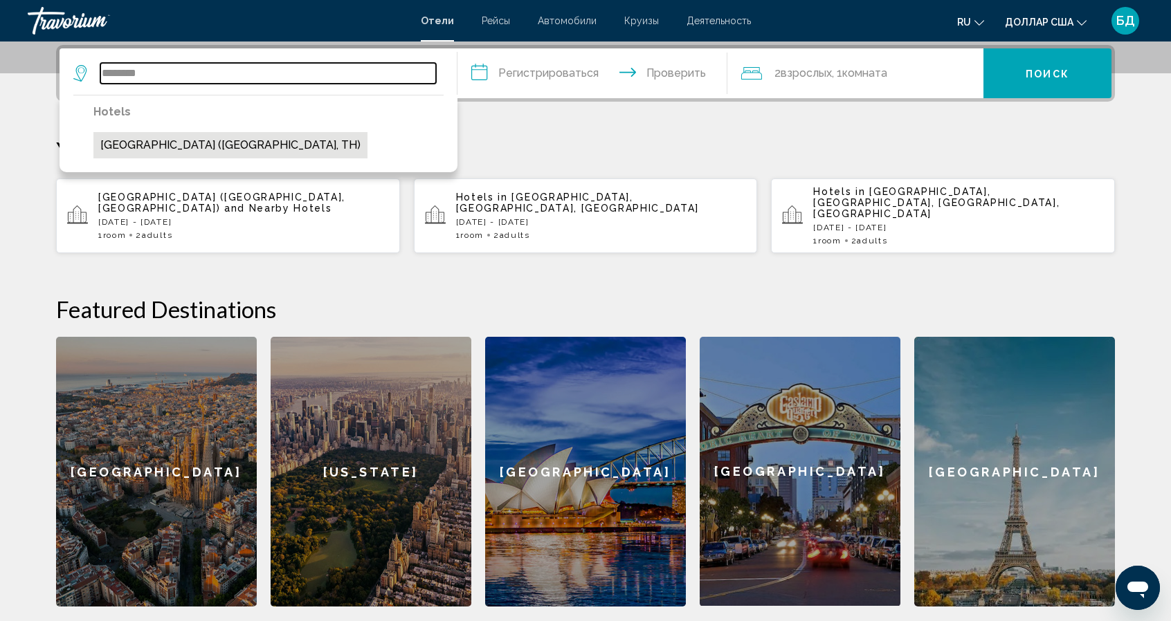
type input "**********"
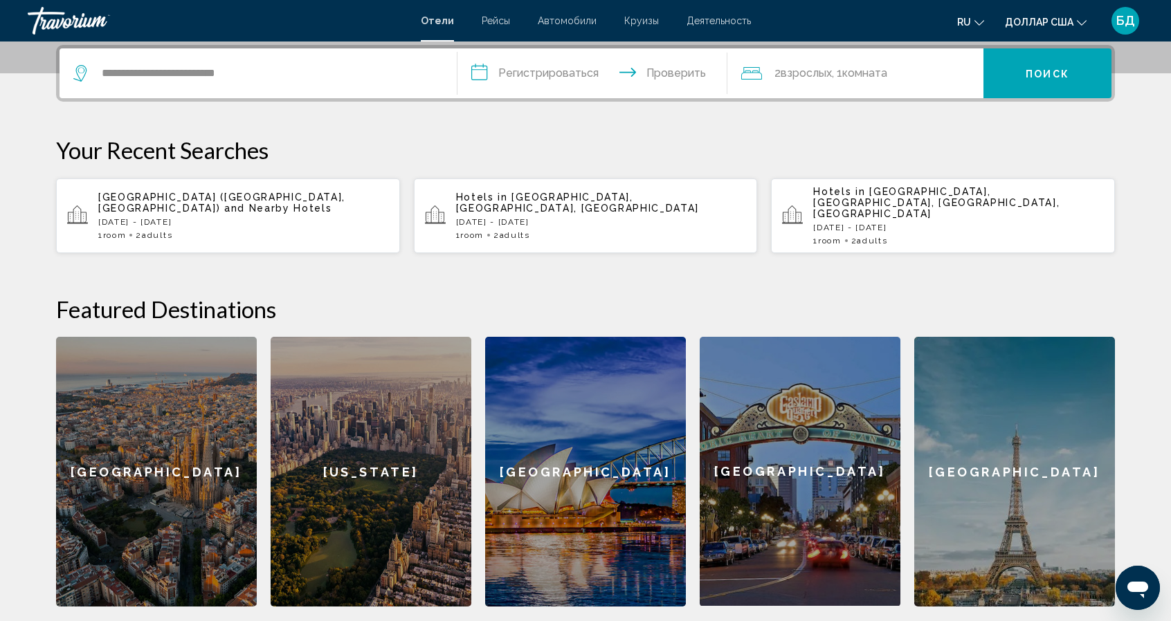
click at [480, 70] on input "**********" at bounding box center [594, 75] width 275 height 54
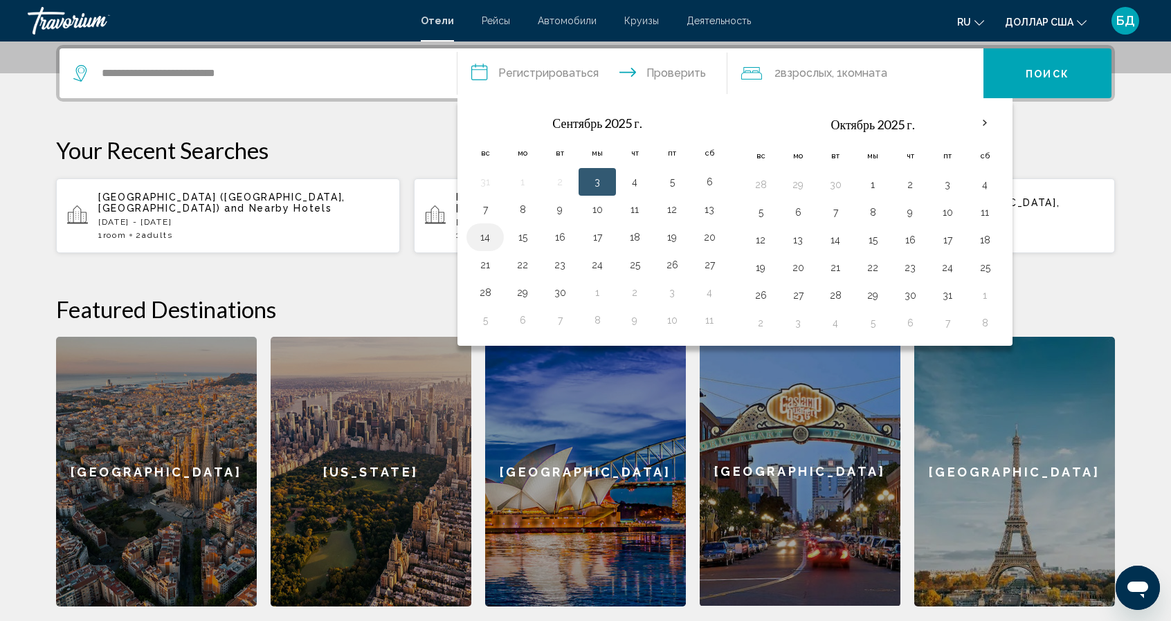
click at [486, 233] on button "14" at bounding box center [485, 237] width 22 height 19
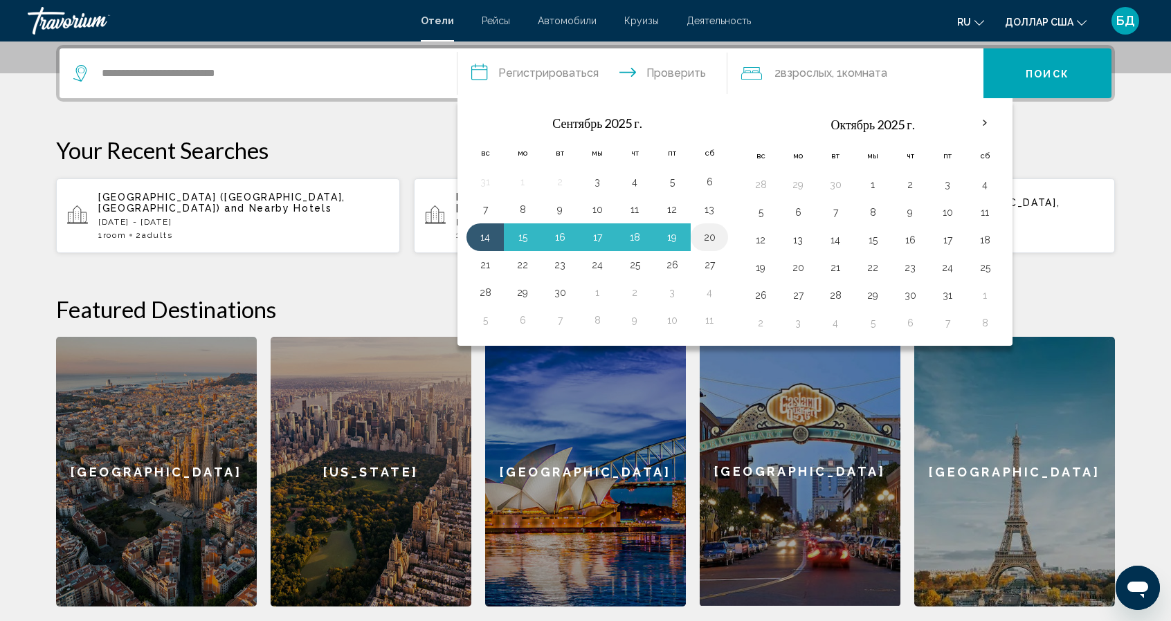
click at [704, 232] on button "20" at bounding box center [709, 237] width 22 height 19
type input "**********"
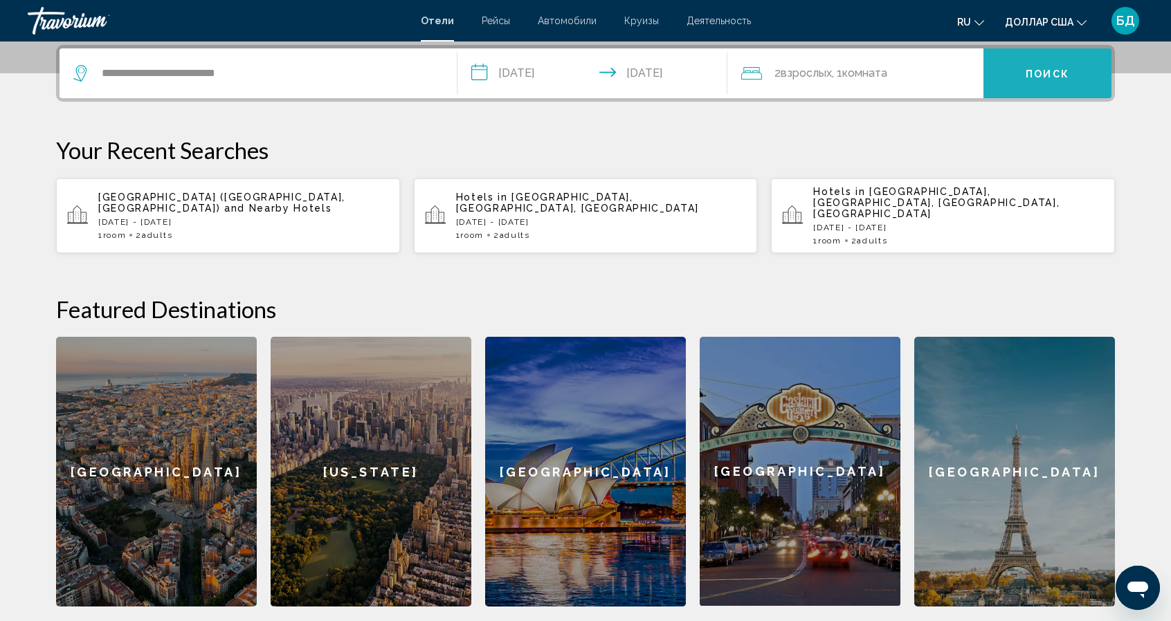
click at [1043, 77] on font "Поиск" at bounding box center [1047, 74] width 44 height 11
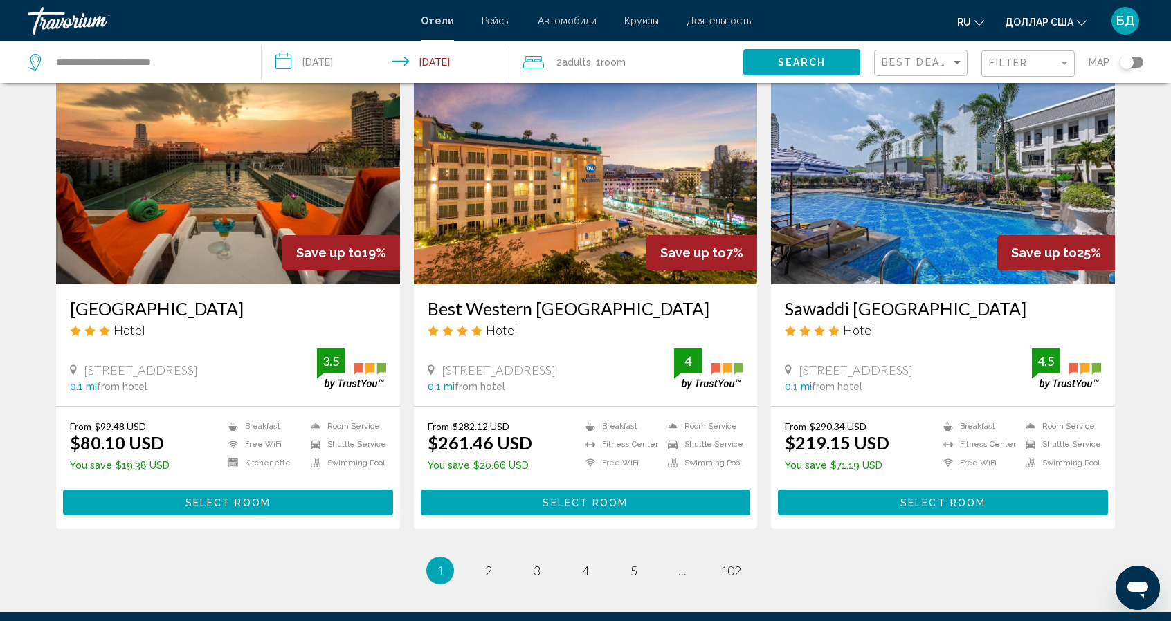
scroll to position [1642, 0]
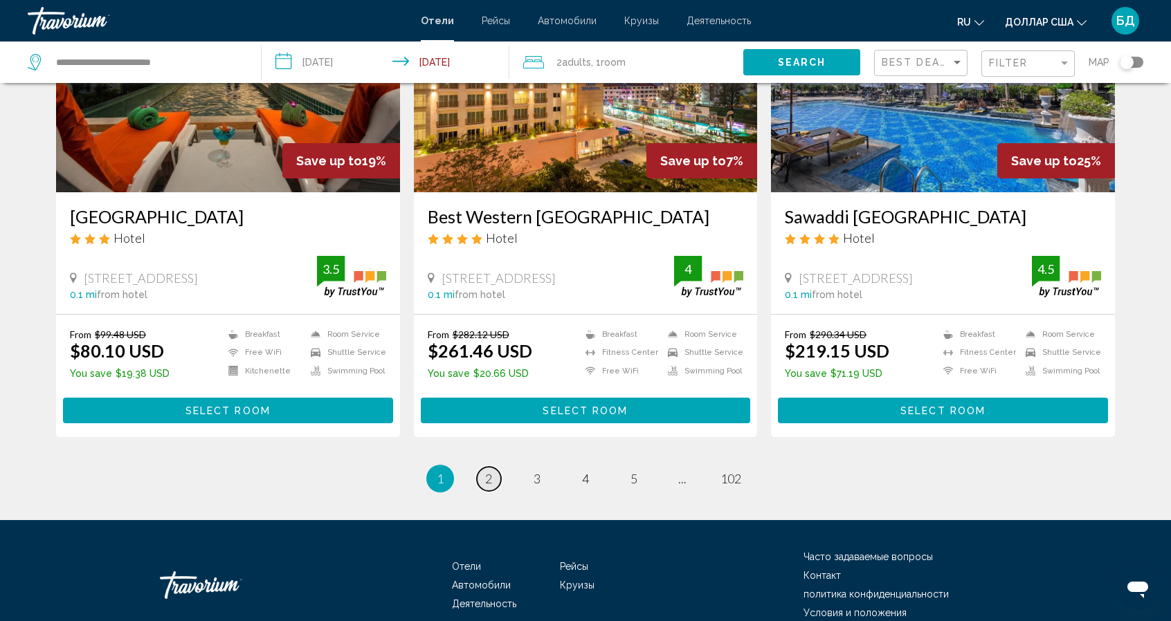
click at [484, 484] on link "page 2" at bounding box center [489, 479] width 24 height 24
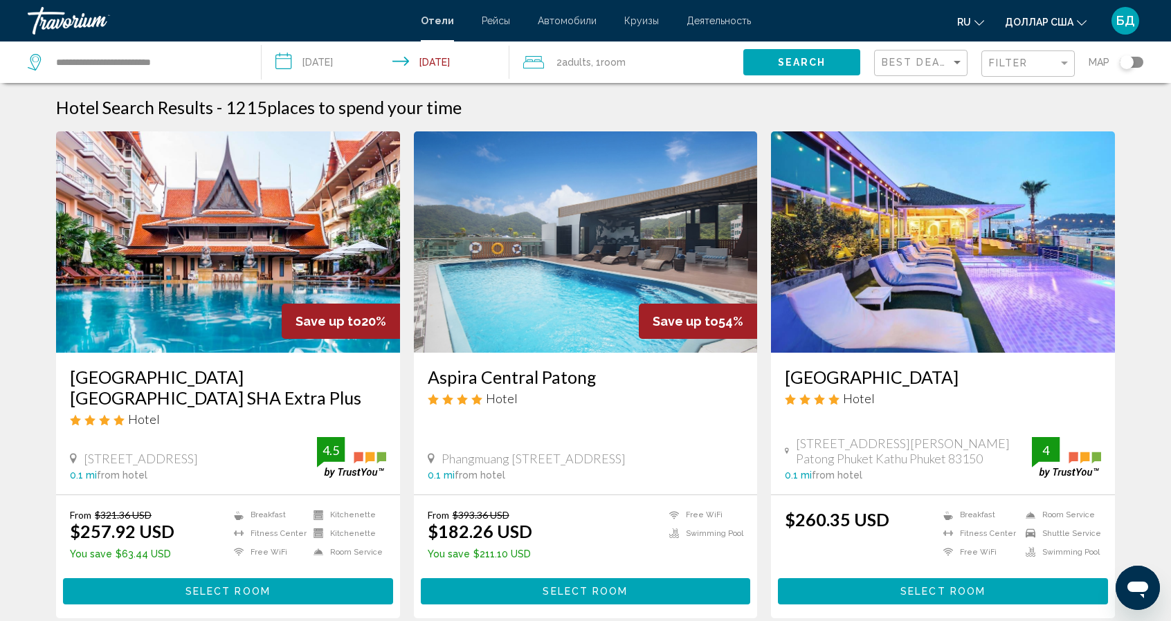
click at [484, 495] on div "From $393.36 USD $182.26 USD You save $211.10 USD Free WiFi Swimming Pool Selec…" at bounding box center [586, 556] width 344 height 122
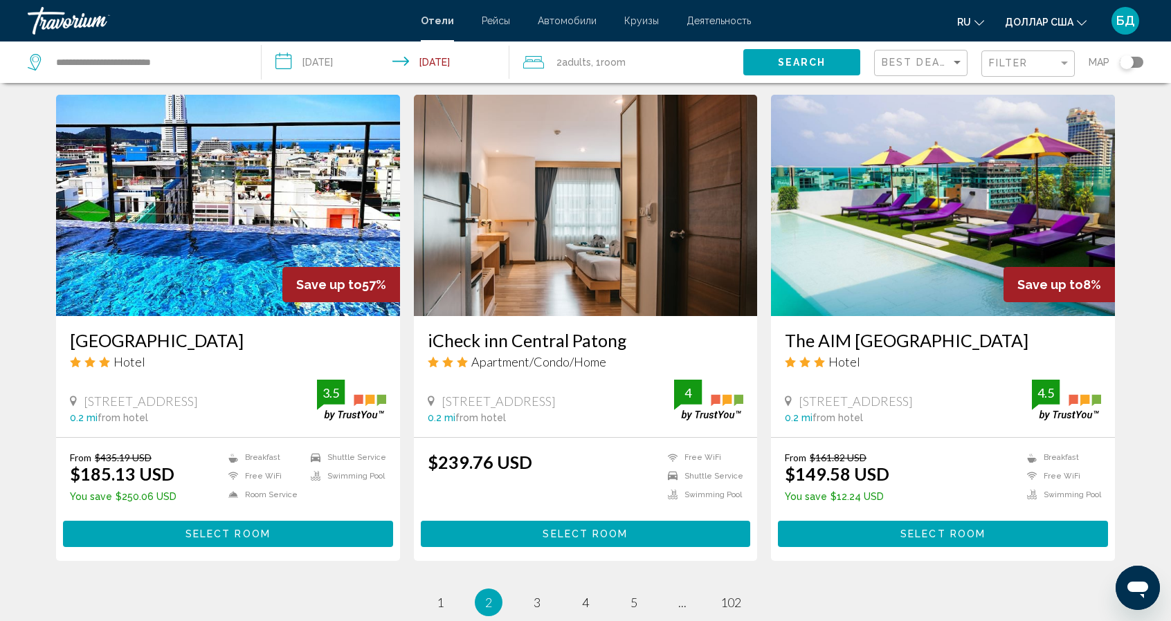
scroll to position [1587, 0]
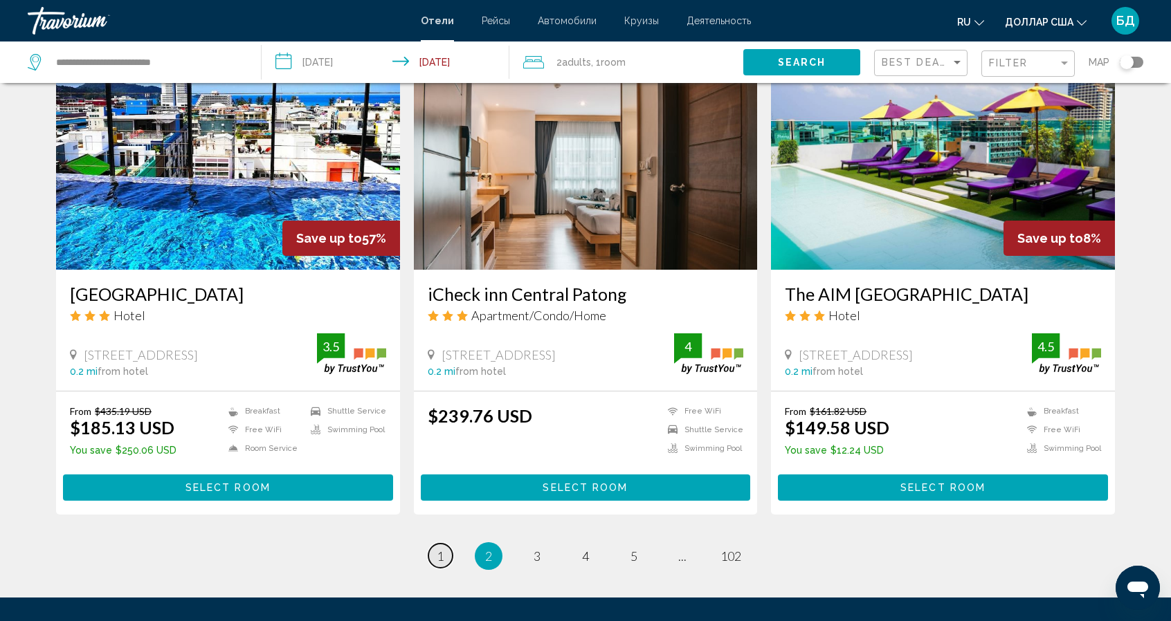
click at [441, 549] on span "1" at bounding box center [440, 556] width 7 height 15
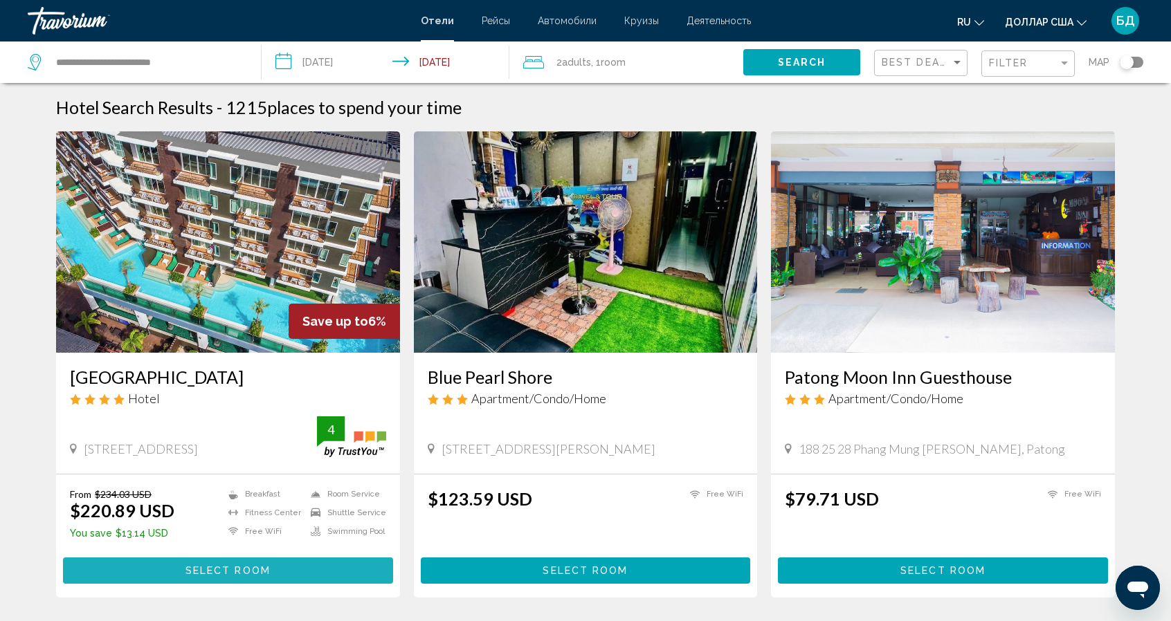
click at [227, 572] on span "Select Room" at bounding box center [227, 571] width 85 height 11
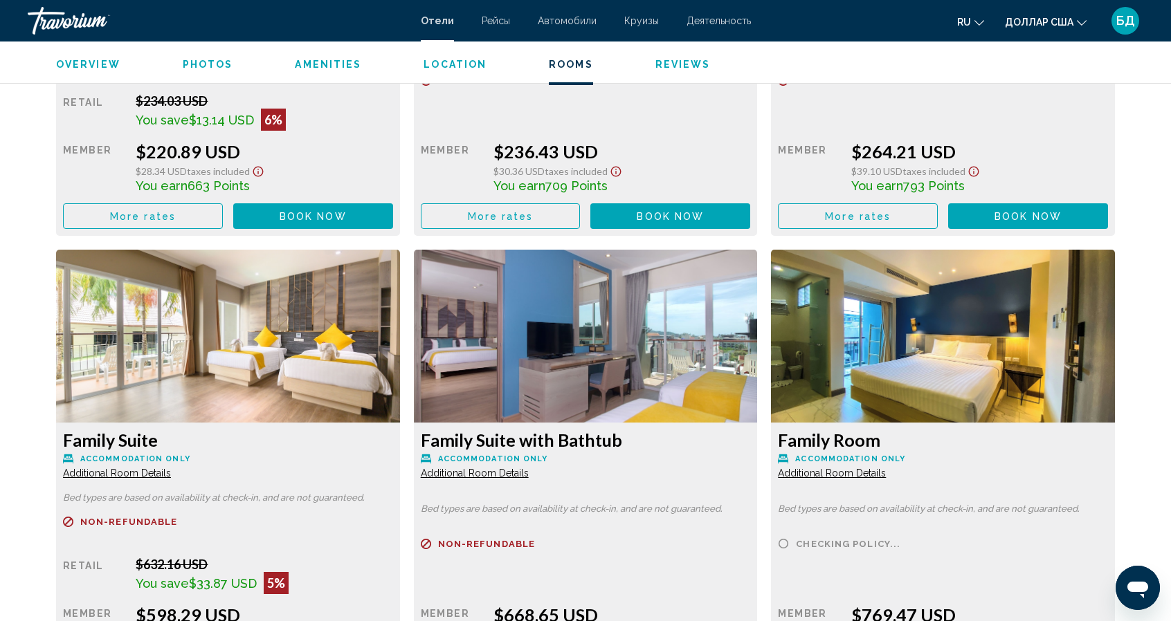
scroll to position [2717, 0]
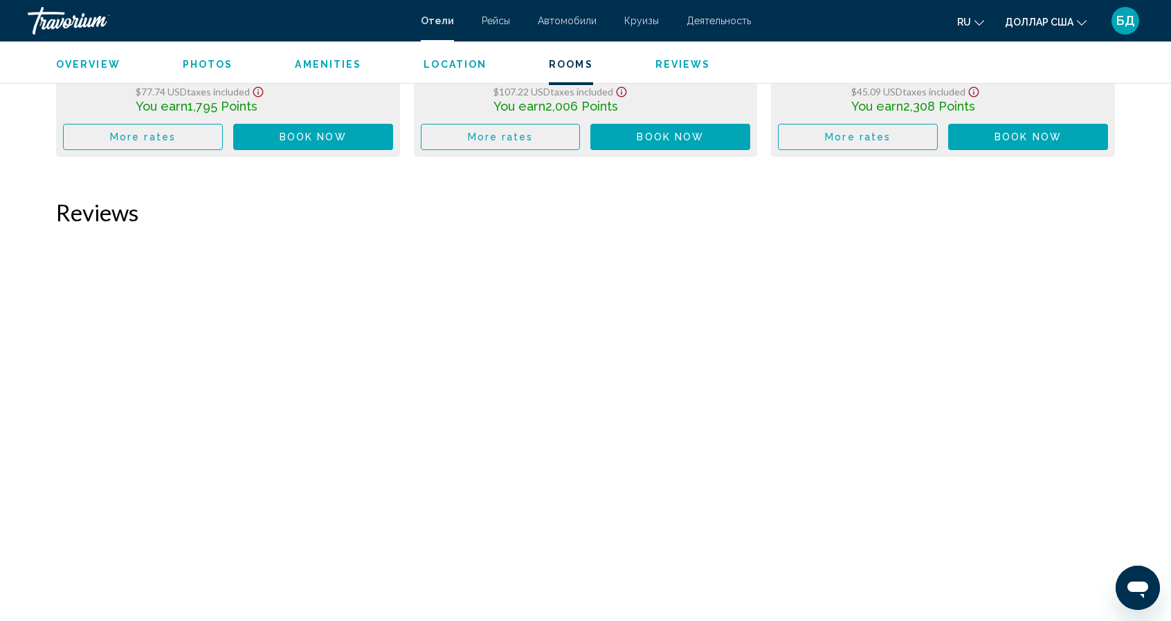
click at [983, 21] on icon "Изменить язык" at bounding box center [979, 23] width 10 height 10
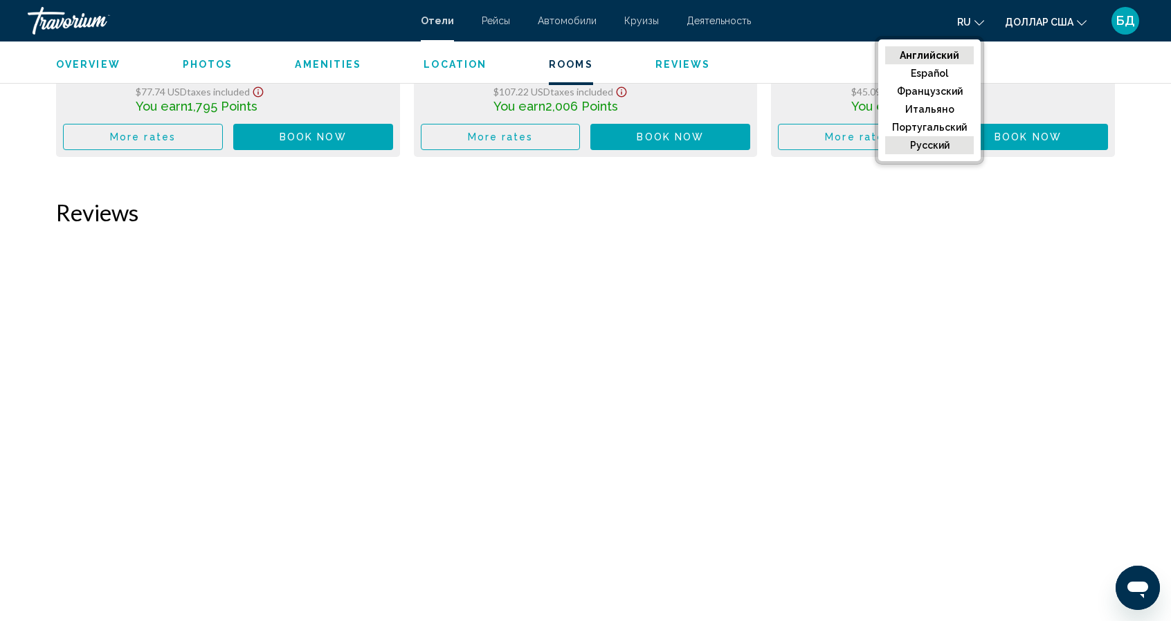
click at [932, 145] on font "русский" at bounding box center [929, 145] width 39 height 11
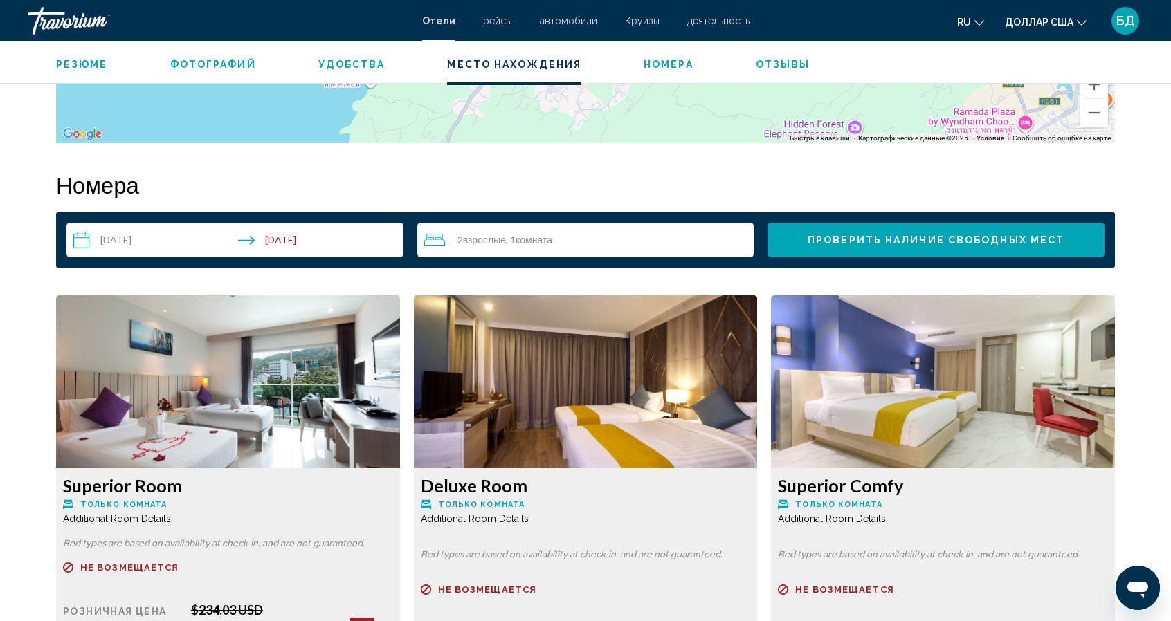
scroll to position [1655, 0]
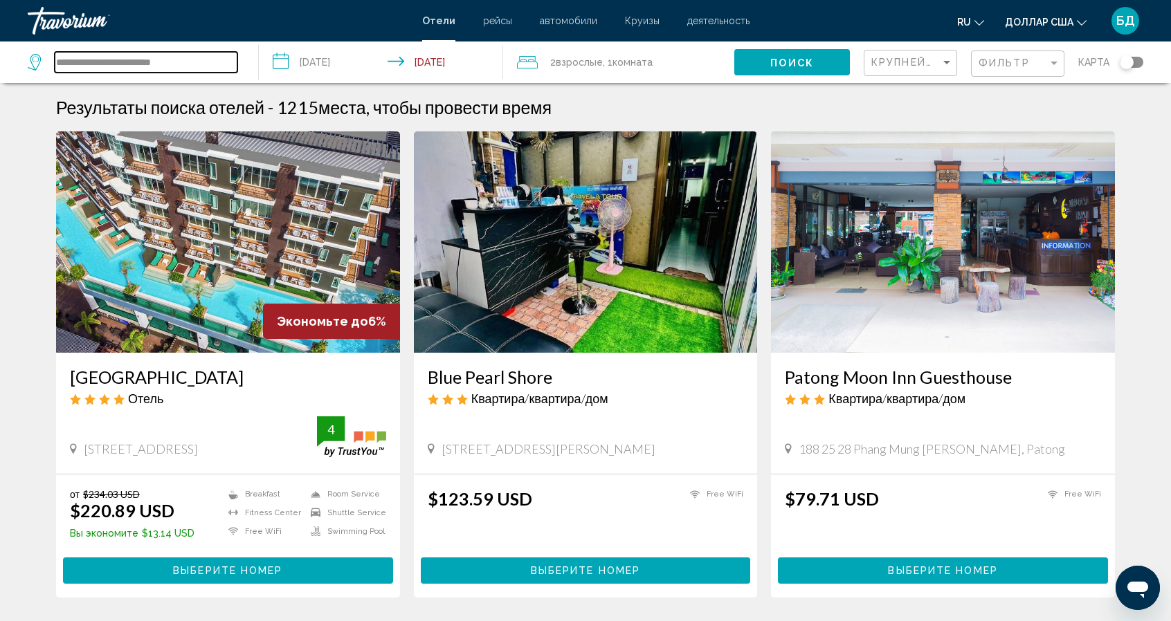
click at [192, 64] on input "**********" at bounding box center [146, 62] width 183 height 21
type input "*"
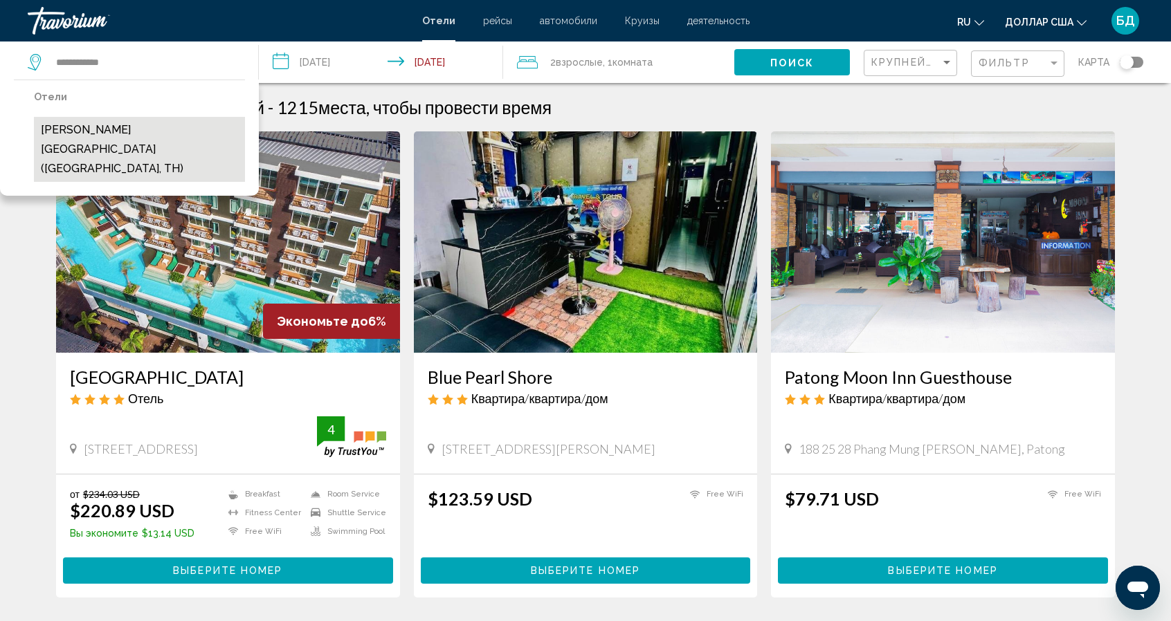
click at [104, 131] on button "Karon Princess Hotel (Phuket, TH)" at bounding box center [139, 149] width 211 height 65
type input "**********"
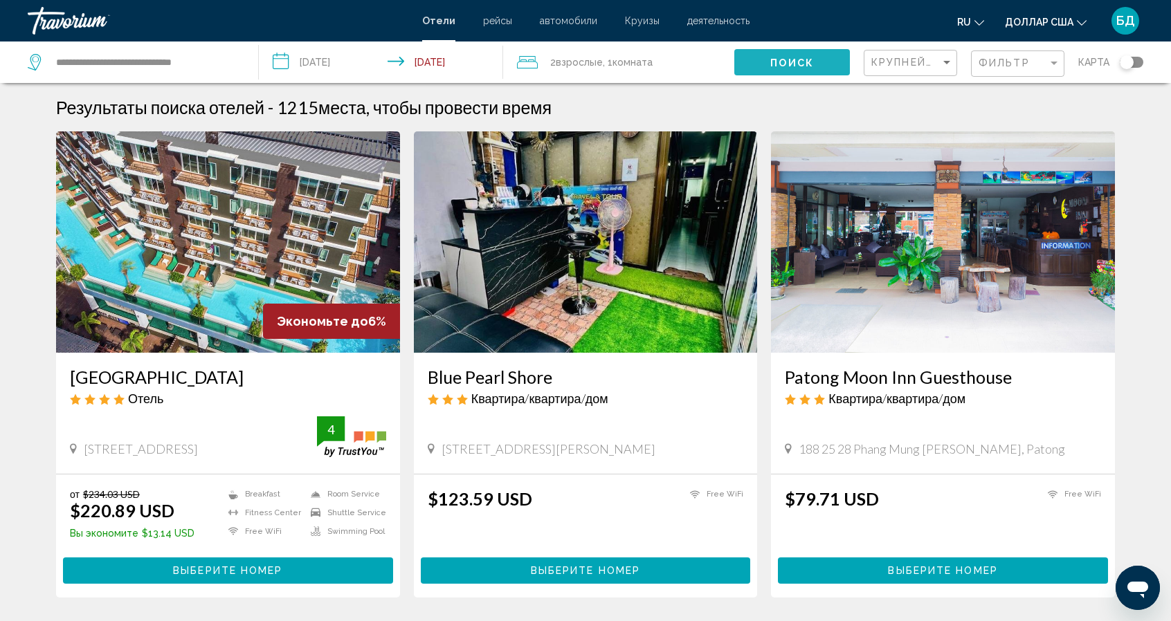
click at [794, 61] on span "Поиск" at bounding box center [792, 62] width 44 height 11
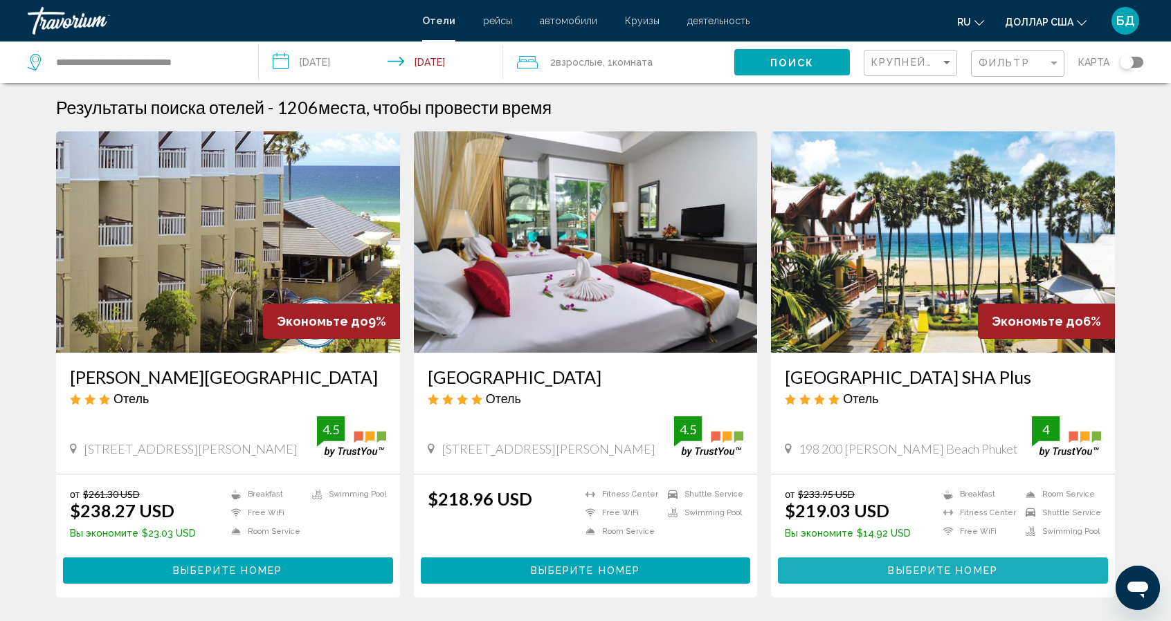
click at [941, 572] on span "Выберите номер" at bounding box center [942, 571] width 109 height 11
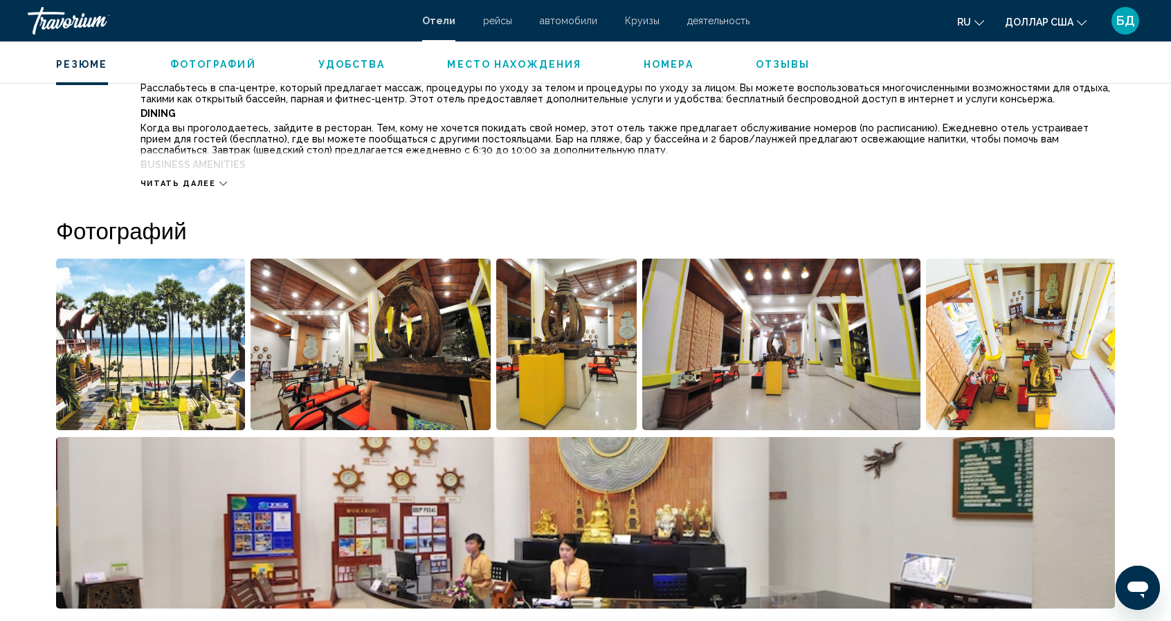
scroll to position [1086, 0]
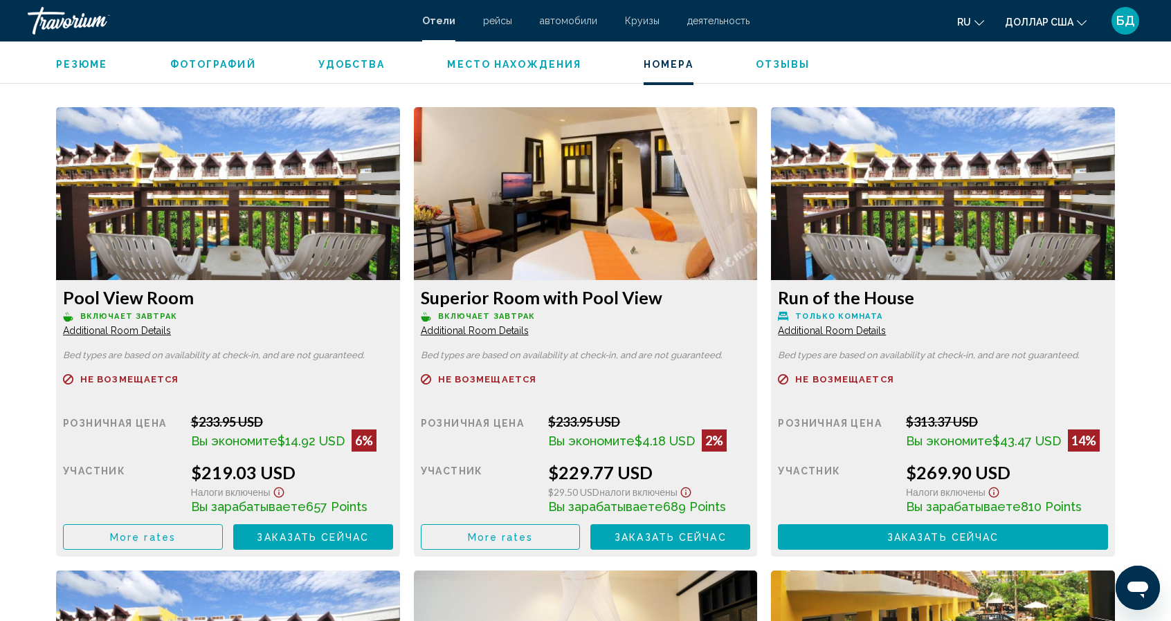
scroll to position [1834, 0]
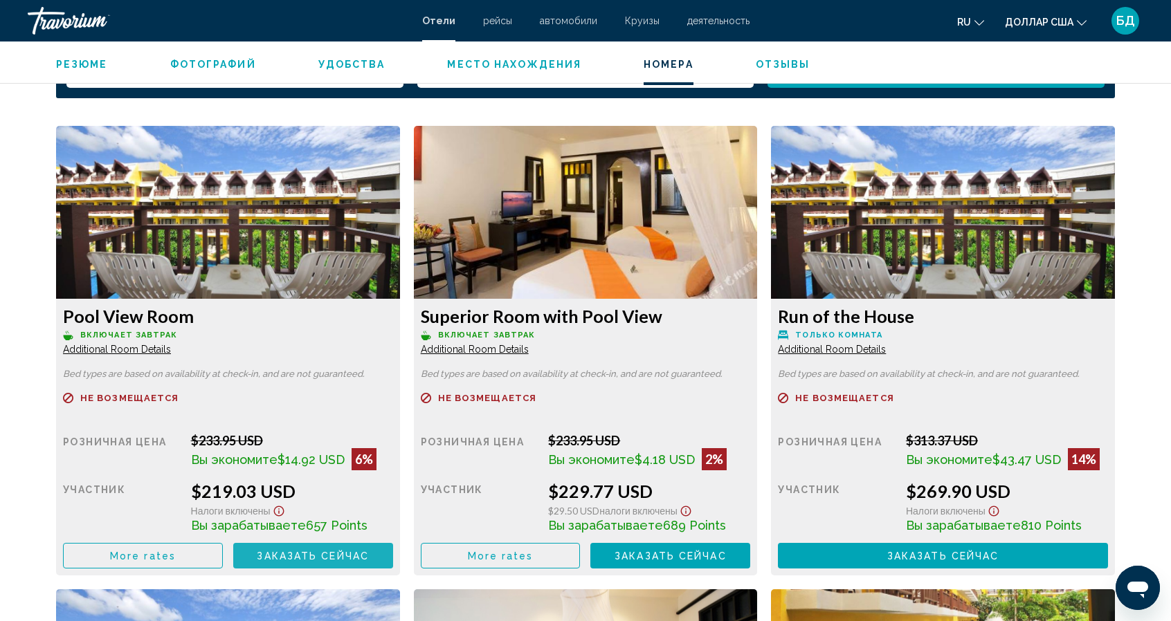
click at [306, 554] on span "Заказать сейчас" at bounding box center [313, 556] width 112 height 11
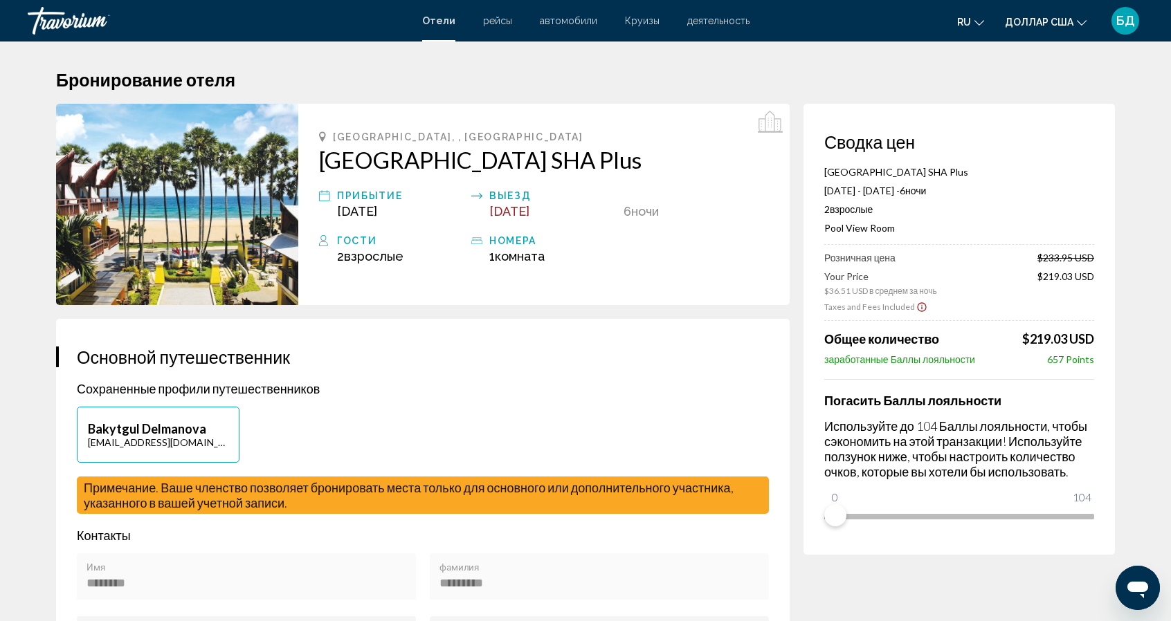
click at [222, 243] on img "Основное содержание" at bounding box center [177, 204] width 242 height 201
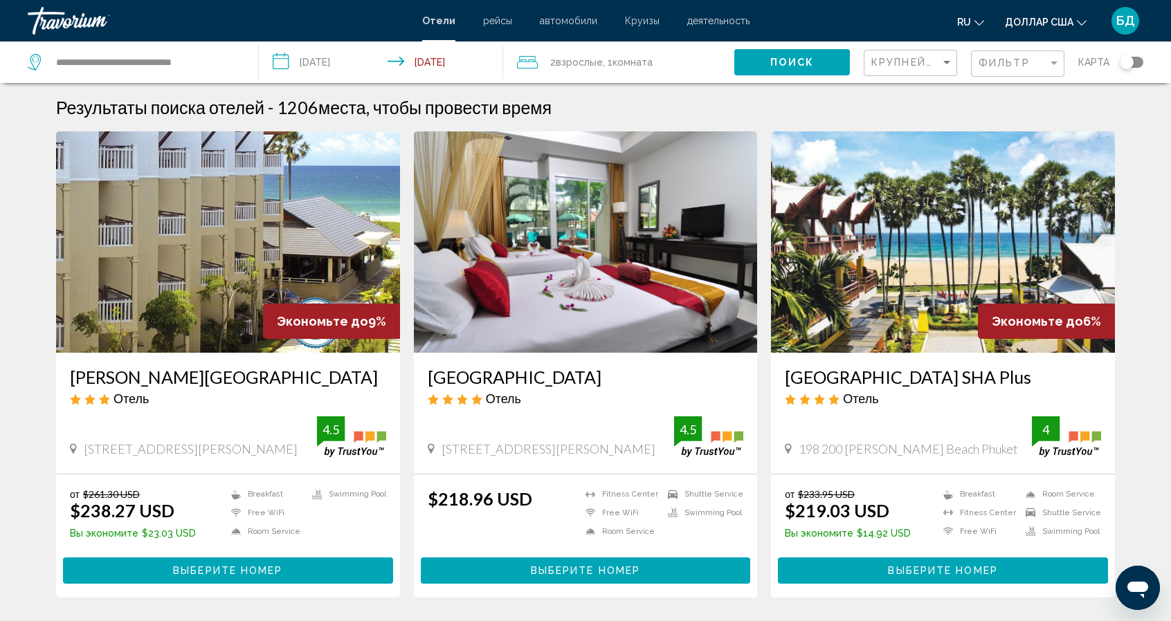
click at [163, 257] on img "Основное содержание" at bounding box center [228, 241] width 344 height 221
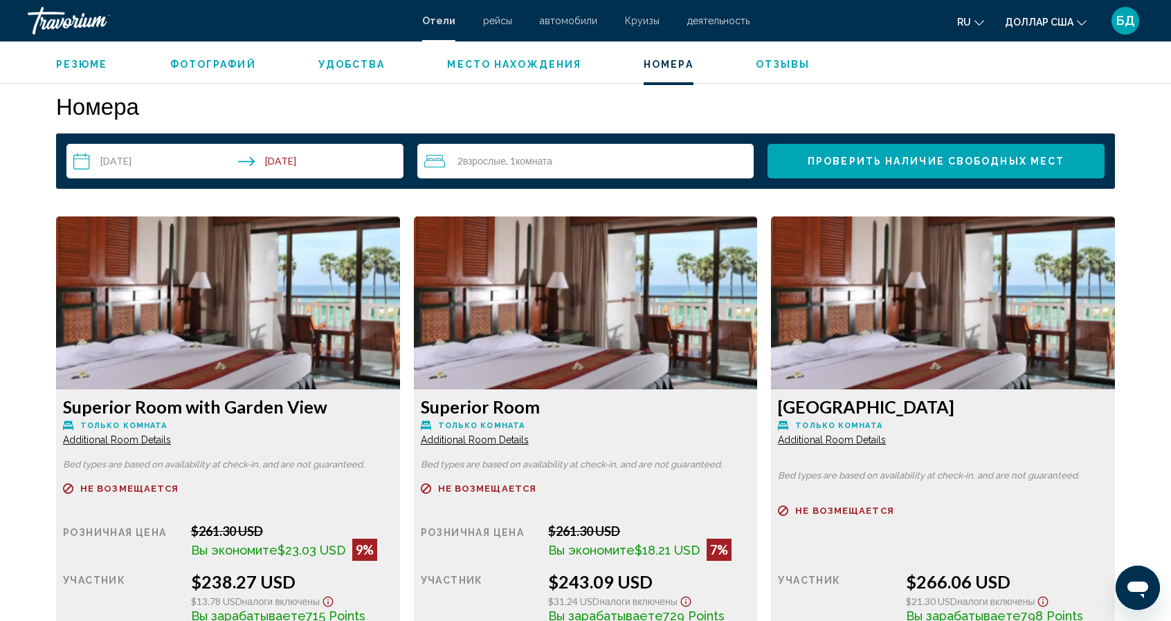
scroll to position [1734, 0]
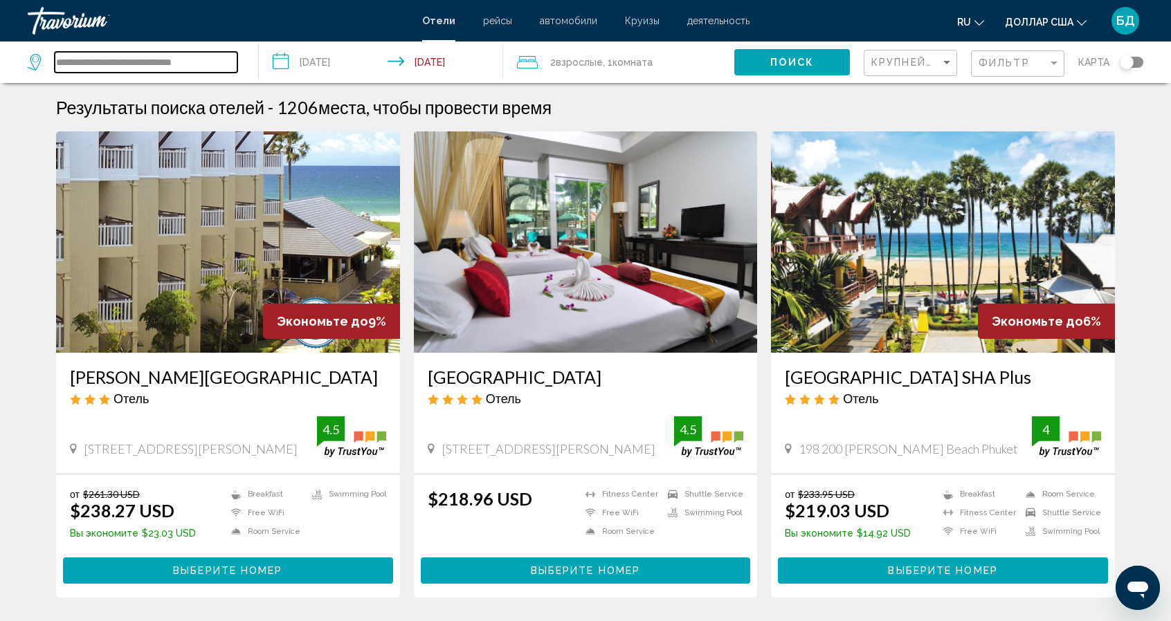
click at [213, 64] on input "**********" at bounding box center [146, 62] width 183 height 21
type input "*"
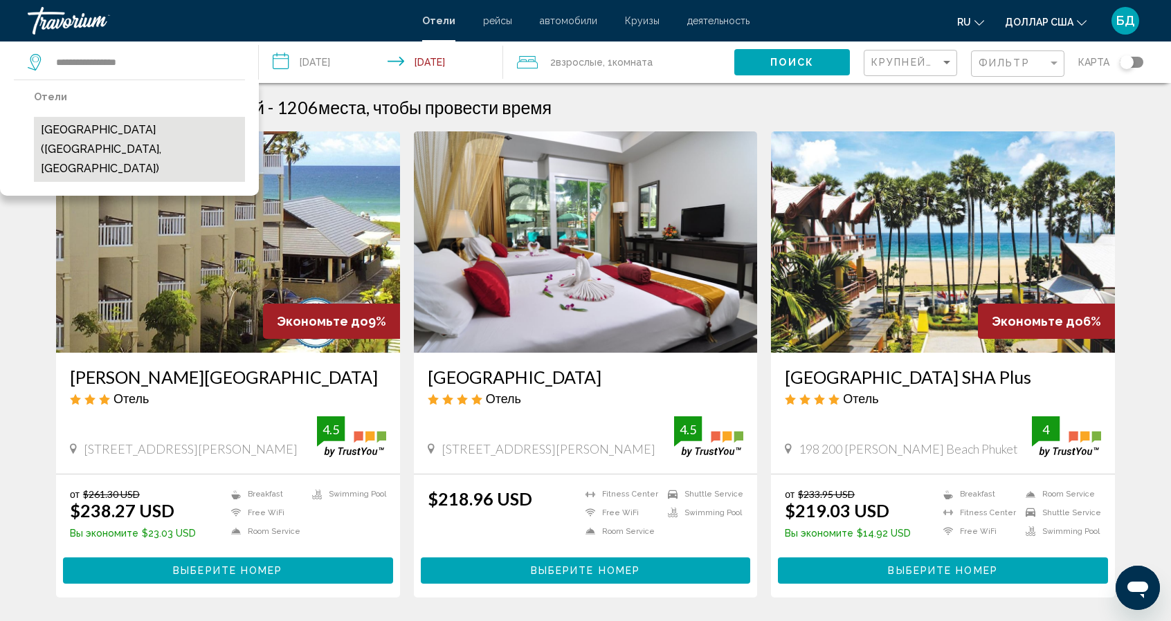
click at [122, 128] on button "Palm Garden Beach Resort and Spa (Hoi An, VN)" at bounding box center [139, 149] width 211 height 65
type input "**********"
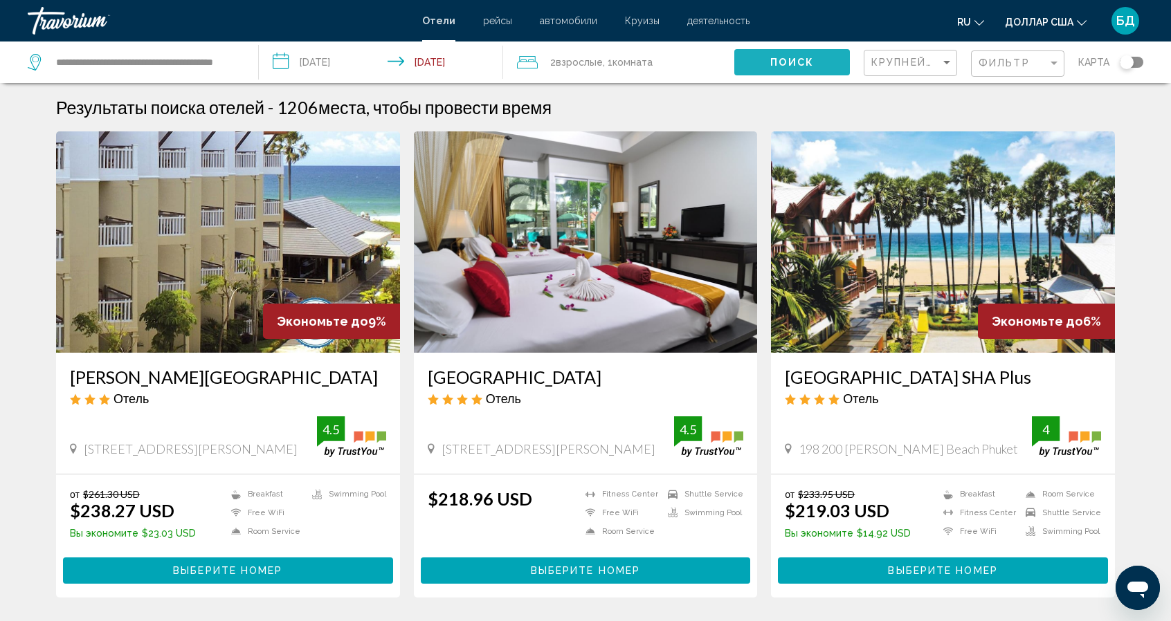
click at [786, 62] on span "Поиск" at bounding box center [792, 62] width 44 height 11
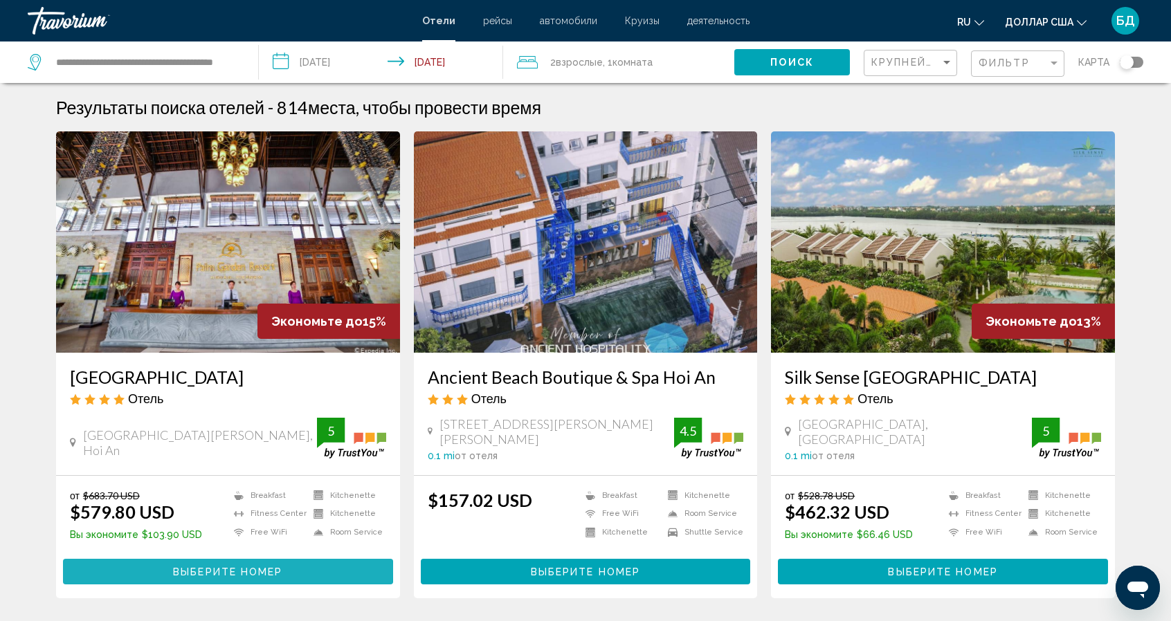
click at [205, 569] on span "Выберите номер" at bounding box center [227, 572] width 109 height 11
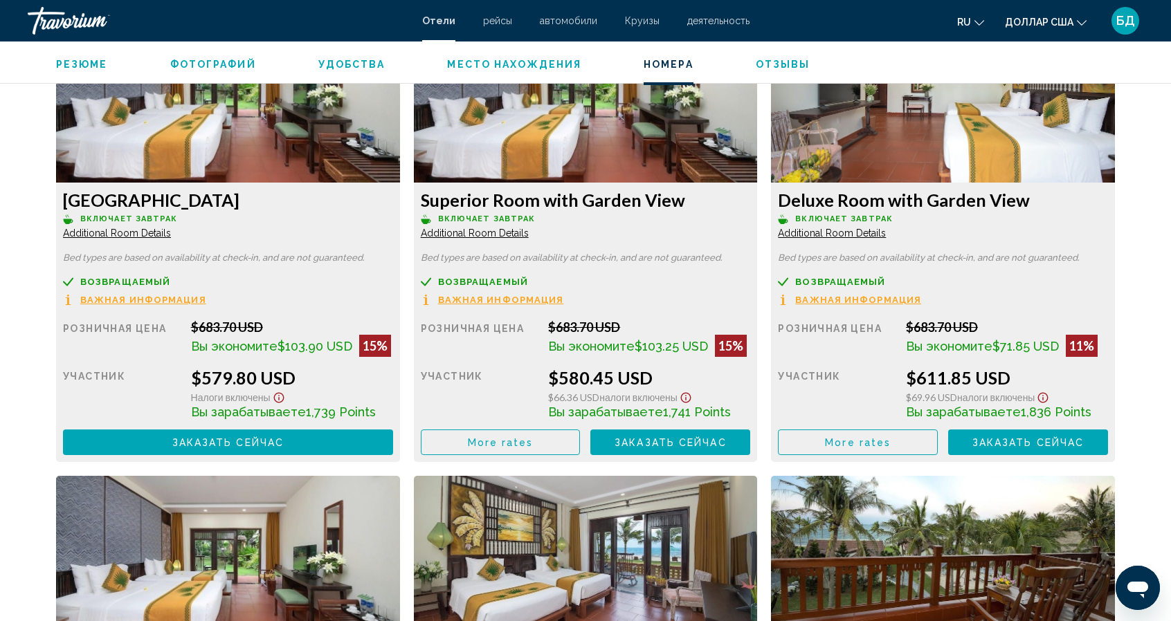
scroll to position [1955, 0]
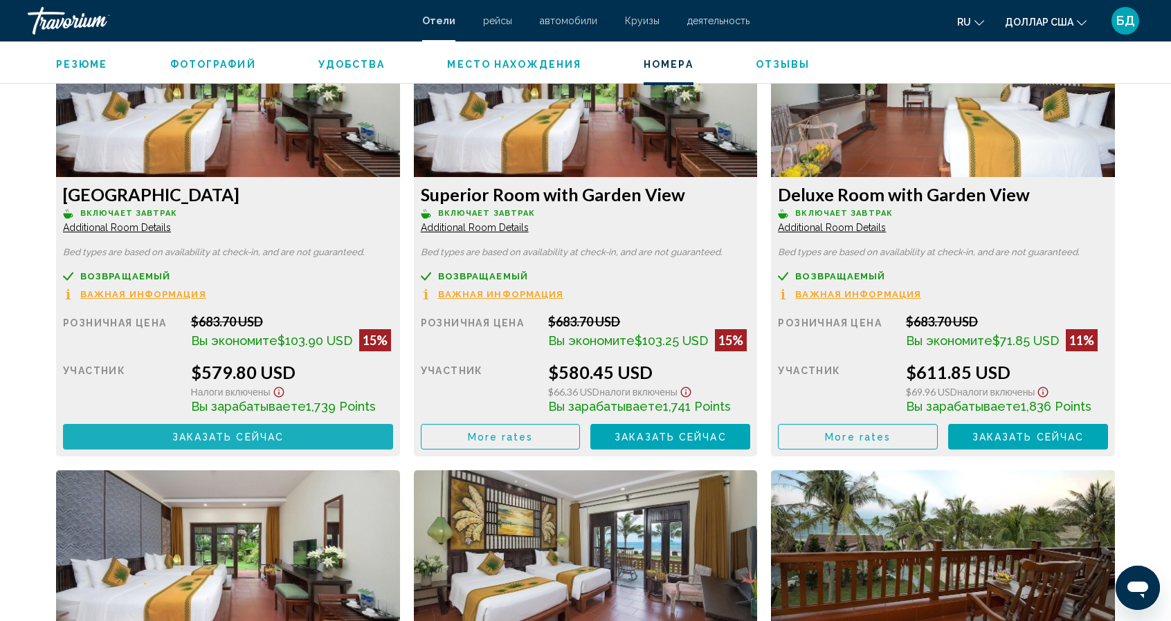
click at [209, 437] on span "Заказать сейчас" at bounding box center [228, 437] width 112 height 11
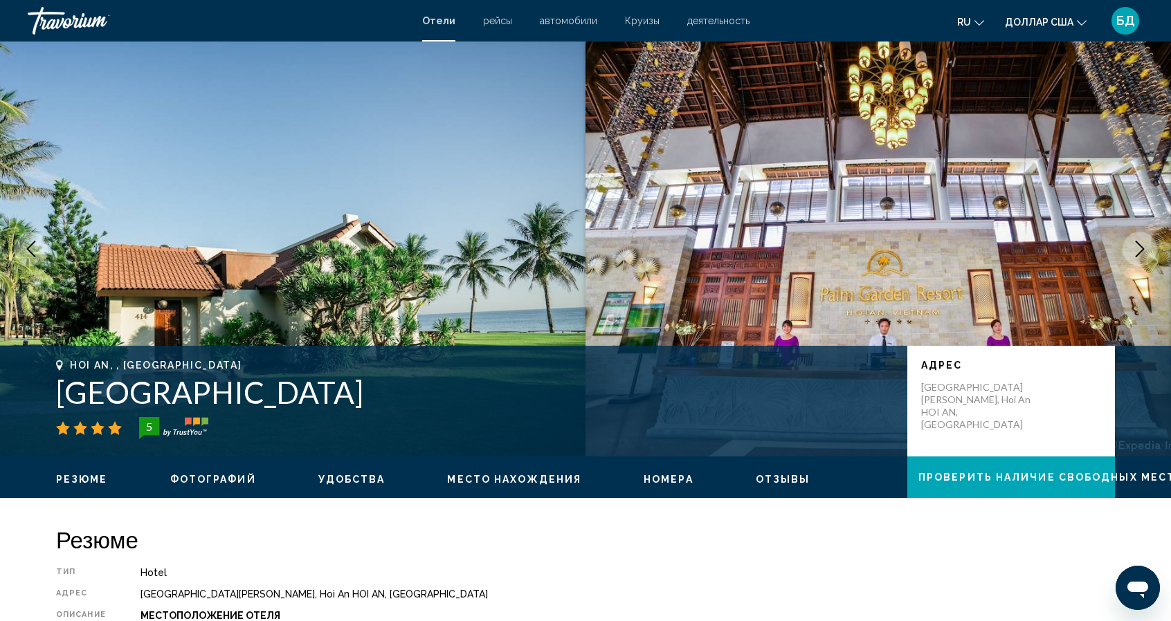
click at [803, 574] on div "Hotel" at bounding box center [627, 572] width 974 height 11
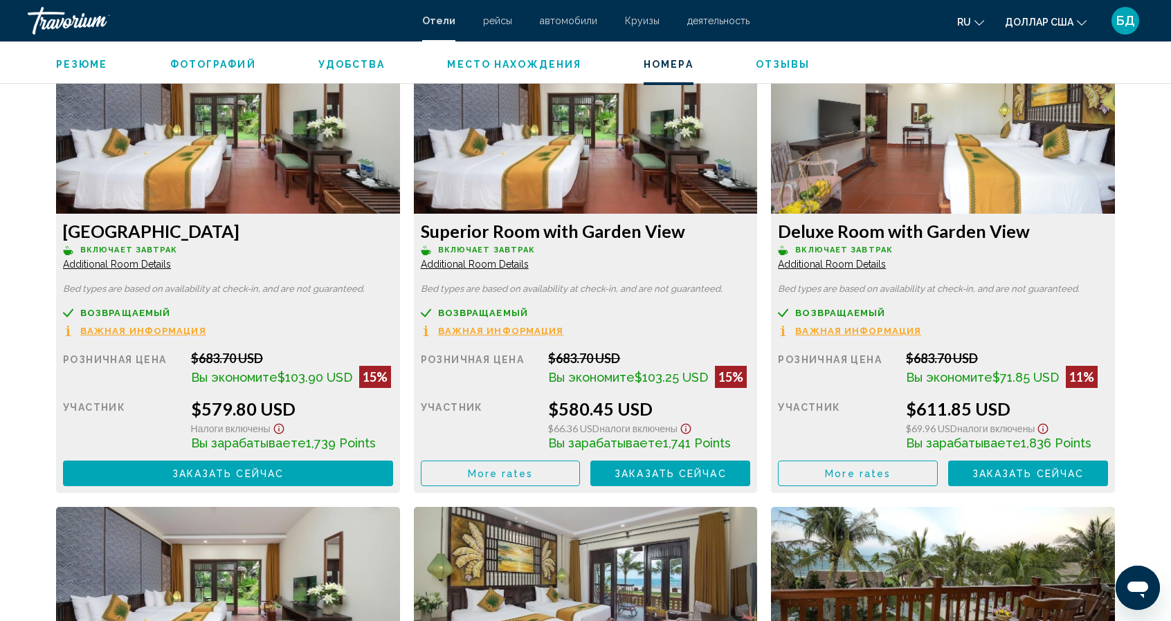
scroll to position [1928, 0]
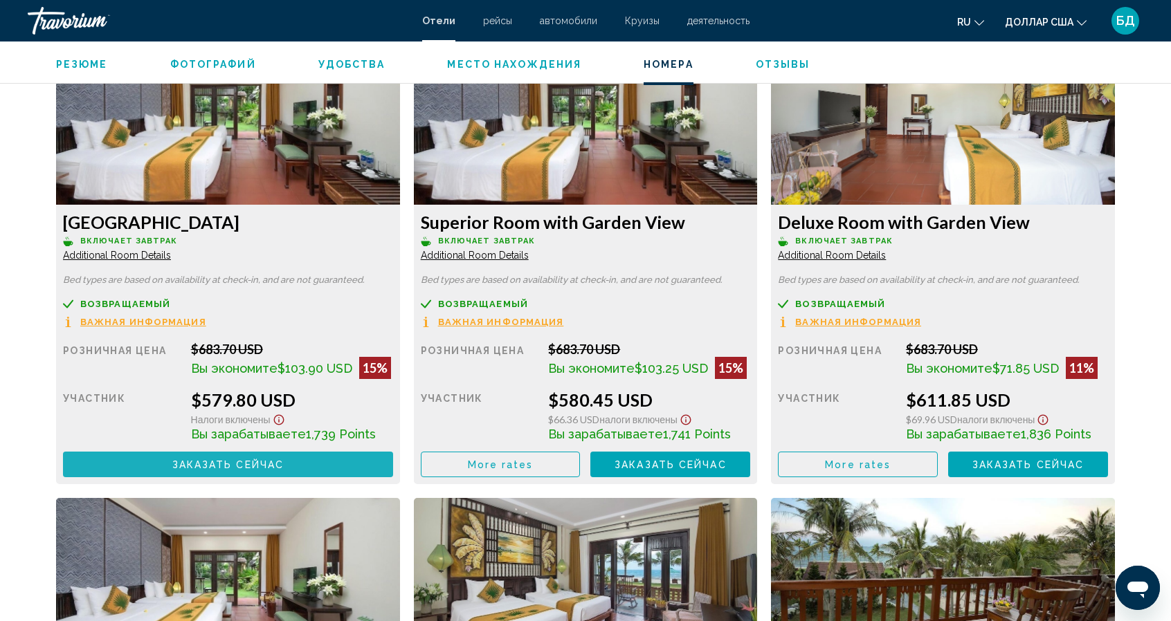
click at [217, 463] on span "Заказать сейчас" at bounding box center [228, 464] width 112 height 11
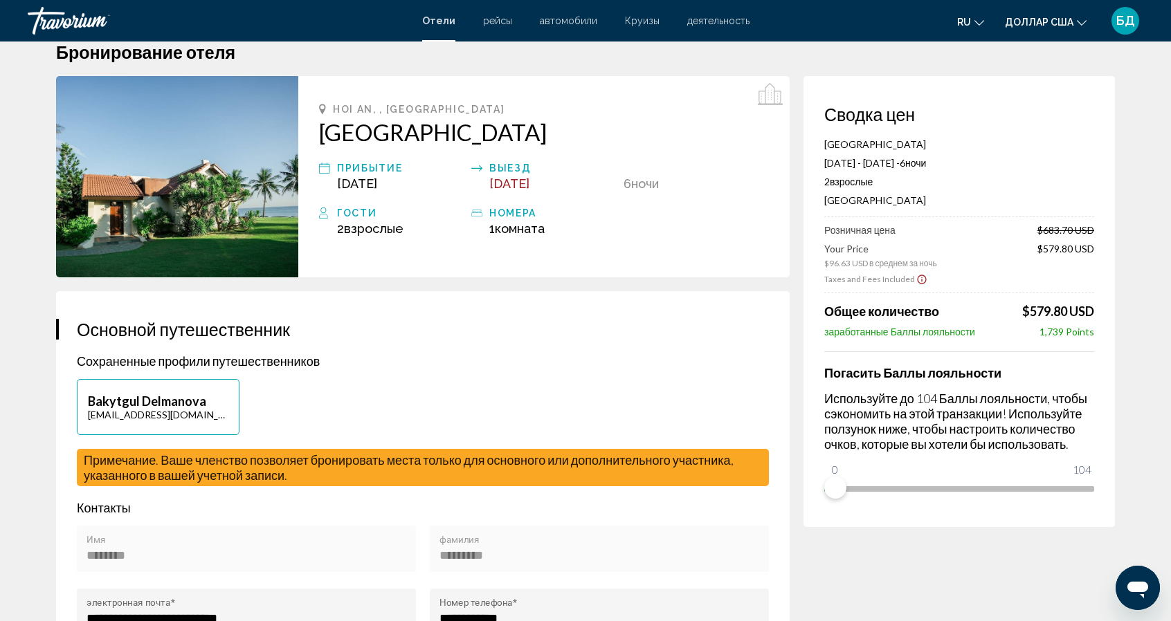
scroll to position [92, 0]
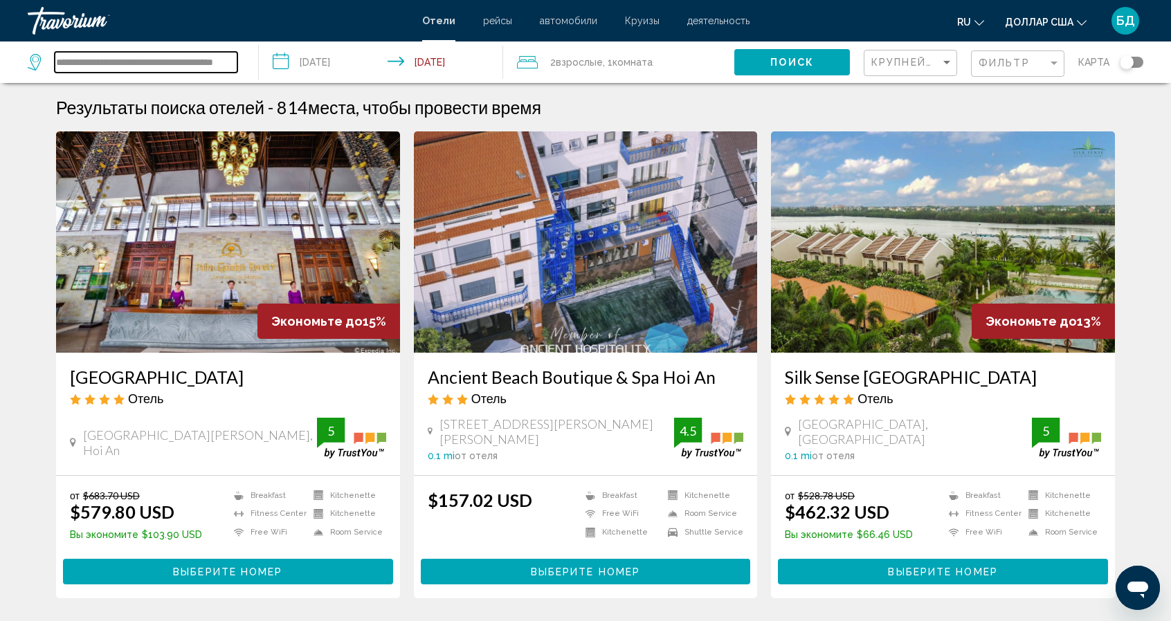
click at [235, 62] on input "**********" at bounding box center [146, 62] width 183 height 21
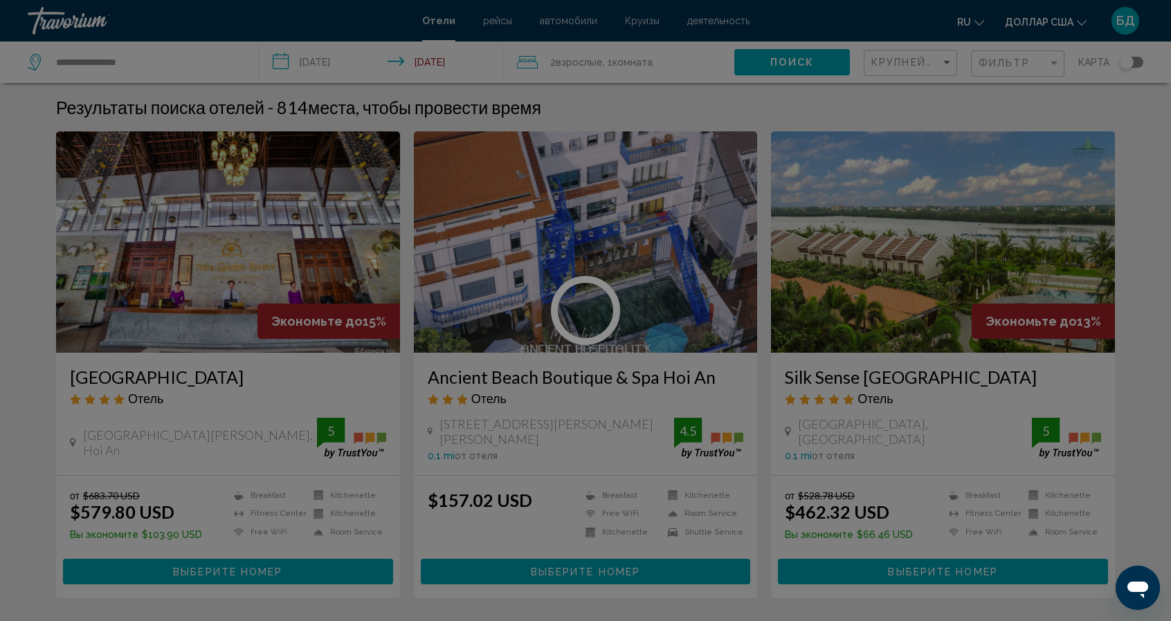
click at [152, 66] on div at bounding box center [585, 310] width 1171 height 621
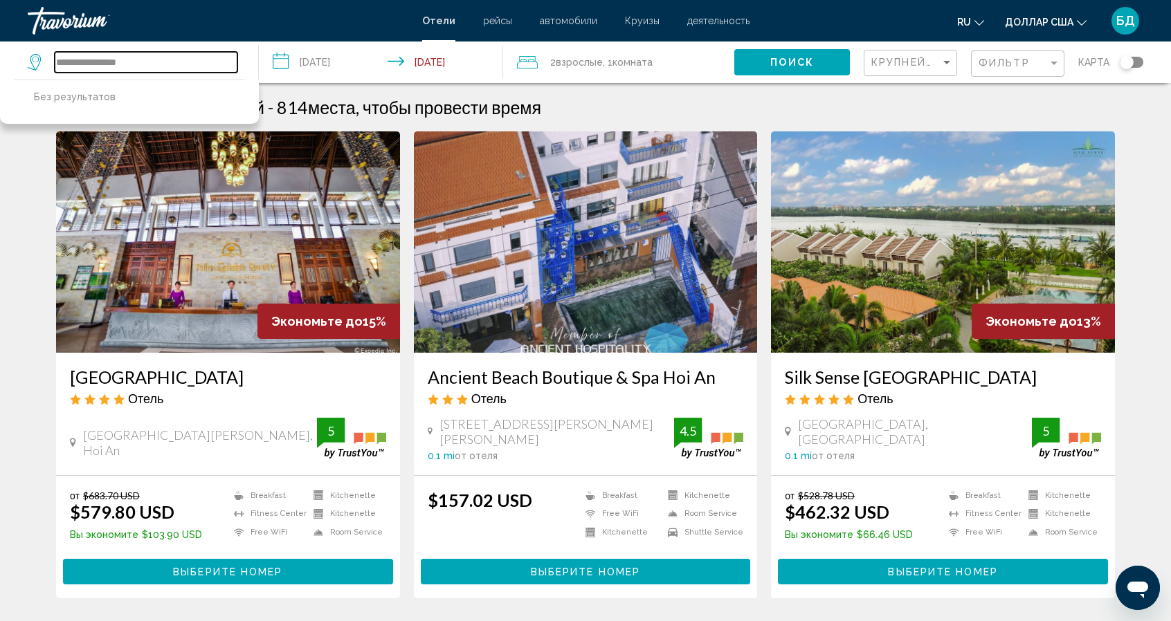
click at [143, 57] on input "**********" at bounding box center [146, 62] width 183 height 21
type input "*"
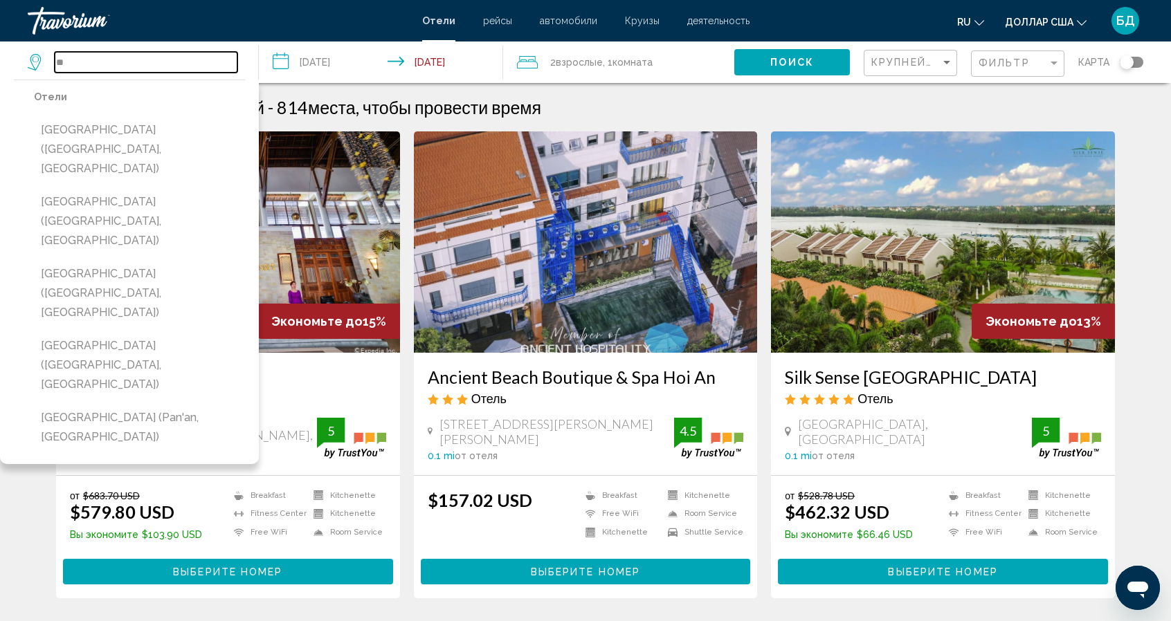
type input "*"
